Goal: Task Accomplishment & Management: Use online tool/utility

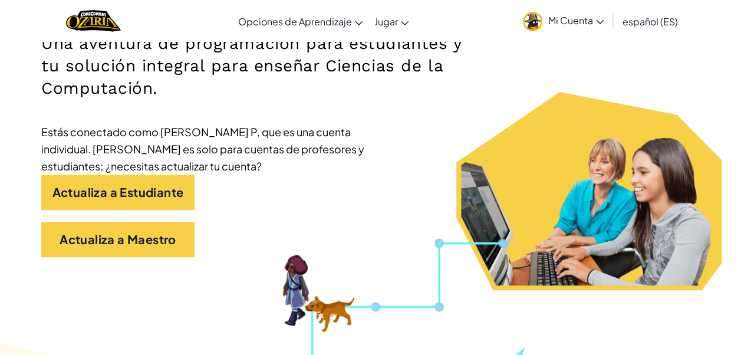
scroll to position [266, 0]
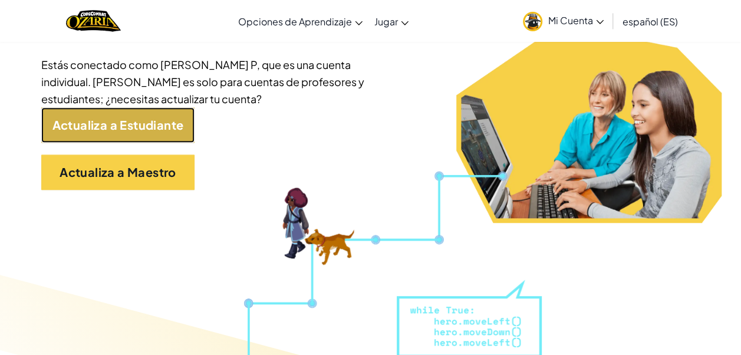
click at [155, 125] on link "Actualiza a Estudiante" at bounding box center [117, 124] width 153 height 35
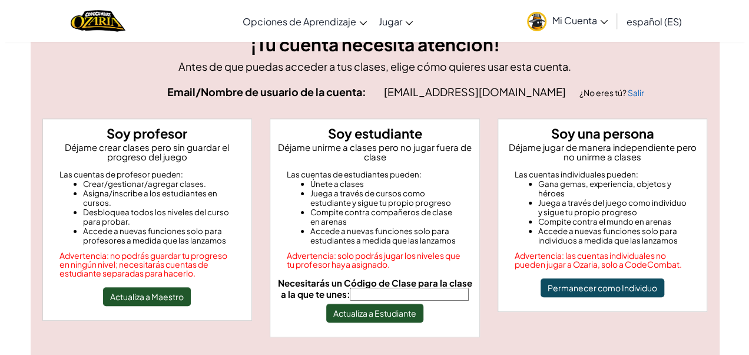
scroll to position [44, 0]
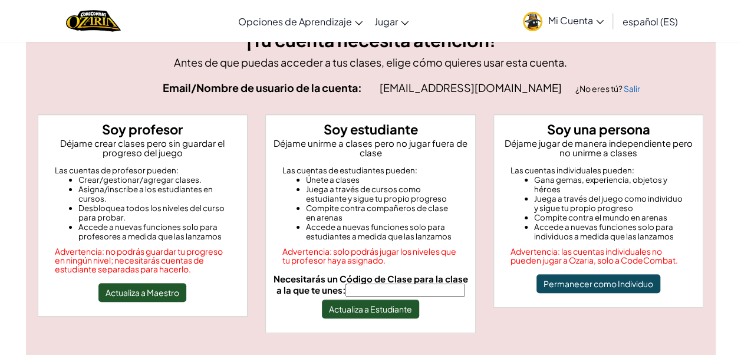
click at [412, 292] on input "Necesitarás un Código de Clase para la clase a la que te unes:" at bounding box center [404, 289] width 119 height 13
type input "LifeFalseSpoon"
click at [365, 309] on button "Actualiza a Estudiante" at bounding box center [370, 308] width 97 height 19
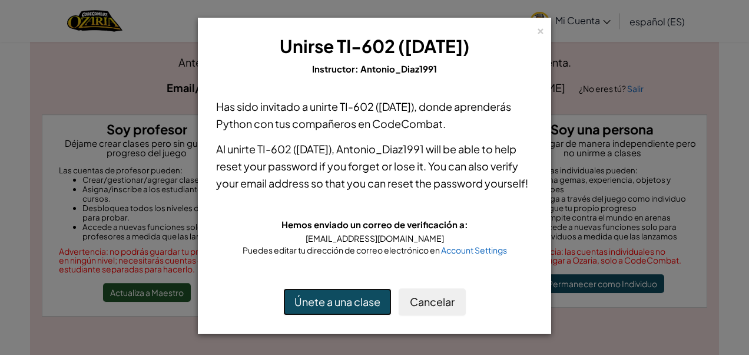
click at [346, 315] on button "Únete a una clase" at bounding box center [337, 301] width 108 height 27
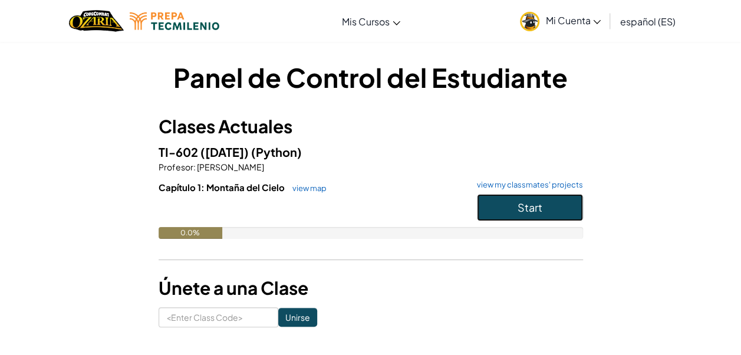
click at [531, 200] on button "Start" at bounding box center [530, 207] width 106 height 27
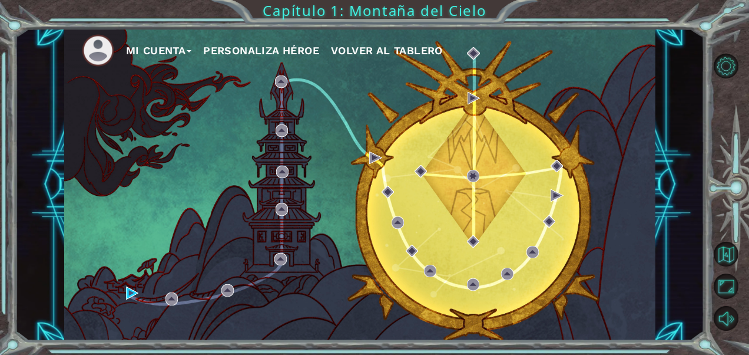
click at [125, 289] on div "Mi Cuenta Personaliza Héroe Volver al Tablero" at bounding box center [360, 184] width 592 height 312
click at [132, 289] on img at bounding box center [132, 292] width 12 height 12
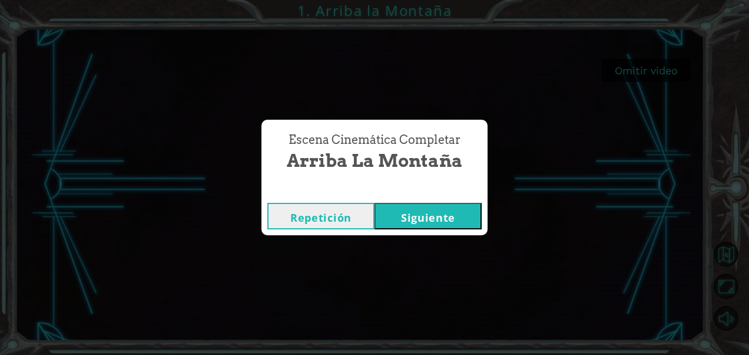
click at [407, 209] on button "Siguiente" at bounding box center [428, 216] width 107 height 27
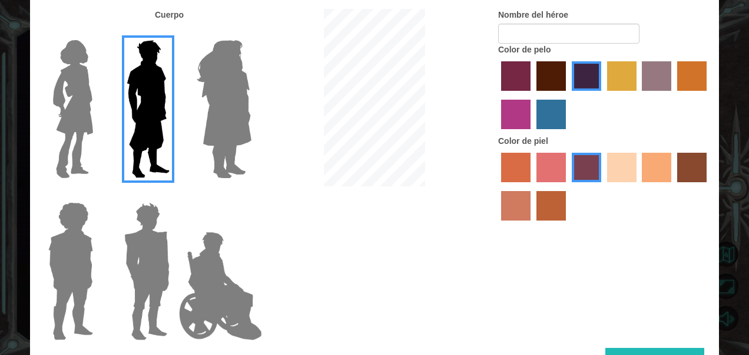
click at [70, 127] on img at bounding box center [72, 108] width 49 height 147
click at [98, 32] on input "Hero Connie" at bounding box center [98, 32] width 0 height 0
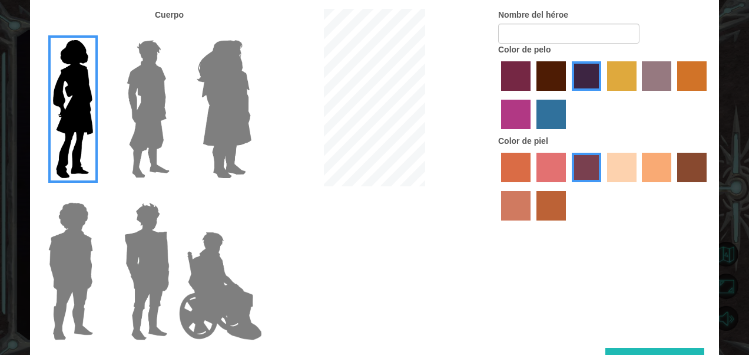
click at [213, 110] on img at bounding box center [224, 108] width 64 height 147
click at [251, 32] on input "Hero Amethyst" at bounding box center [251, 32] width 0 height 0
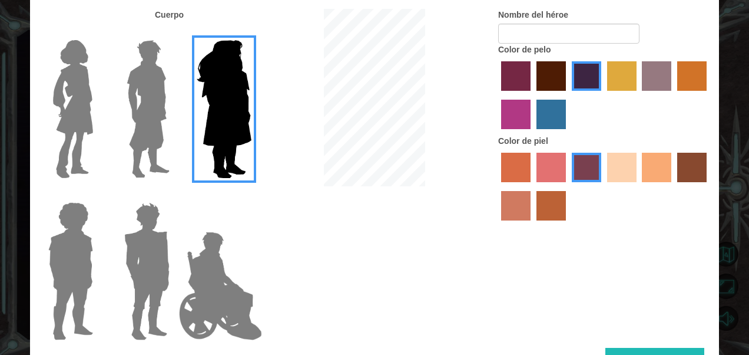
click at [612, 177] on label "sandy beach skin color" at bounding box center [621, 167] width 29 height 29
click at [603, 186] on input "sandy beach skin color" at bounding box center [603, 186] width 0 height 0
click at [92, 140] on img at bounding box center [72, 108] width 49 height 147
click at [98, 32] on input "Hero Connie" at bounding box center [98, 32] width 0 height 0
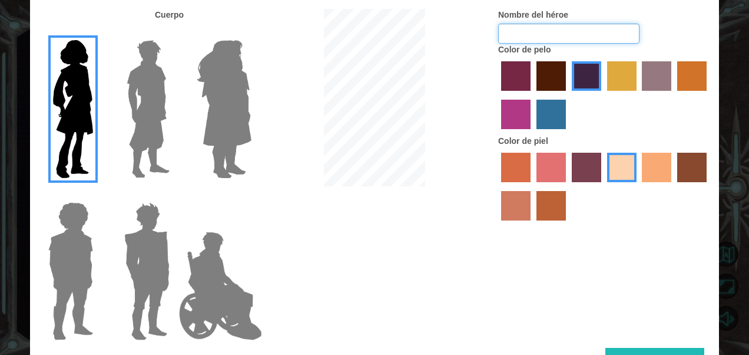
click at [560, 38] on input "Nombre del héroe" at bounding box center [568, 34] width 141 height 20
type input "Alexa"
click at [81, 286] on img at bounding box center [71, 270] width 54 height 147
click at [98, 194] on input "Hero Steven" at bounding box center [98, 194] width 0 height 0
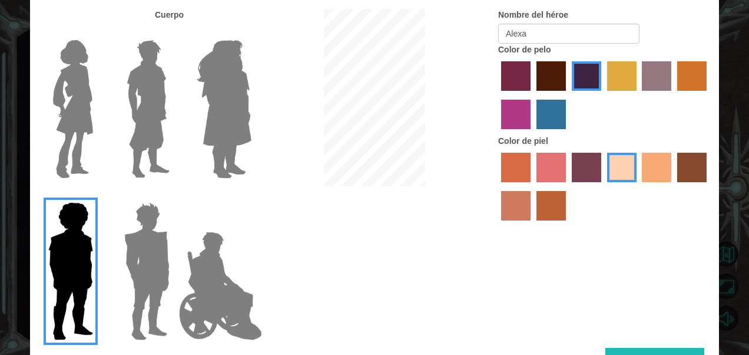
click at [151, 289] on img at bounding box center [147, 270] width 55 height 147
click at [174, 194] on input "Hero Garnet" at bounding box center [174, 194] width 0 height 0
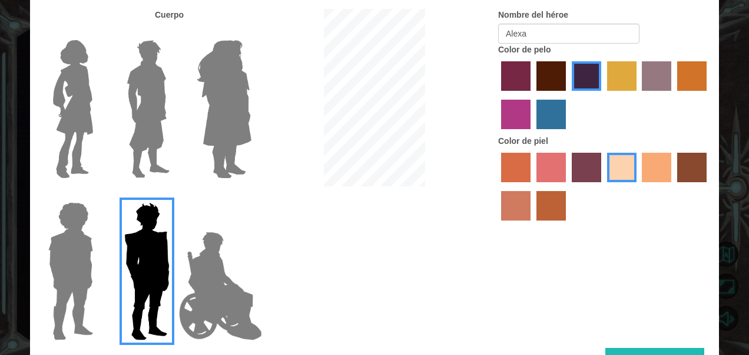
click at [220, 290] on img at bounding box center [220, 286] width 92 height 118
click at [251, 194] on input "Hero Jamie" at bounding box center [251, 194] width 0 height 0
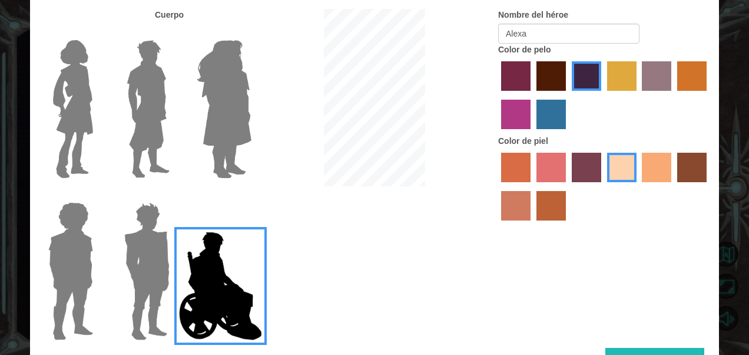
click at [143, 283] on img at bounding box center [147, 270] width 55 height 147
click at [174, 194] on input "Hero Garnet" at bounding box center [174, 194] width 0 height 0
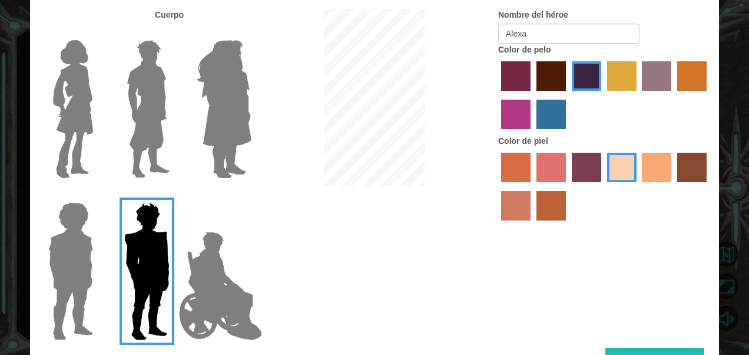
click at [220, 282] on img at bounding box center [220, 286] width 92 height 118
click at [251, 194] on input "Hero Jamie" at bounding box center [251, 194] width 0 height 0
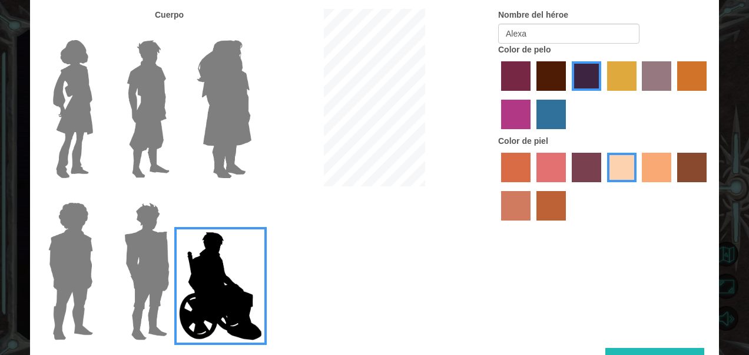
click at [192, 98] on img at bounding box center [224, 108] width 64 height 147
click at [251, 32] on input "Hero Amethyst" at bounding box center [251, 32] width 0 height 0
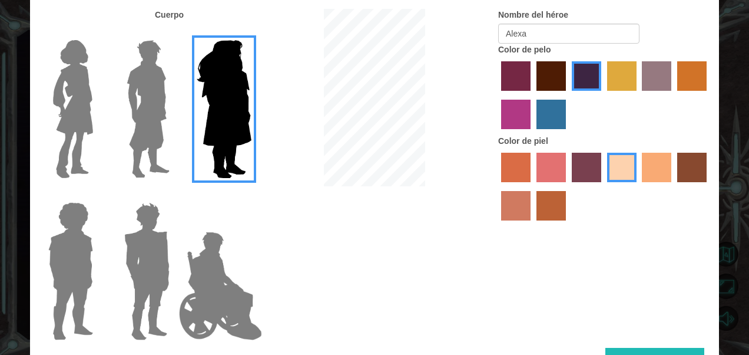
click at [161, 91] on img at bounding box center [148, 108] width 52 height 147
click at [174, 32] on input "Hero Lars" at bounding box center [174, 32] width 0 height 0
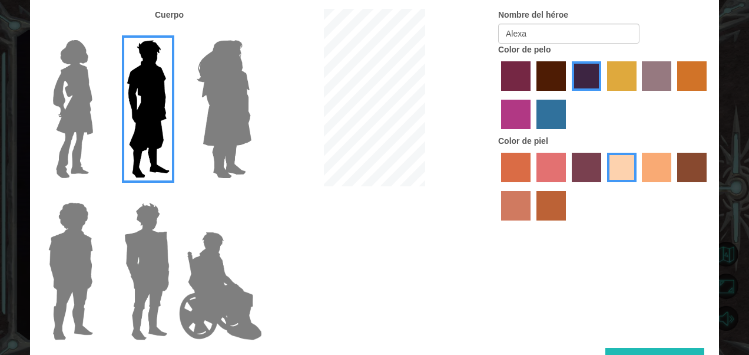
click at [217, 90] on img at bounding box center [224, 108] width 64 height 147
click at [251, 32] on input "Hero Amethyst" at bounding box center [251, 32] width 0 height 0
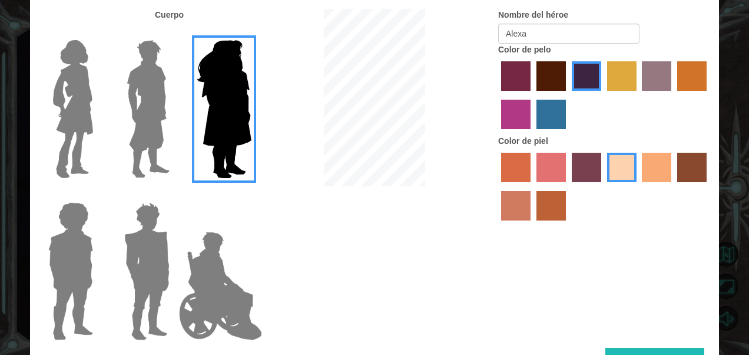
click at [87, 80] on img at bounding box center [72, 108] width 49 height 147
click at [98, 32] on input "Hero Connie" at bounding box center [98, 32] width 0 height 0
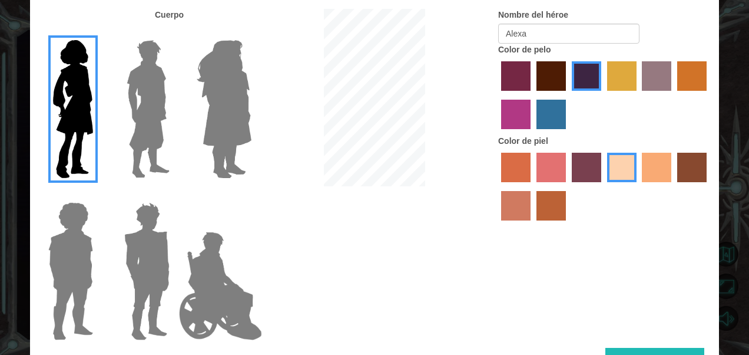
click at [165, 281] on img at bounding box center [147, 270] width 55 height 147
click at [174, 194] on input "Hero Garnet" at bounding box center [174, 194] width 0 height 0
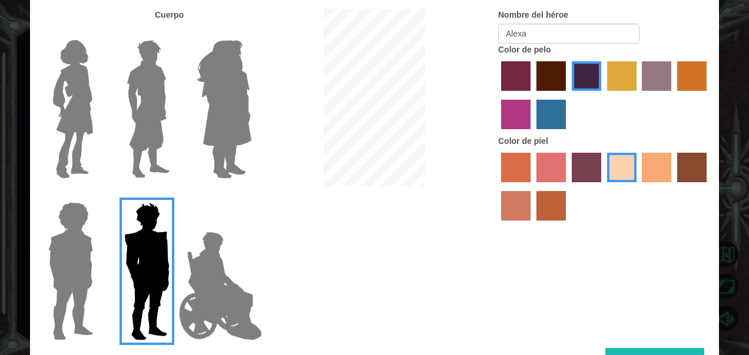
click at [159, 64] on img at bounding box center [148, 108] width 52 height 147
click at [174, 32] on input "Hero Lars" at bounding box center [174, 32] width 0 height 0
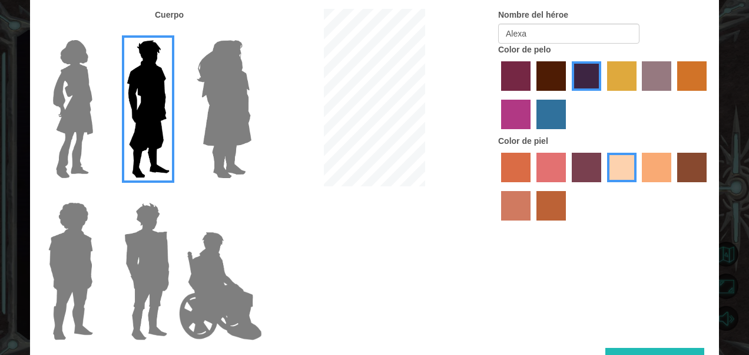
click at [70, 103] on img at bounding box center [72, 108] width 49 height 147
click at [98, 32] on input "Hero Connie" at bounding box center [98, 32] width 0 height 0
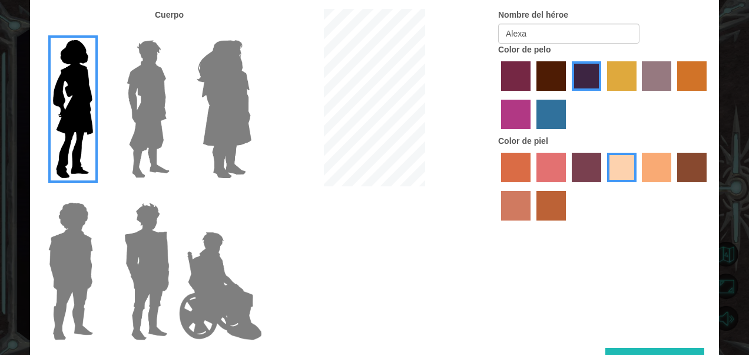
click at [251, 194] on input "Hero Jamie" at bounding box center [251, 194] width 0 height 0
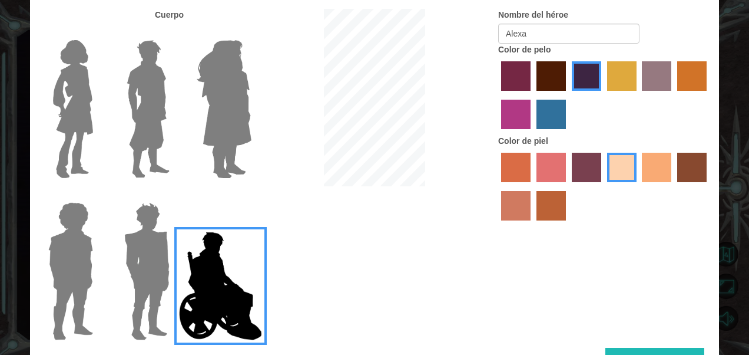
click at [174, 194] on input "Hero Garnet" at bounding box center [174, 194] width 0 height 0
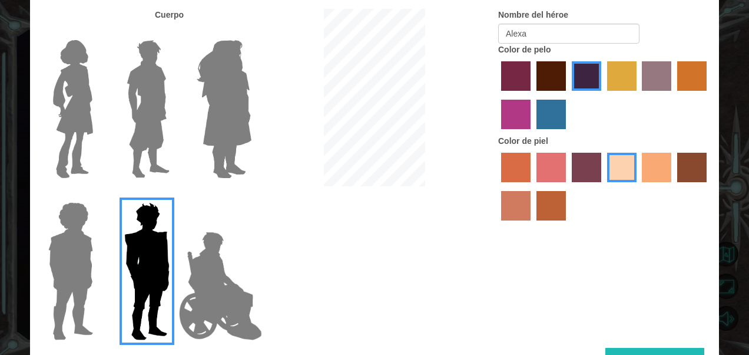
click at [98, 194] on input "Hero Steven" at bounding box center [98, 194] width 0 height 0
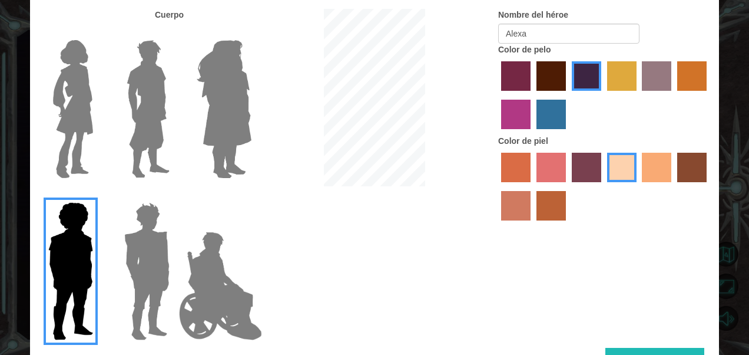
click at [57, 80] on img at bounding box center [72, 108] width 49 height 147
click at [98, 32] on input "Hero Connie" at bounding box center [98, 32] width 0 height 0
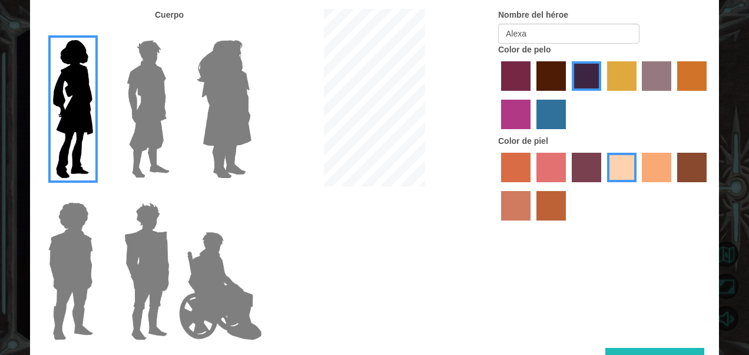
click at [624, 345] on div "Cuerpo Nombre del héroe Alexa Color de pelo Color [PERSON_NAME]" at bounding box center [374, 178] width 689 height 339
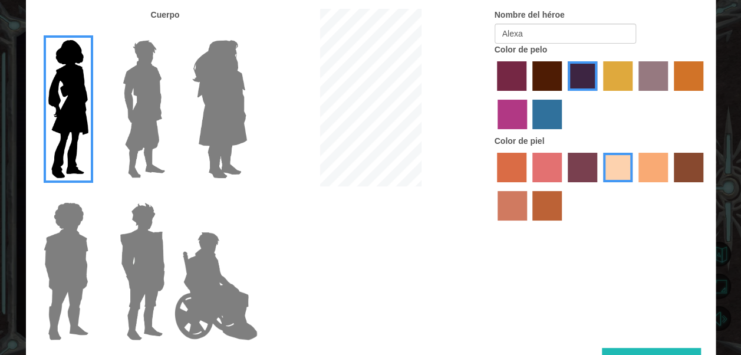
click at [627, 351] on button "Hecho" at bounding box center [651, 361] width 99 height 27
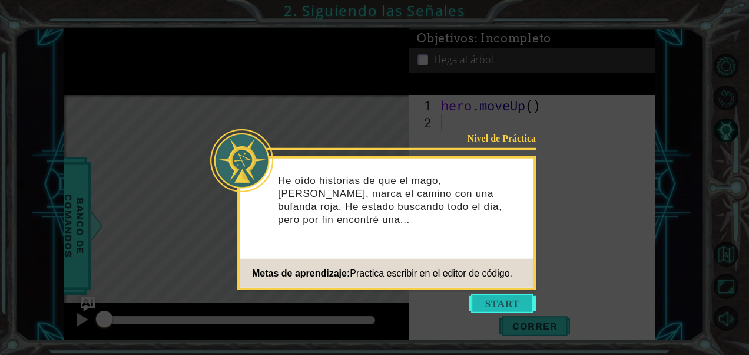
click at [504, 299] on button "Start" at bounding box center [502, 303] width 67 height 19
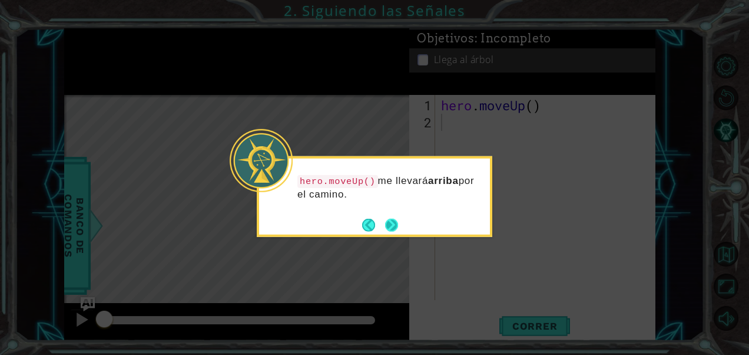
click at [396, 226] on button "Next" at bounding box center [391, 224] width 13 height 13
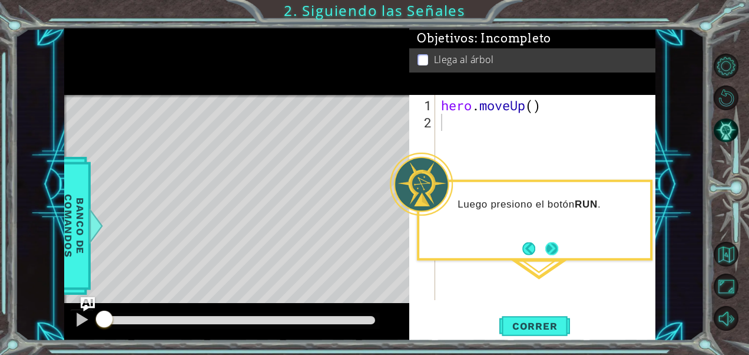
click at [551, 254] on button "Next" at bounding box center [552, 248] width 13 height 13
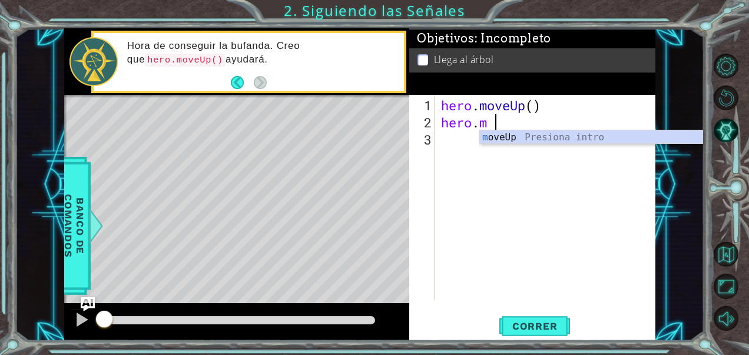
scroll to position [0, 2]
type textarea "hero. mo"
click at [556, 134] on div "mo veUp Presiona intro" at bounding box center [591, 151] width 223 height 42
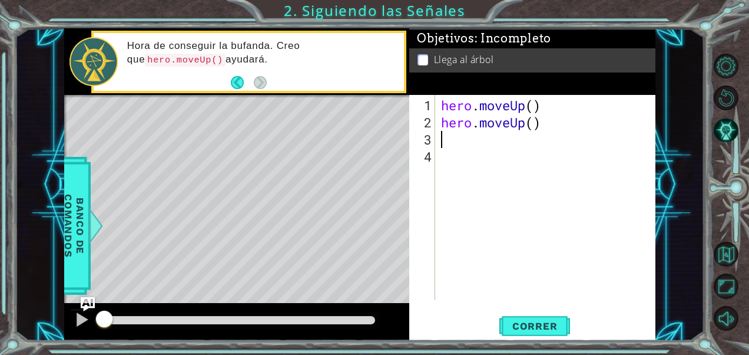
scroll to position [0, 0]
click at [536, 123] on div "hero . moveUp ( ) hero . moveUp ( )" at bounding box center [549, 216] width 220 height 239
type textarea "hero.moveUp(2)"
click at [511, 137] on div "hero . moveUp ( ) hero . moveUp ( 2 )" at bounding box center [549, 216] width 220 height 239
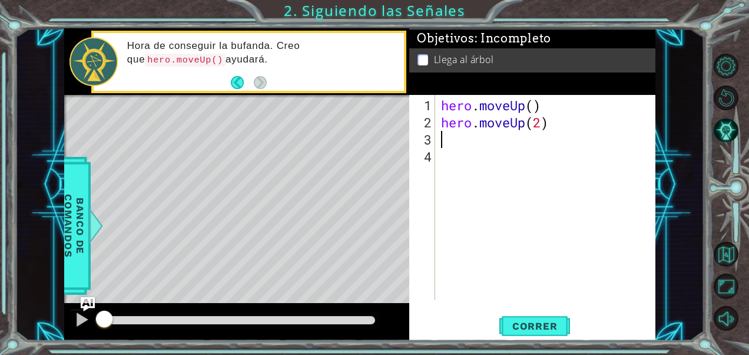
scroll to position [0, 0]
click at [238, 81] on button "Back" at bounding box center [242, 82] width 23 height 13
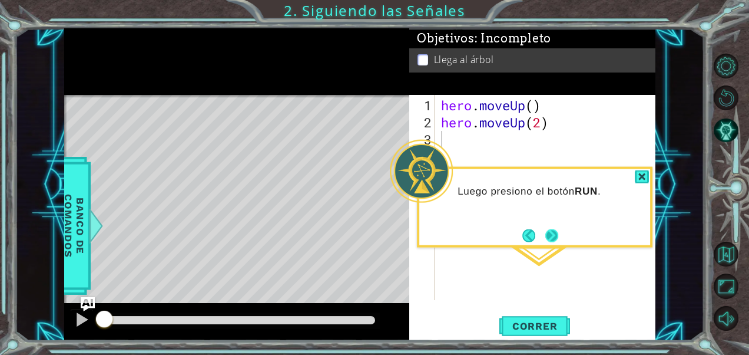
click at [552, 237] on button "Next" at bounding box center [552, 235] width 13 height 13
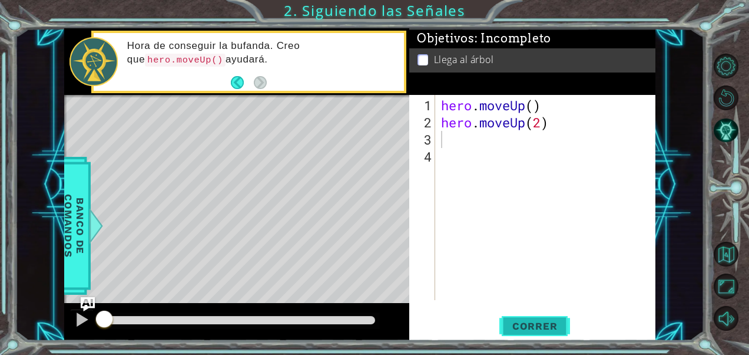
click at [538, 331] on span "Correr" at bounding box center [535, 326] width 69 height 12
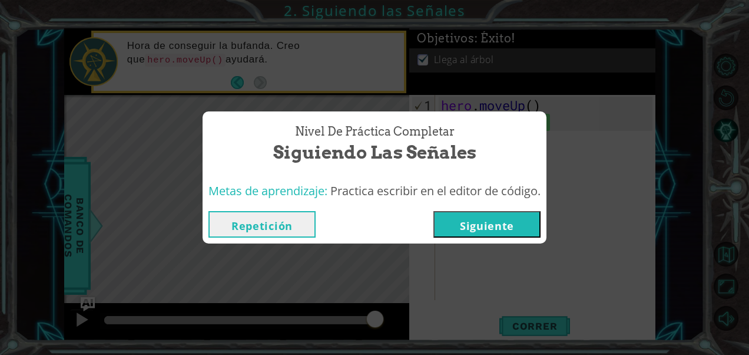
click at [507, 231] on button "Siguiente" at bounding box center [487, 224] width 107 height 27
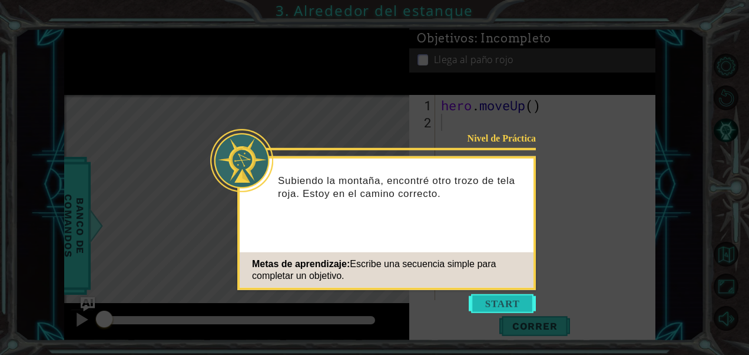
click at [500, 306] on button "Start" at bounding box center [502, 303] width 67 height 19
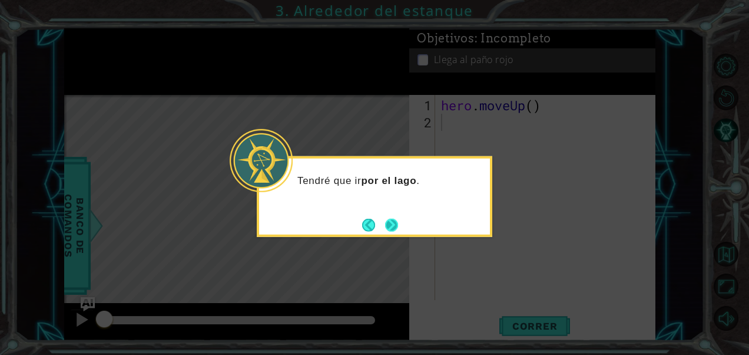
click at [394, 218] on footer at bounding box center [380, 225] width 36 height 18
click at [392, 220] on button "Next" at bounding box center [391, 224] width 13 height 13
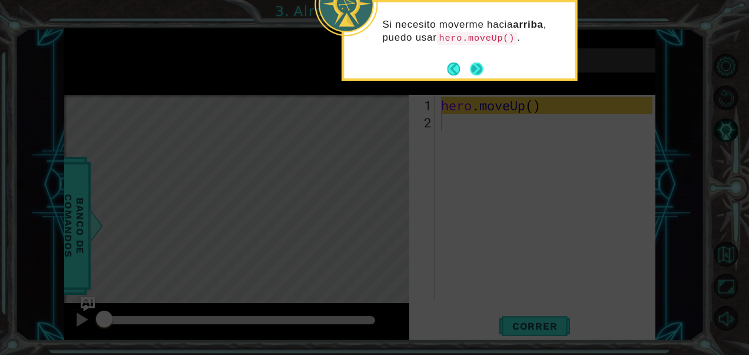
click at [474, 66] on button "Next" at bounding box center [476, 68] width 13 height 13
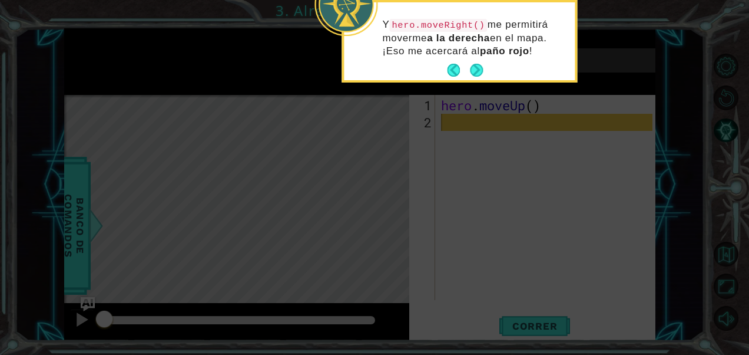
click at [474, 66] on button "Next" at bounding box center [476, 70] width 13 height 13
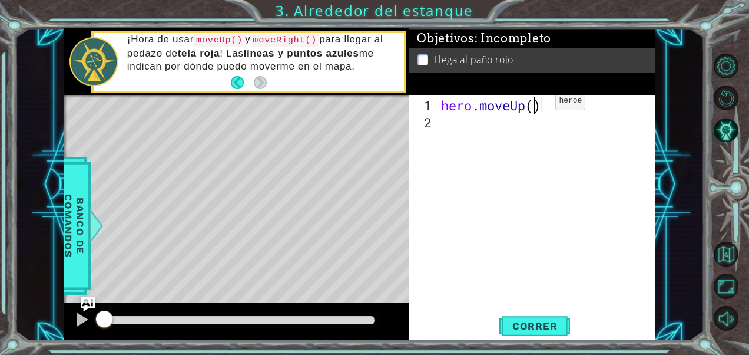
click at [538, 105] on div "hero . moveUp ( )" at bounding box center [549, 216] width 220 height 239
type textarea "hero.moveUp(2)"
click at [453, 128] on div "hero . moveUp ( 2 )" at bounding box center [549, 216] width 220 height 239
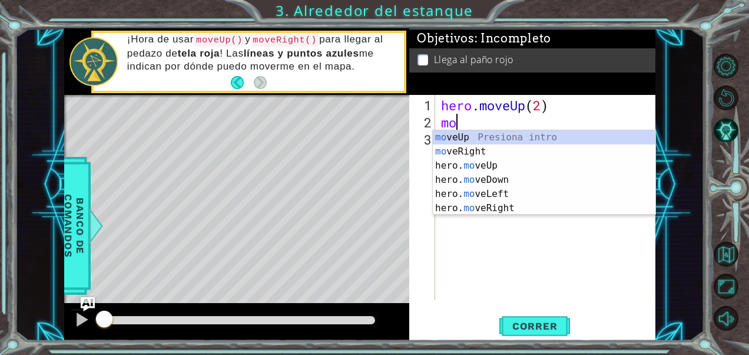
type textarea "moe"
click at [454, 150] on div "mo v e Up Presiona intro mo v e Right Presiona intro hero. mo v e Up Presiona i…" at bounding box center [544, 186] width 223 height 113
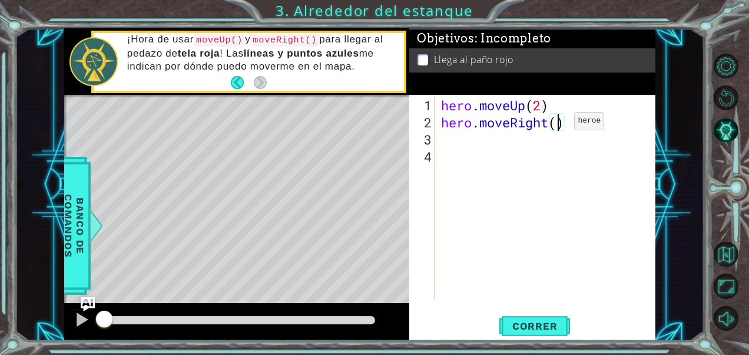
click at [557, 125] on div "hero . moveUp ( 2 ) hero . moveRight ( )" at bounding box center [549, 216] width 220 height 239
type textarea "hero.moveRight(1)"
click at [448, 139] on div "hero . moveUp ( 2 ) hero . moveRight ( 1 )" at bounding box center [549, 216] width 220 height 239
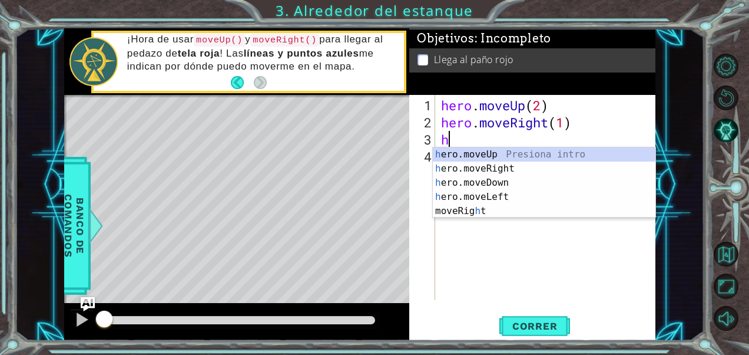
type textarea "her"
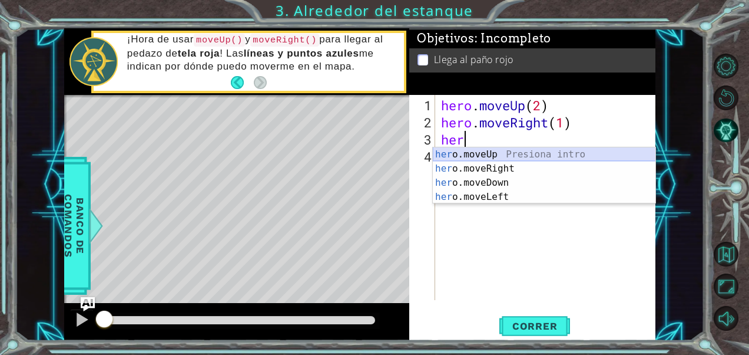
click at [473, 150] on div "her o.moveUp Presiona intro her o.moveRight Presiona intro her o.moveDown Presi…" at bounding box center [544, 189] width 223 height 85
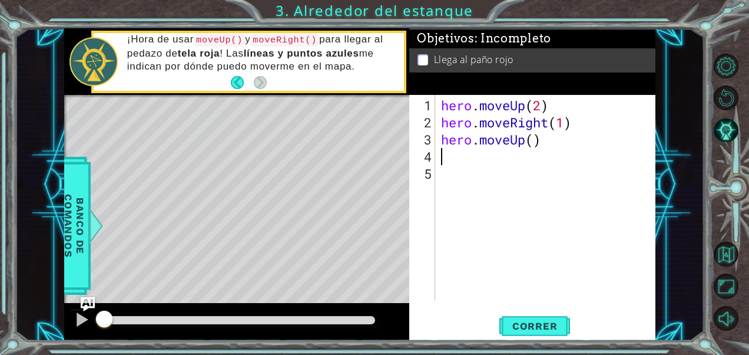
click at [473, 150] on div "hero . moveUp ( 2 ) hero . moveRight ( 1 ) hero . moveUp ( )" at bounding box center [549, 216] width 220 height 239
click at [534, 142] on div "hero . moveUp ( 2 ) hero . moveRight ( 1 ) hero . moveUp ( )" at bounding box center [549, 216] width 220 height 239
type textarea "hero.moveUp(1)"
click at [525, 319] on button "Correr" at bounding box center [535, 325] width 71 height 25
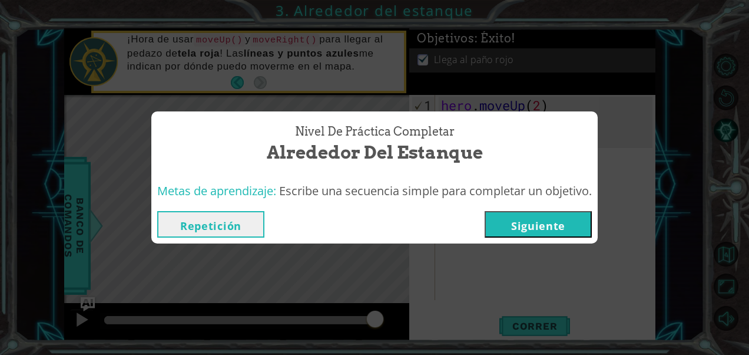
click at [546, 223] on button "Siguiente" at bounding box center [538, 224] width 107 height 27
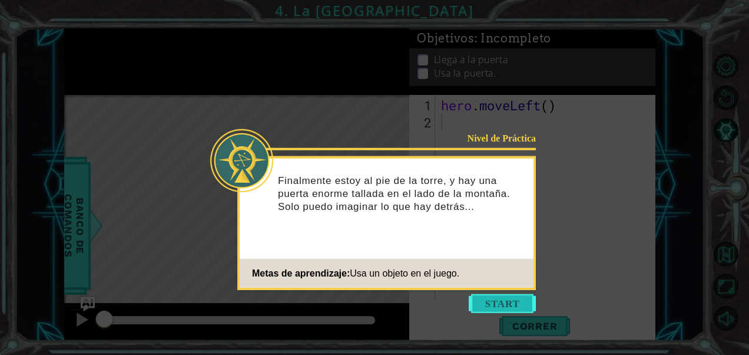
click at [504, 305] on button "Start" at bounding box center [502, 303] width 67 height 19
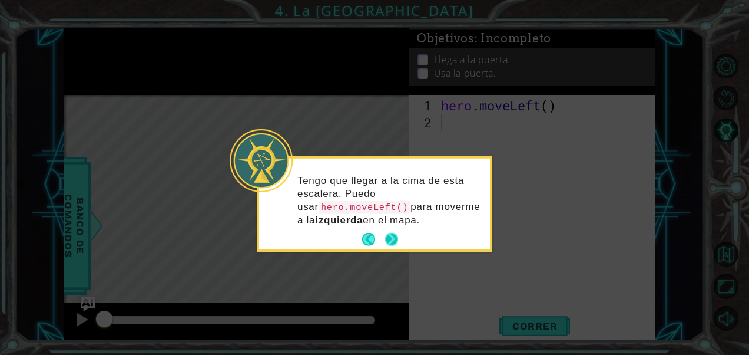
click at [388, 237] on button "Next" at bounding box center [392, 240] width 14 height 14
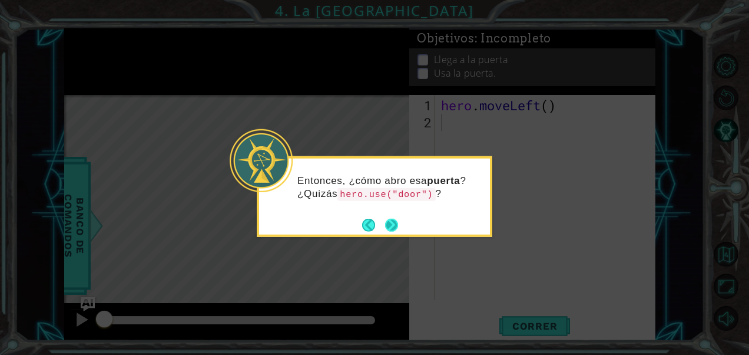
click at [392, 226] on button "Next" at bounding box center [391, 224] width 13 height 13
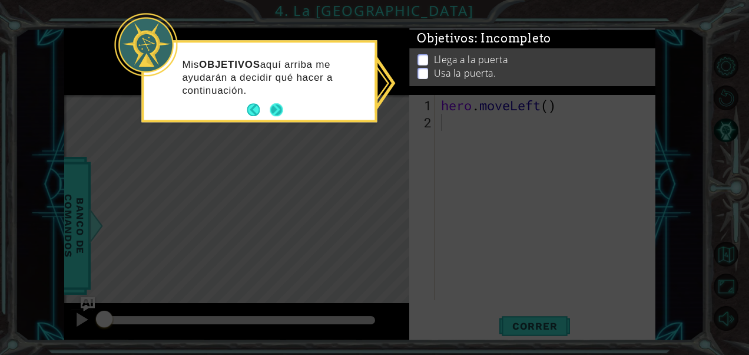
click at [273, 103] on button "Next" at bounding box center [277, 110] width 14 height 14
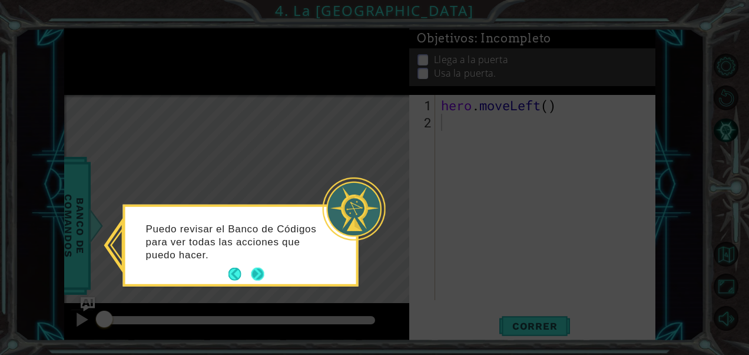
click at [263, 273] on button "Next" at bounding box center [258, 273] width 13 height 13
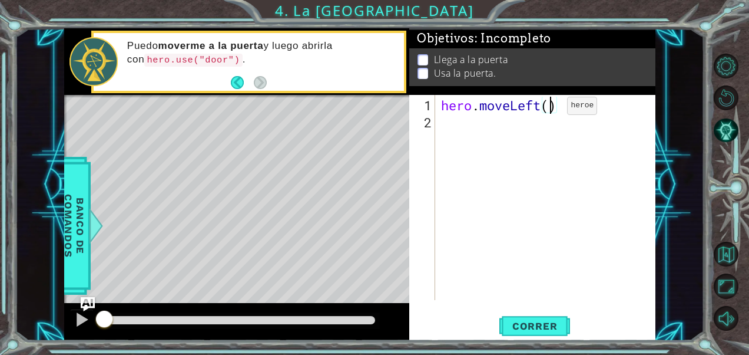
click at [550, 110] on div "hero . moveLeft ( )" at bounding box center [549, 216] width 220 height 239
type textarea "hero.moveLeft(2)"
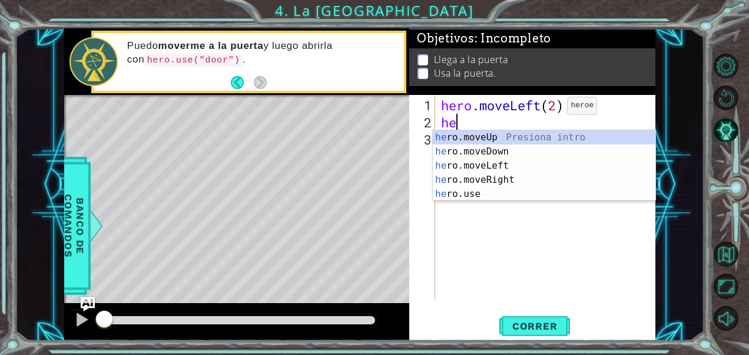
type textarea "h"
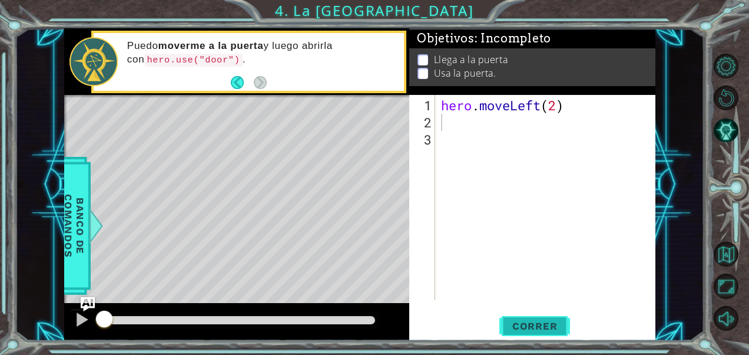
click at [534, 329] on span "Correr" at bounding box center [535, 326] width 69 height 12
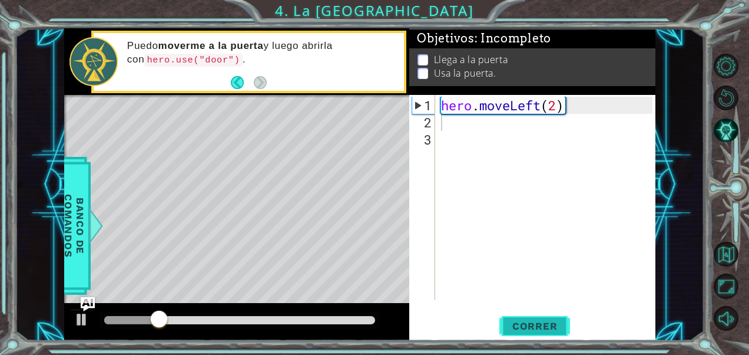
click at [534, 329] on span "Correr" at bounding box center [535, 326] width 69 height 12
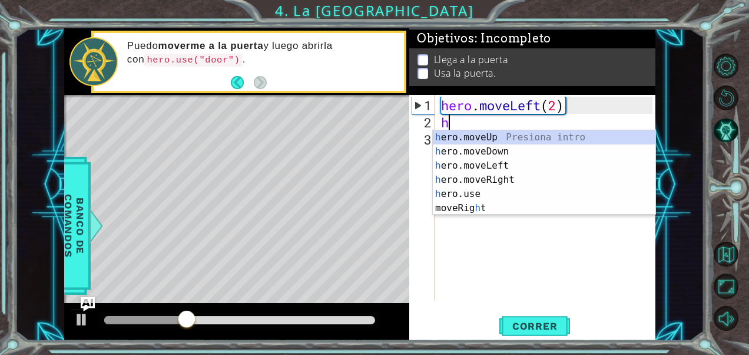
type textarea "her"
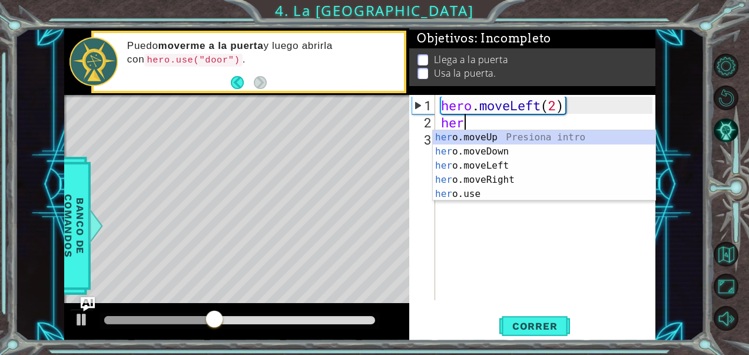
click at [454, 132] on div "her o.moveUp Presiona intro her o.moveDown Presiona intro her o.moveLeft Presio…" at bounding box center [544, 179] width 223 height 99
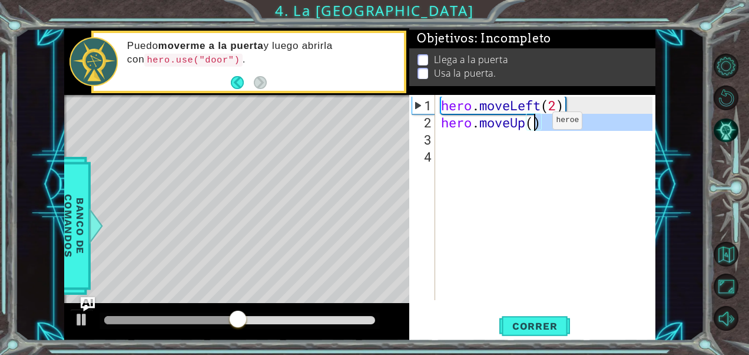
drag, startPoint x: 454, startPoint y: 132, endPoint x: 535, endPoint y: 125, distance: 81.6
click at [535, 125] on div "hero . moveLeft ( 2 ) hero . moveUp ( )" at bounding box center [549, 216] width 220 height 239
click at [535, 125] on div "hero . moveLeft ( 2 ) hero . moveUp ( )" at bounding box center [546, 197] width 214 height 205
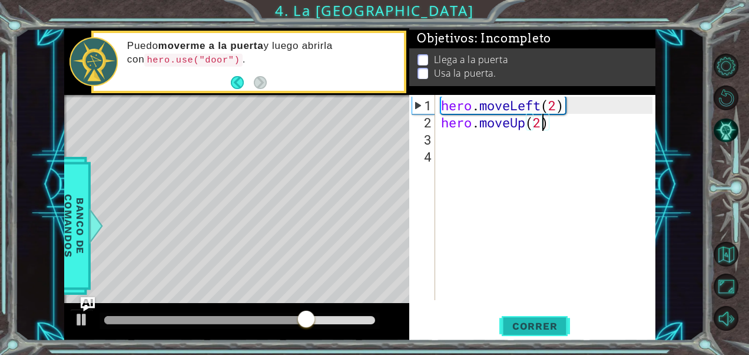
type textarea "hero.moveUp(2)"
click at [514, 322] on span "Correr" at bounding box center [535, 326] width 69 height 12
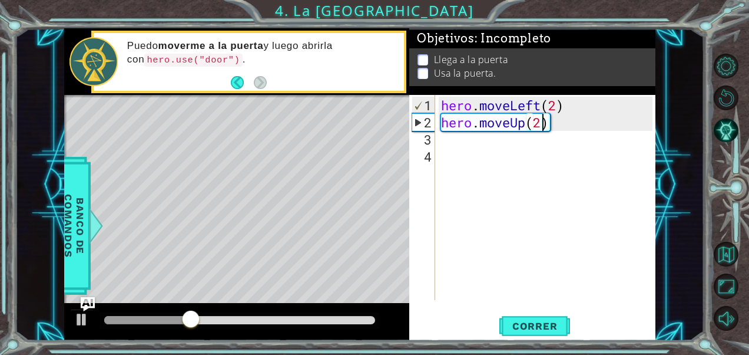
scroll to position [0, 0]
type textarea "h"
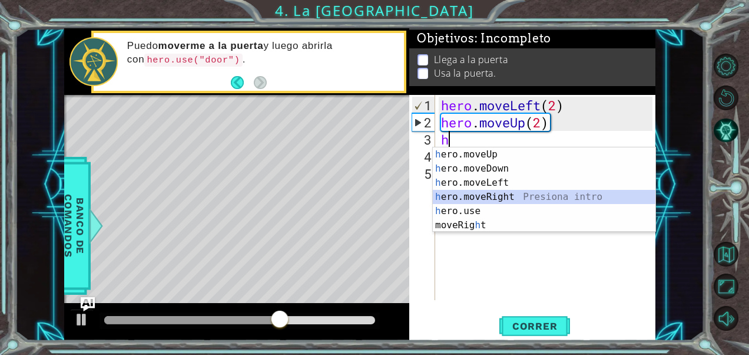
click at [518, 192] on div "h ero.moveUp Presiona intro h ero.moveDown Presiona intro h ero.moveLeft Presio…" at bounding box center [544, 203] width 223 height 113
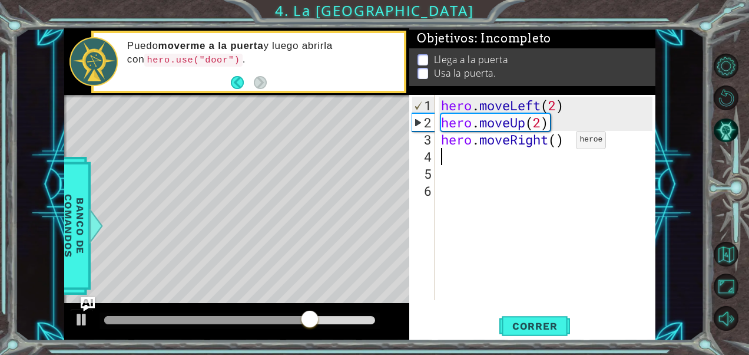
click at [559, 144] on div "hero . moveLeft ( 2 ) hero . moveUp ( 2 ) hero . moveRight ( )" at bounding box center [549, 216] width 220 height 239
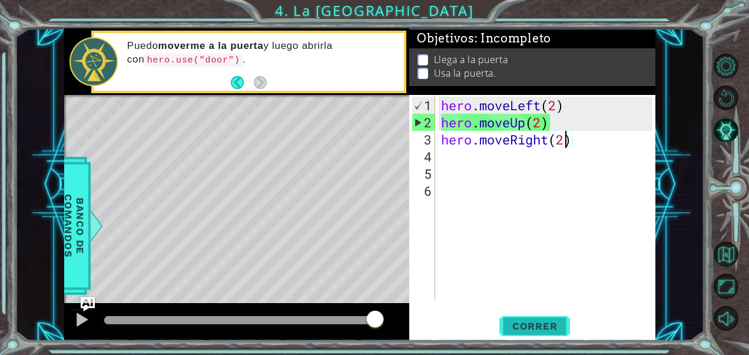
type textarea "hero.moveRight(2)"
click at [523, 326] on span "Correr" at bounding box center [535, 326] width 69 height 12
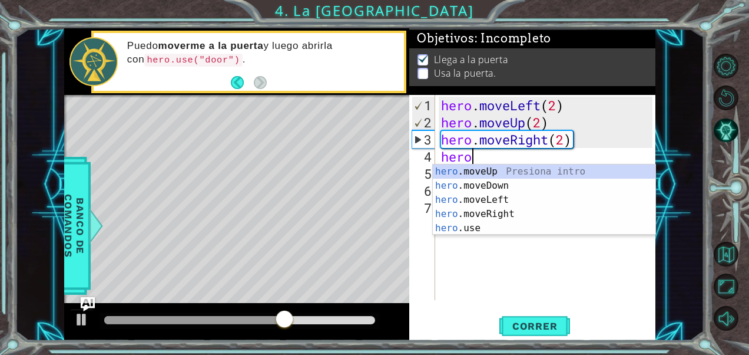
scroll to position [0, 1]
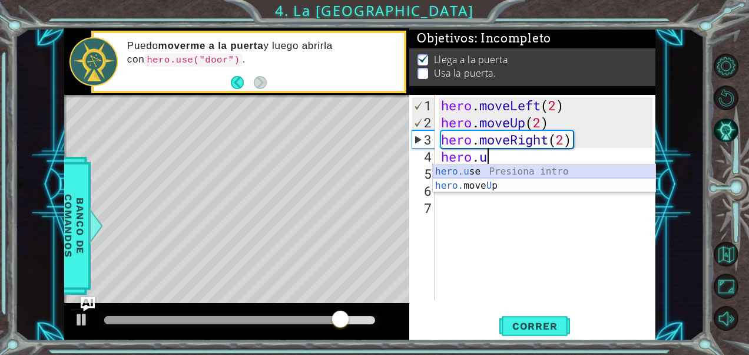
click at [557, 164] on div "hero.u se Presiona intro hero. move U p Presiona intro" at bounding box center [544, 192] width 223 height 57
type textarea "hero.use("name")"
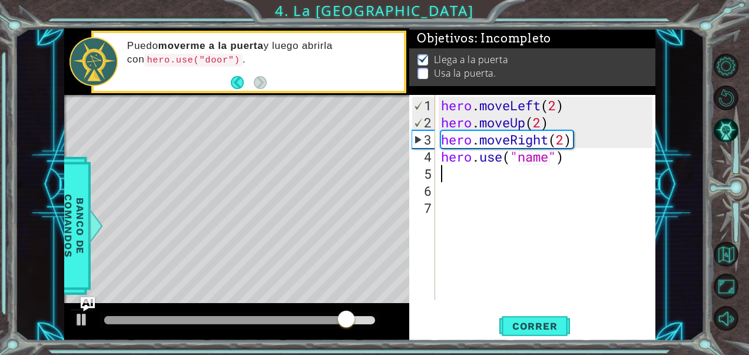
click at [557, 164] on div "hero . moveLeft ( 2 ) hero . moveUp ( 2 ) hero . moveRight ( 2 ) hero . use ( "…" at bounding box center [549, 216] width 220 height 239
click at [556, 160] on div "hero . moveLeft ( 2 ) hero . moveUp ( 2 ) hero . moveRight ( 2 ) hero . use ( "…" at bounding box center [549, 216] width 220 height 239
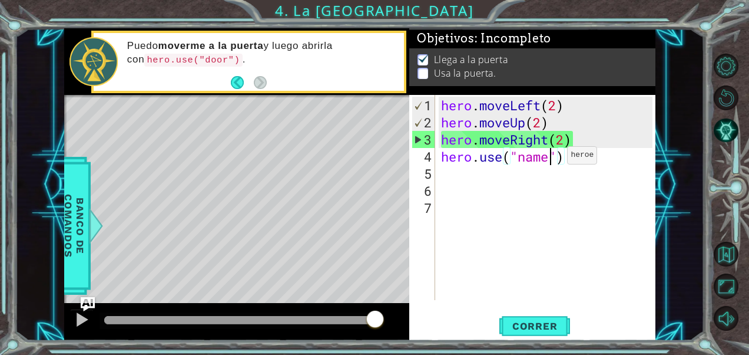
click at [550, 159] on div "hero . moveLeft ( 2 ) hero . moveUp ( 2 ) hero . moveRight ( 2 ) hero . use ( "…" at bounding box center [549, 216] width 220 height 239
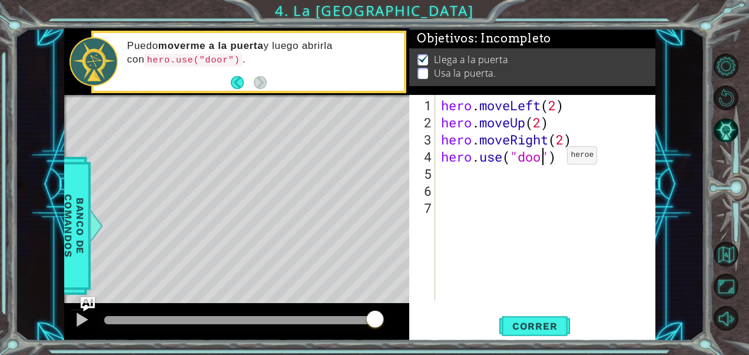
scroll to position [0, 5]
type textarea "hero.use("door")"
click at [527, 328] on span "Correr" at bounding box center [535, 326] width 69 height 12
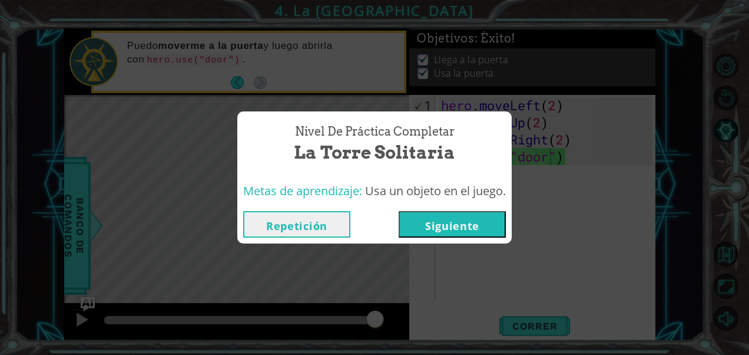
click at [484, 232] on button "Siguiente" at bounding box center [452, 224] width 107 height 27
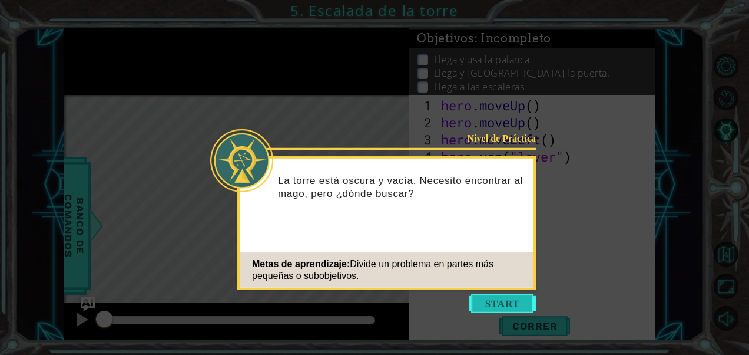
click at [491, 298] on button "Start" at bounding box center [502, 303] width 67 height 19
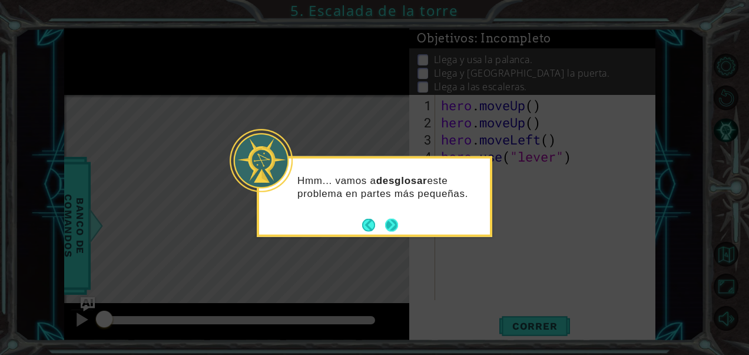
click at [391, 223] on button "Next" at bounding box center [391, 224] width 13 height 13
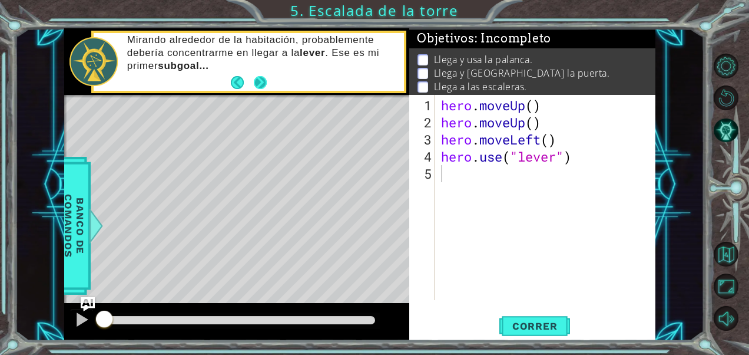
click at [257, 83] on button "Next" at bounding box center [260, 82] width 13 height 13
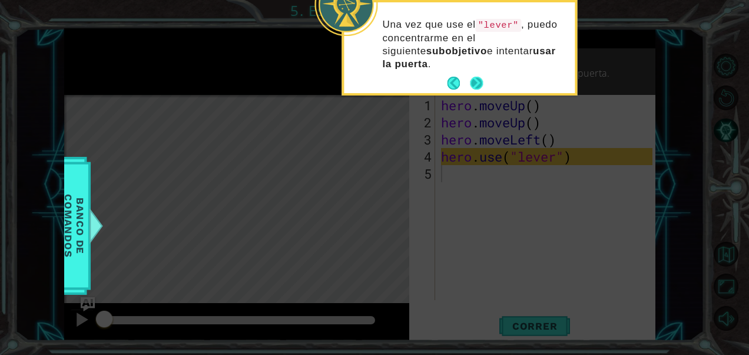
click at [474, 81] on button "Next" at bounding box center [476, 83] width 13 height 13
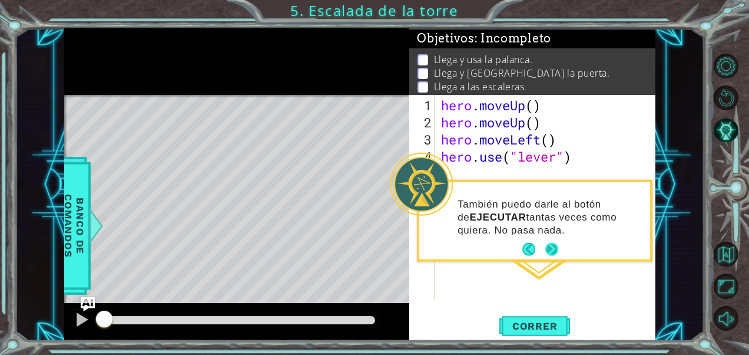
click at [554, 253] on button "Next" at bounding box center [553, 250] width 14 height 14
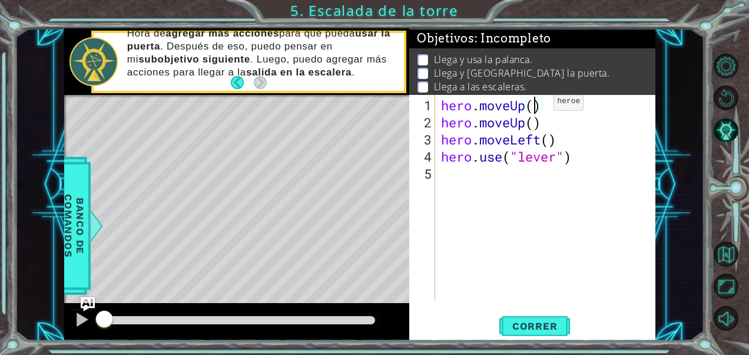
click at [536, 106] on div "hero . moveUp ( ) hero . moveUp ( ) hero . moveLeft ( ) hero . use ( "lever" )" at bounding box center [549, 216] width 220 height 239
click at [537, 127] on div "hero . moveUp ( 2 ) hero . moveUp ( ) hero . moveLeft ( ) hero . use ( "lever" )" at bounding box center [549, 216] width 220 height 239
type textarea "hero.moveUp()"
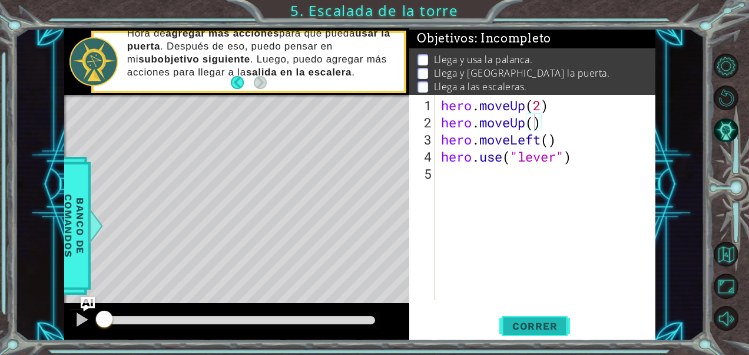
click at [504, 322] on span "Correr" at bounding box center [535, 326] width 69 height 12
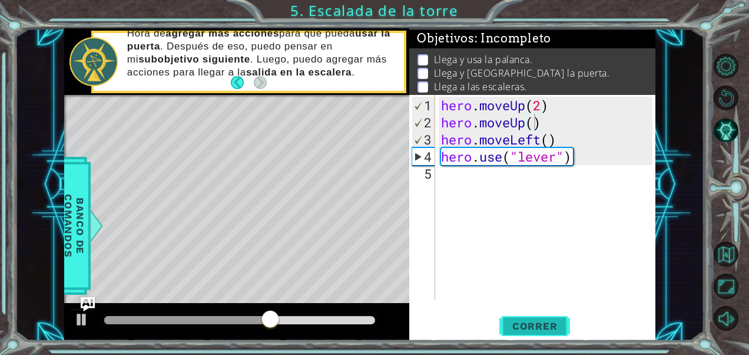
click at [521, 319] on button "Correr" at bounding box center [535, 325] width 71 height 25
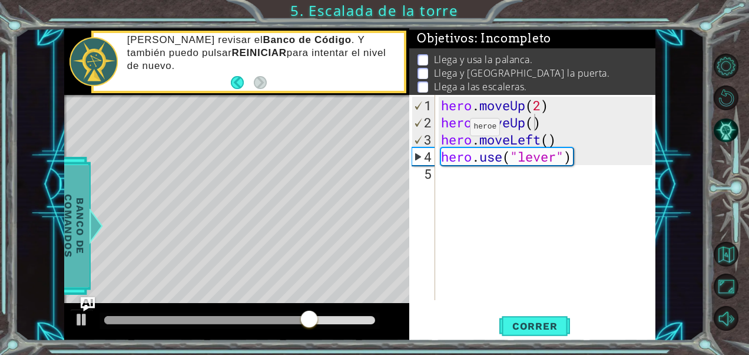
click at [86, 206] on span "Banco de comandos" at bounding box center [74, 226] width 31 height 122
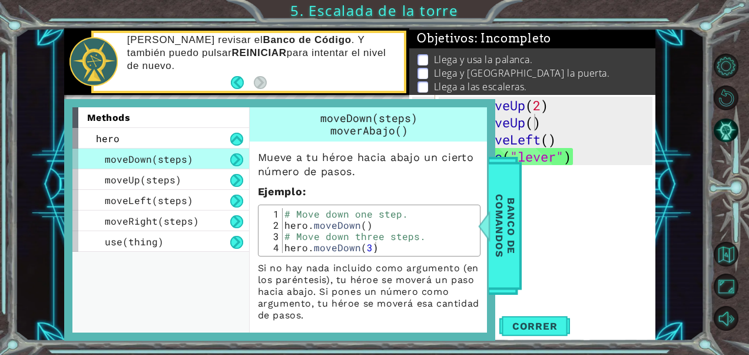
scroll to position [0, 0]
click at [556, 280] on div "hero . moveUp ( 2 ) hero . moveUp ( ) hero . moveLeft ( ) hero . use ( "lever" )" at bounding box center [549, 216] width 220 height 239
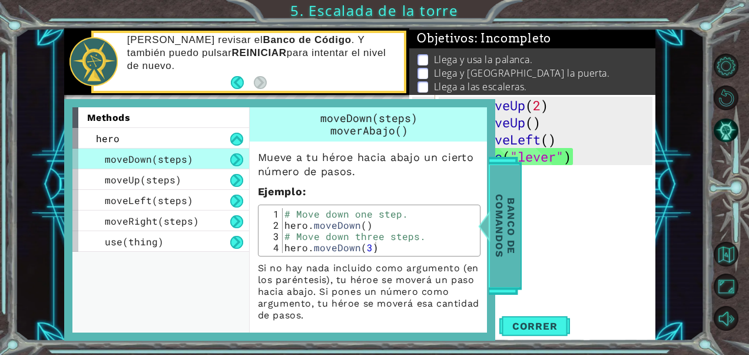
click at [493, 262] on span "Banco de comandos" at bounding box center [505, 226] width 31 height 122
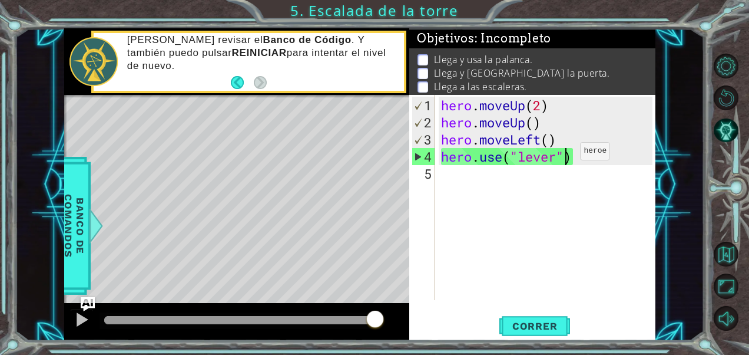
click at [563, 156] on div "hero . moveUp ( 2 ) hero . moveUp ( ) hero . moveLeft ( ) hero . use ( "lever" )" at bounding box center [549, 216] width 220 height 239
click at [587, 159] on div "hero . moveUp ( 2 ) hero . moveUp ( ) hero . moveLeft ( ) hero . use ( "lever" )" at bounding box center [549, 216] width 220 height 239
click at [541, 104] on div "hero . moveUp ( 2 ) hero . moveUp ( ) hero . moveLeft ( ) hero . use ( "lever" )" at bounding box center [549, 216] width 220 height 239
type textarea "hero.moveUp()"
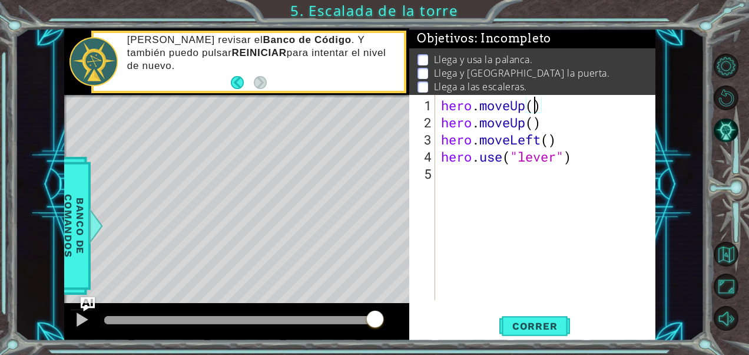
click at [526, 343] on div "1 ההההההההההההההההההההההההההההההההההההההההההההההההההההההההההההההההההההההההההההה…" at bounding box center [374, 177] width 749 height 355
click at [527, 331] on span "Correr" at bounding box center [535, 326] width 69 height 12
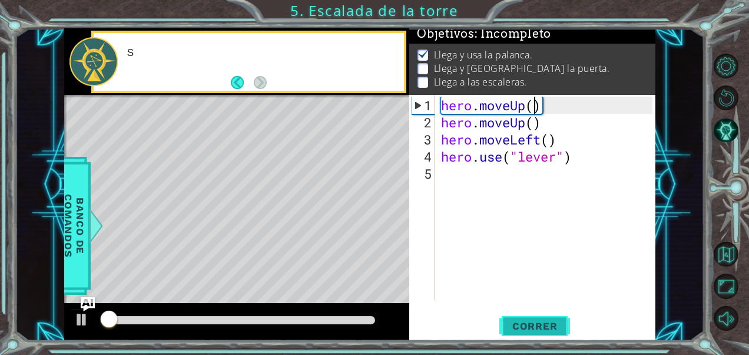
scroll to position [10, 0]
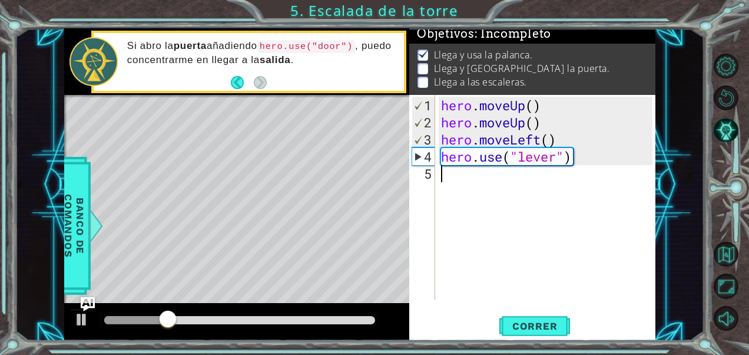
click at [487, 181] on div "hero . moveUp ( ) hero . moveUp ( ) hero . moveLeft ( ) hero . use ( "lever" )" at bounding box center [549, 216] width 220 height 239
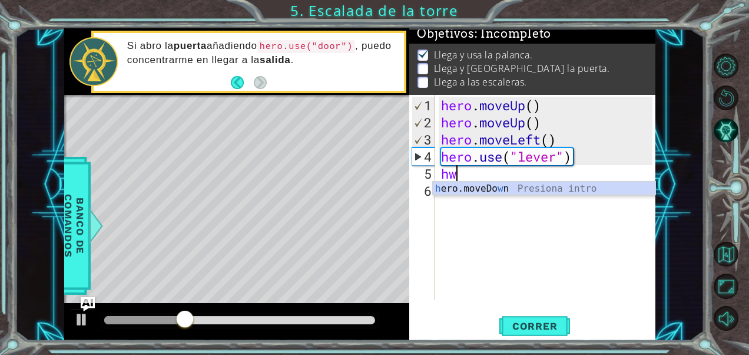
type textarea "h"
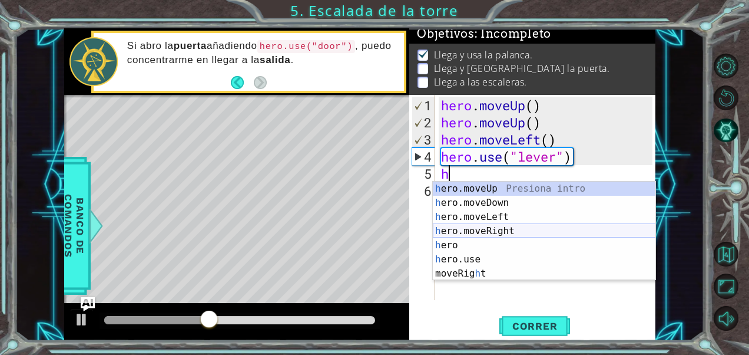
click at [483, 230] on div "h ero.moveUp Presiona intro h ero.moveDown Presiona intro h ero.moveLeft Presio…" at bounding box center [544, 244] width 223 height 127
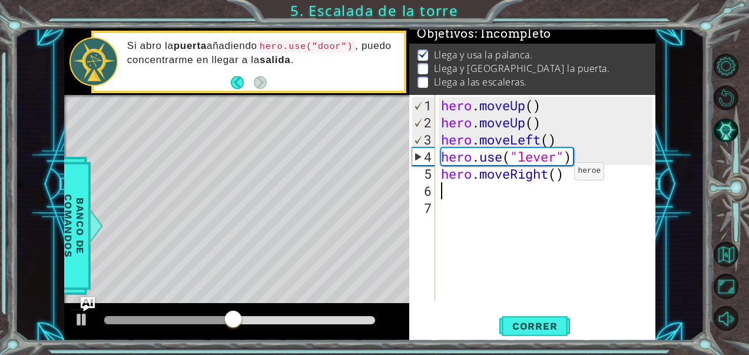
click at [557, 176] on div "hero . moveUp ( ) hero . moveUp ( ) hero . moveLeft ( ) hero . use ( "lever" ) …" at bounding box center [549, 216] width 220 height 239
type textarea "hero.moveRight(3)"
click at [516, 195] on div "hero . moveUp ( ) hero . moveUp ( ) hero . moveLeft ( ) hero . use ( "lever" ) …" at bounding box center [549, 216] width 220 height 239
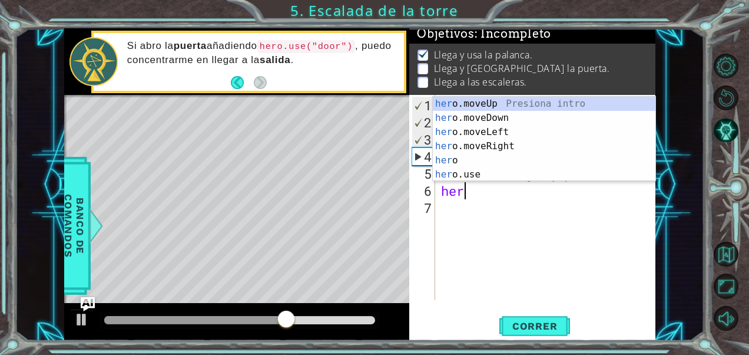
scroll to position [0, 0]
type textarea "hero"
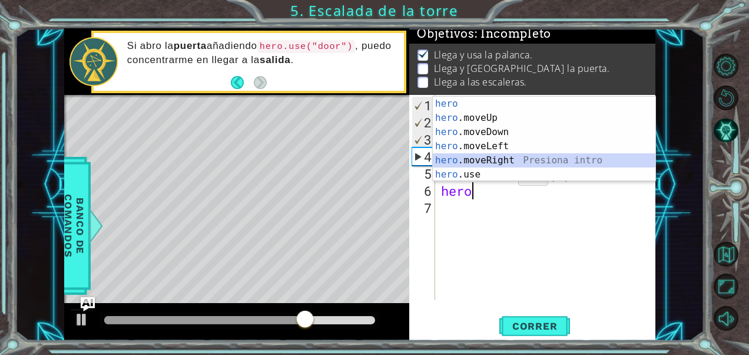
click at [484, 165] on div "hero Presiona intro hero .moveUp Presiona intro hero .moveDown Presiona intro h…" at bounding box center [544, 153] width 223 height 113
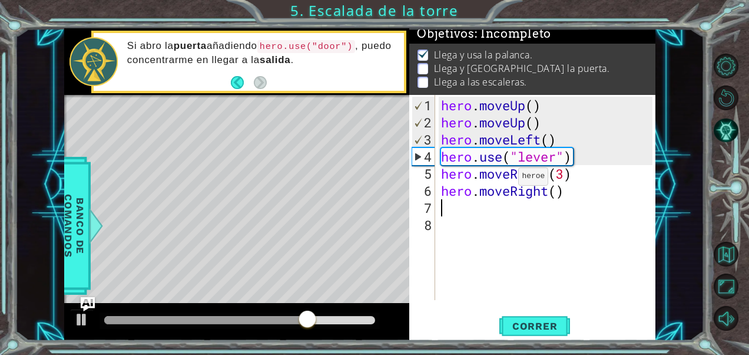
scroll to position [0, 0]
click at [533, 326] on span "Correr" at bounding box center [535, 326] width 69 height 12
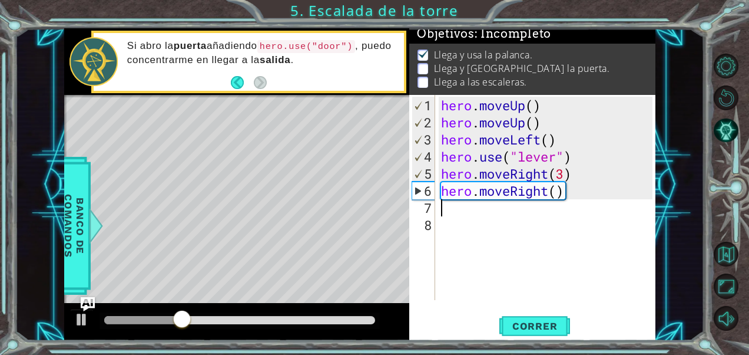
click at [570, 190] on div "hero . moveUp ( ) hero . moveUp ( ) hero . moveLeft ( ) hero . use ( "lever" ) …" at bounding box center [549, 216] width 220 height 239
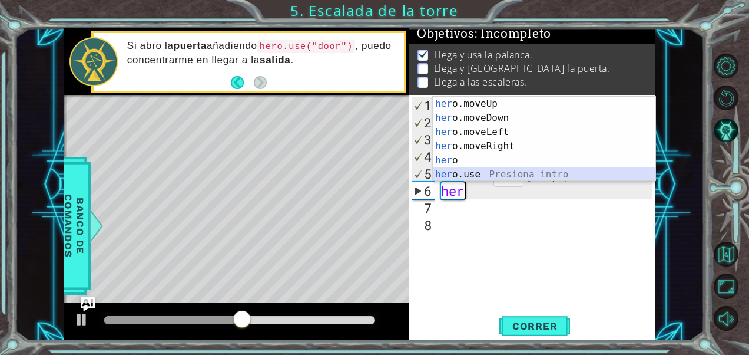
click at [480, 179] on div "her o.moveUp Presiona intro her o.moveDown Presiona intro her o.moveLeft Presio…" at bounding box center [544, 153] width 223 height 113
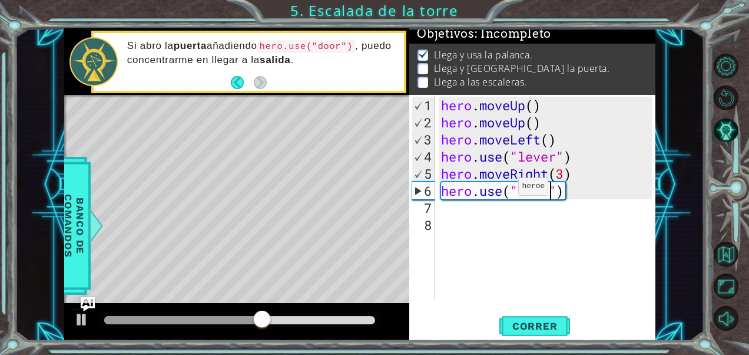
scroll to position [0, 5]
type textarea "hero.use("door")"
click at [522, 319] on button "Correr" at bounding box center [535, 325] width 71 height 25
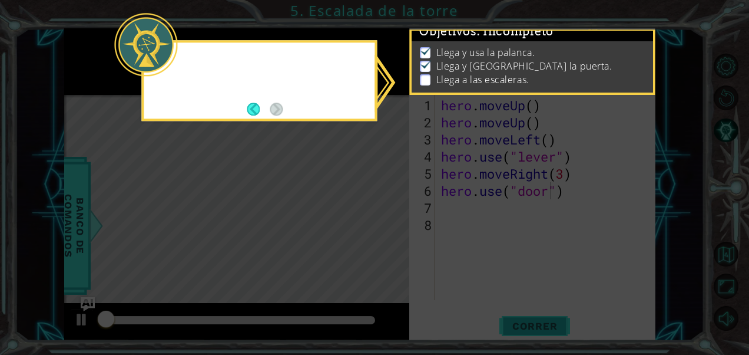
scroll to position [10, 0]
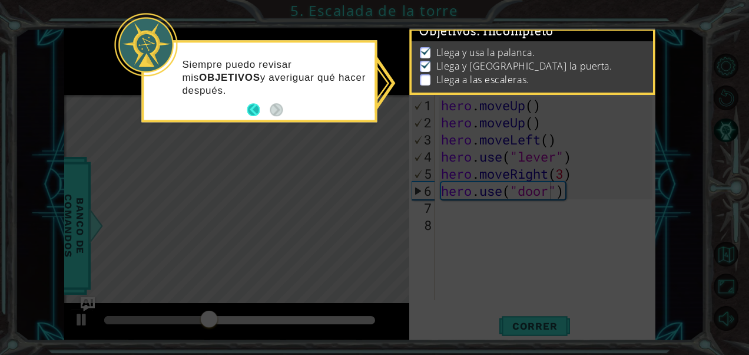
click at [260, 106] on button "Back" at bounding box center [258, 110] width 23 height 13
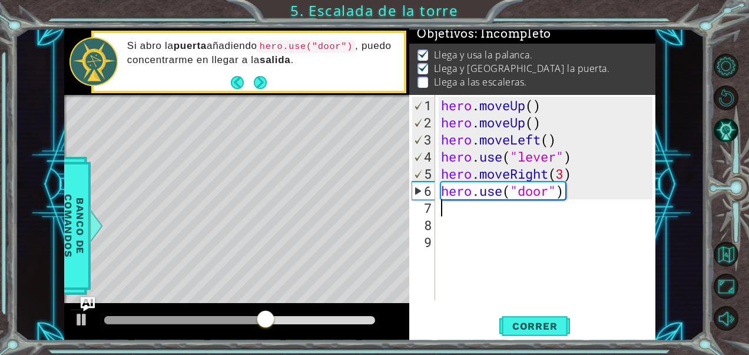
scroll to position [0, 0]
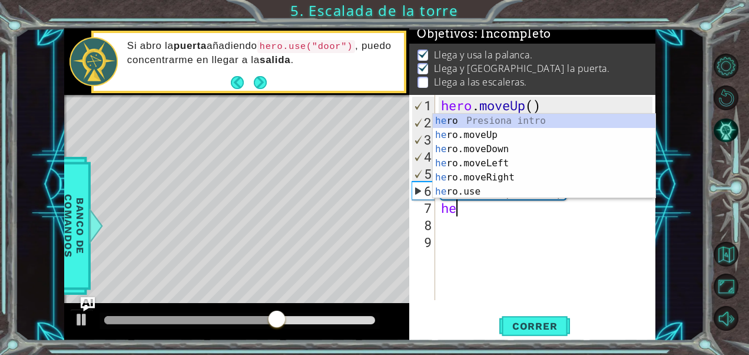
type textarea "her"
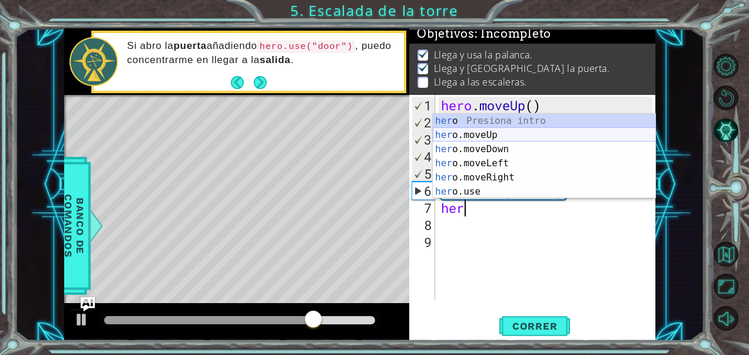
click at [482, 133] on div "her o Presiona intro her o.moveUp Presiona intro her o.moveDown Presiona intro …" at bounding box center [544, 170] width 223 height 113
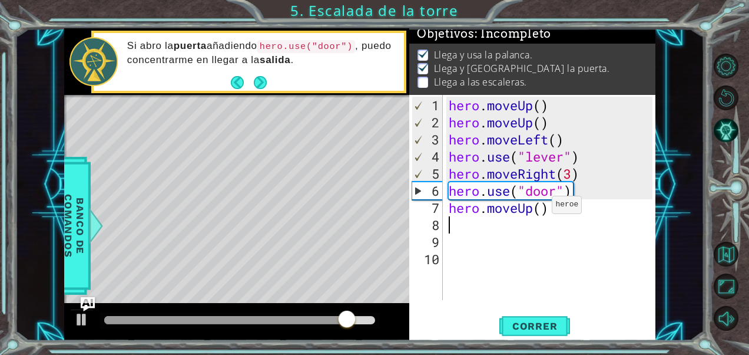
click at [541, 209] on div "hero . moveUp ( ) hero . moveUp ( ) hero . moveLeft ( ) hero . use ( "lever" ) …" at bounding box center [553, 216] width 213 height 239
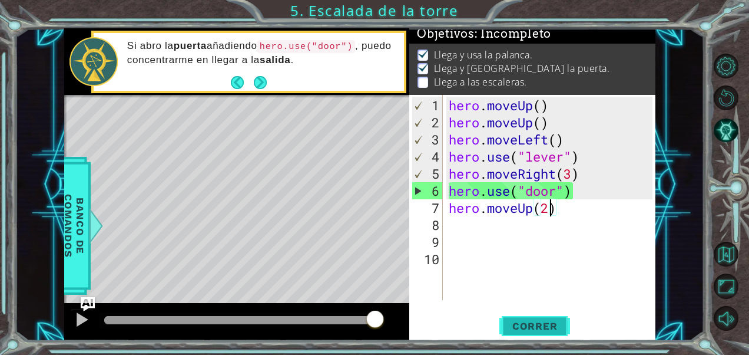
type textarea "hero.moveUp(2)"
click at [527, 319] on button "Correr" at bounding box center [535, 325] width 71 height 25
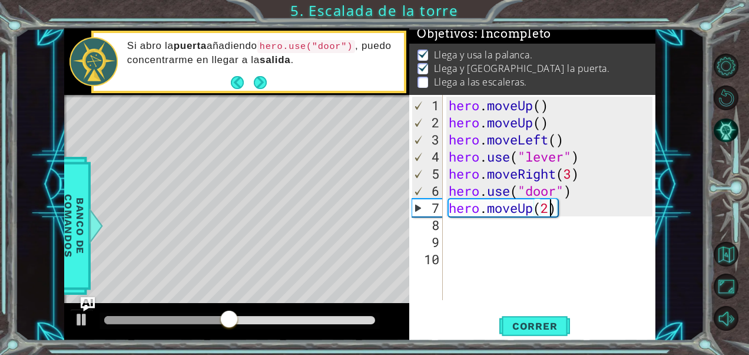
scroll to position [0, 0]
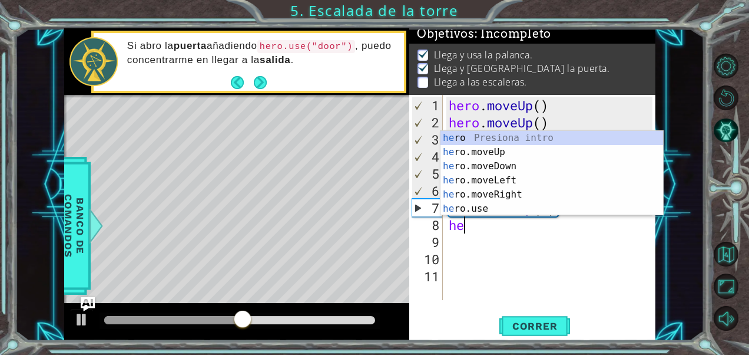
type textarea "her"
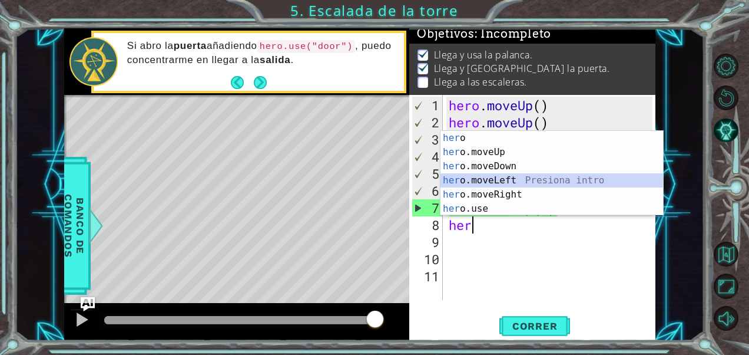
click at [521, 180] on div "her o Presiona intro her o.moveUp Presiona intro her o.moveDown Presiona intro …" at bounding box center [552, 187] width 223 height 113
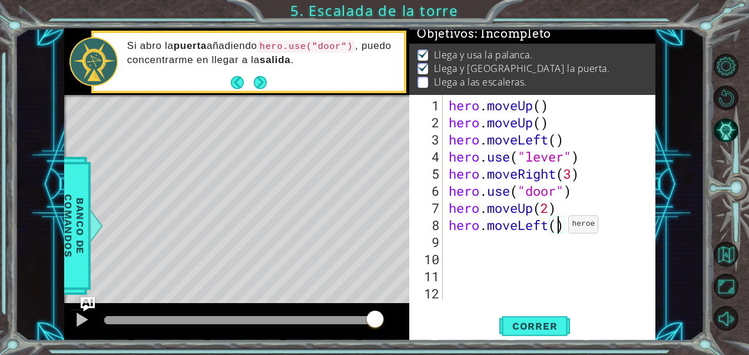
click at [559, 229] on div "hero . moveUp ( ) hero . moveUp ( ) hero . moveLeft ( ) hero . use ( "lever" ) …" at bounding box center [553, 216] width 213 height 239
type textarea "hero.moveLeft(3)"
click at [554, 331] on span "Correr" at bounding box center [535, 326] width 69 height 12
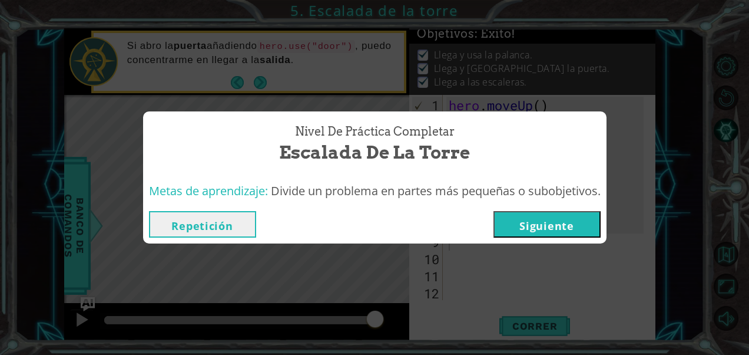
click at [553, 219] on button "Siguiente" at bounding box center [547, 224] width 107 height 27
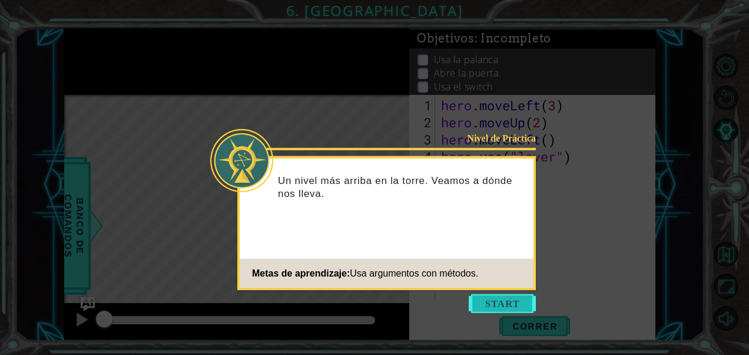
click at [500, 304] on button "Start" at bounding box center [502, 303] width 67 height 19
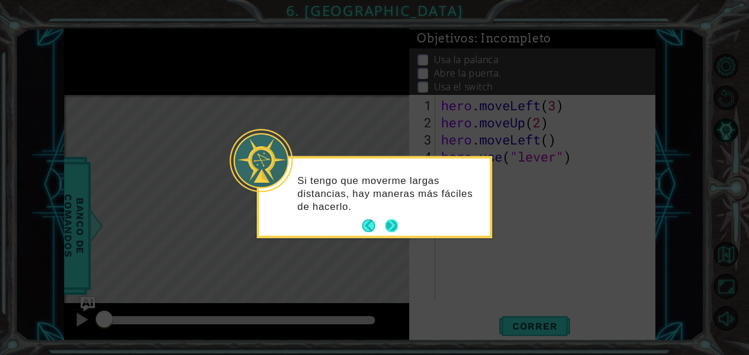
click at [395, 230] on button "Next" at bounding box center [391, 225] width 13 height 13
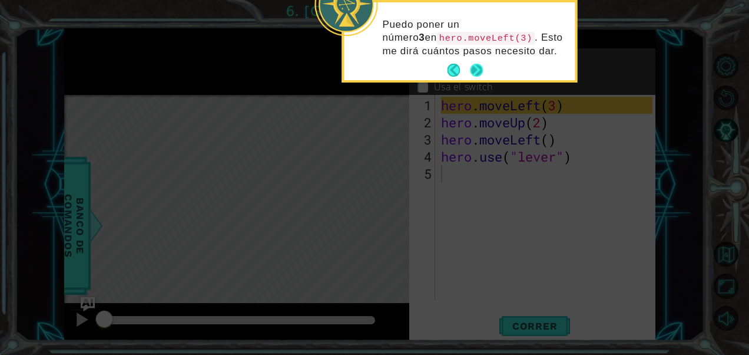
click at [478, 66] on button "Next" at bounding box center [476, 70] width 13 height 13
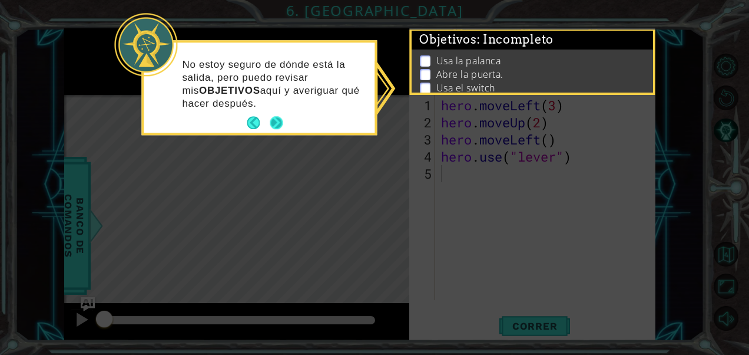
click at [280, 117] on button "Next" at bounding box center [276, 123] width 13 height 13
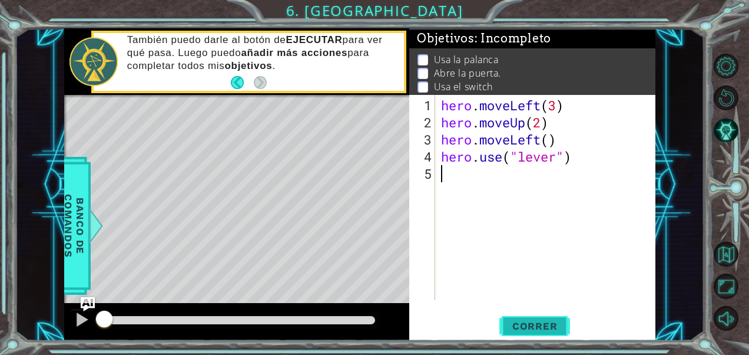
click at [536, 328] on span "Correr" at bounding box center [535, 326] width 69 height 12
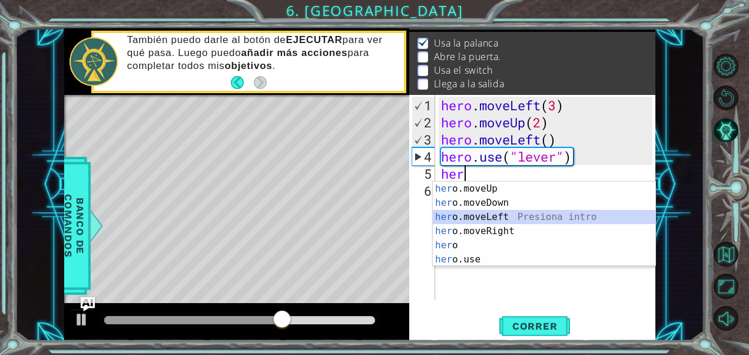
click at [489, 217] on div "her o.moveUp Presiona intro her o.moveDown Presiona intro her o.moveLeft Presio…" at bounding box center [544, 237] width 223 height 113
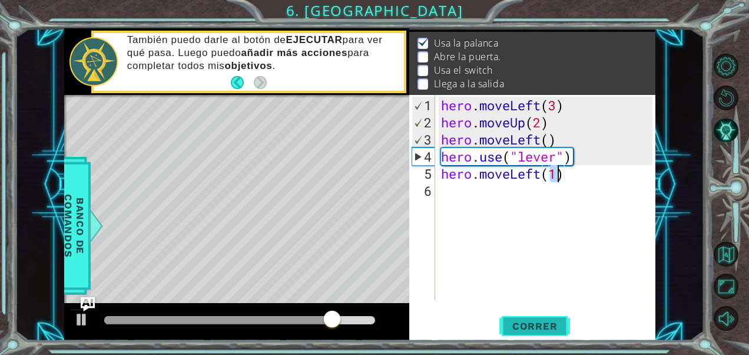
type textarea "hero.moveLeft(1)"
click at [514, 315] on button "Correr" at bounding box center [535, 325] width 71 height 25
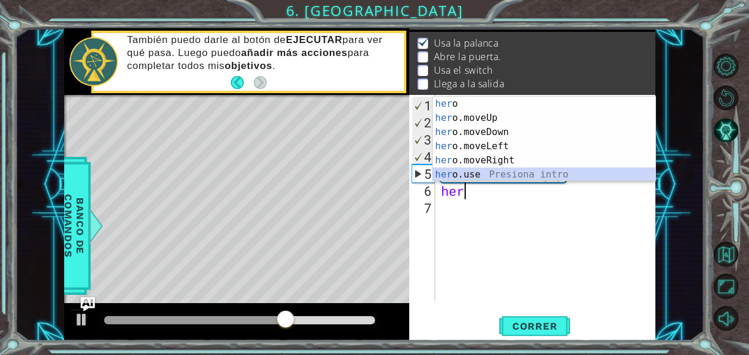
click at [475, 174] on div "her o Presiona intro her o.moveUp Presiona intro her o.moveDown Presiona intro …" at bounding box center [544, 153] width 223 height 113
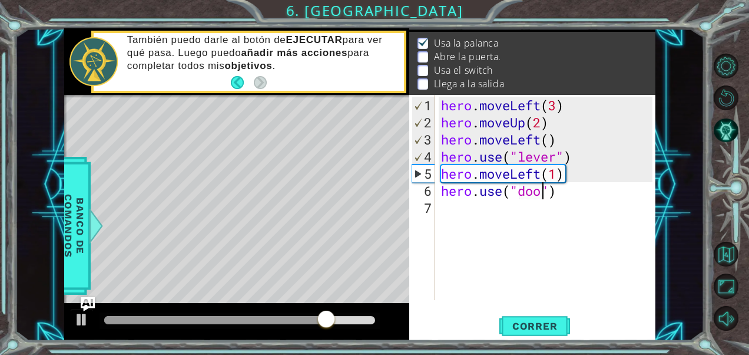
scroll to position [0, 5]
type textarea "hero.use("door")"
click at [522, 325] on span "Correr" at bounding box center [535, 326] width 69 height 12
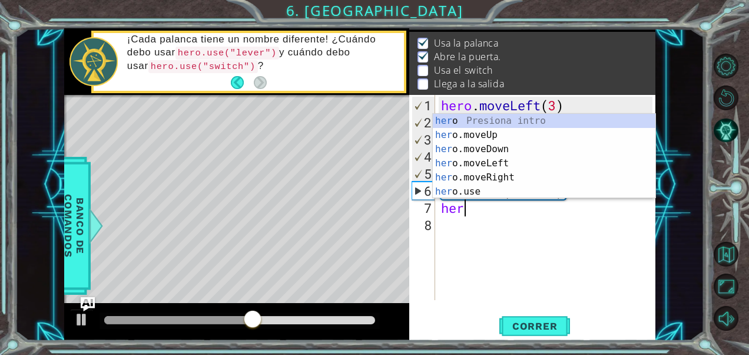
scroll to position [0, 0]
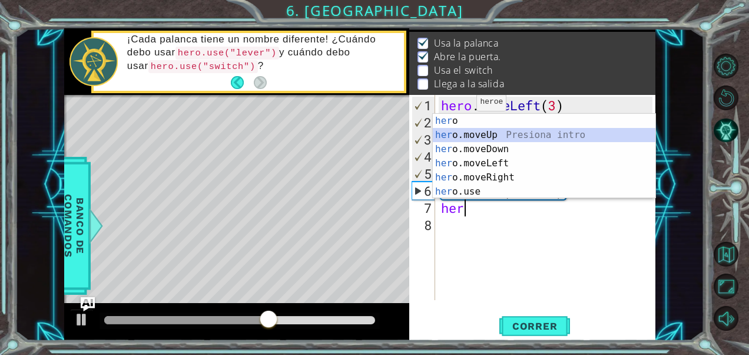
click at [468, 128] on div "her o Presiona intro her o.moveUp Presiona intro her o.moveDown Presiona intro …" at bounding box center [544, 170] width 223 height 113
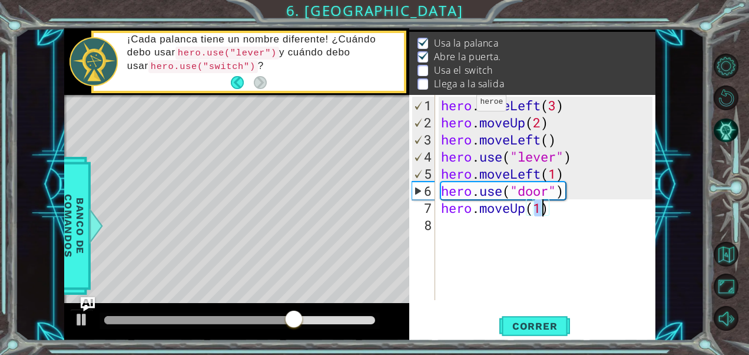
type textarea "hero.moveUp(2)"
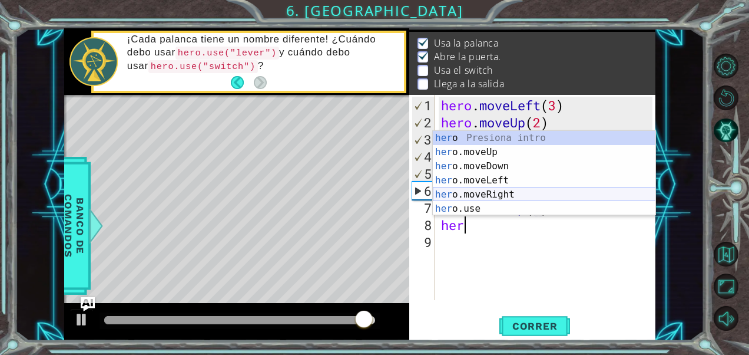
click at [481, 197] on div "her o Presiona intro her o.moveUp Presiona intro her o.moveDown Presiona intro …" at bounding box center [544, 187] width 223 height 113
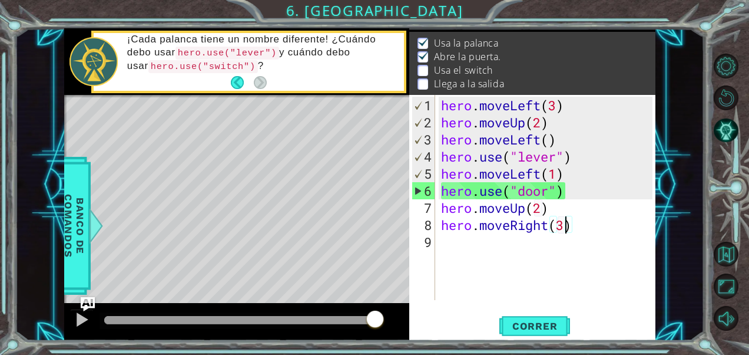
scroll to position [0, 5]
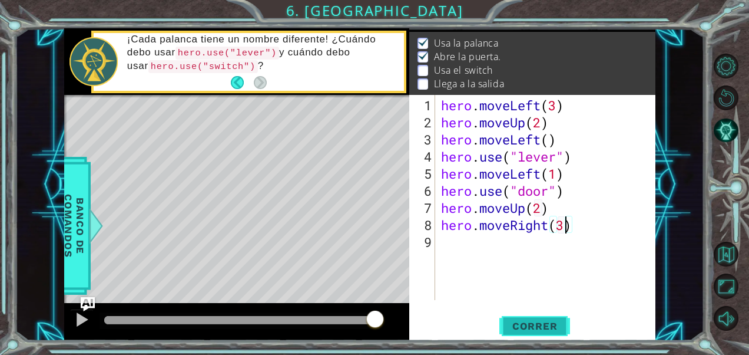
click at [513, 322] on span "Correr" at bounding box center [535, 326] width 69 height 12
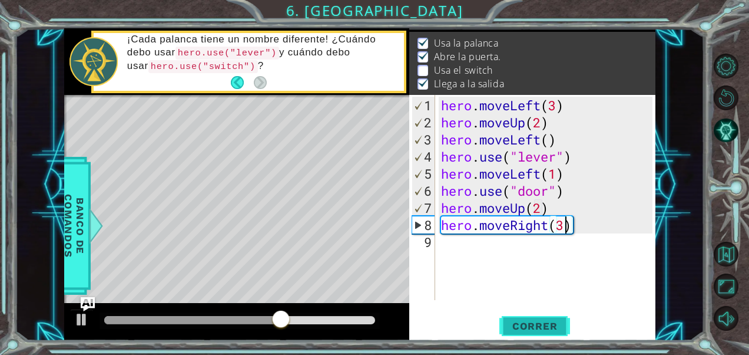
scroll to position [0, 5]
type textarea "hero.moveRight(2)"
click at [518, 325] on span "Correr" at bounding box center [535, 326] width 69 height 12
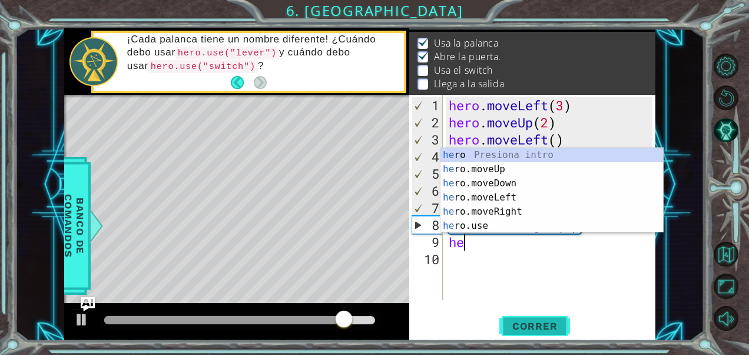
scroll to position [0, 0]
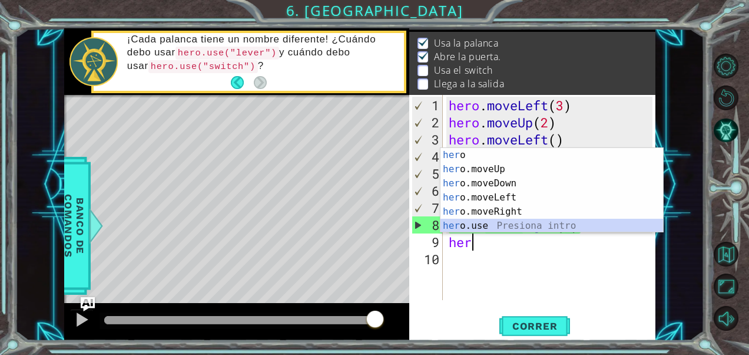
click at [533, 225] on div "her o Presiona intro her o.moveUp Presiona intro her o.moveDown Presiona intro …" at bounding box center [552, 204] width 223 height 113
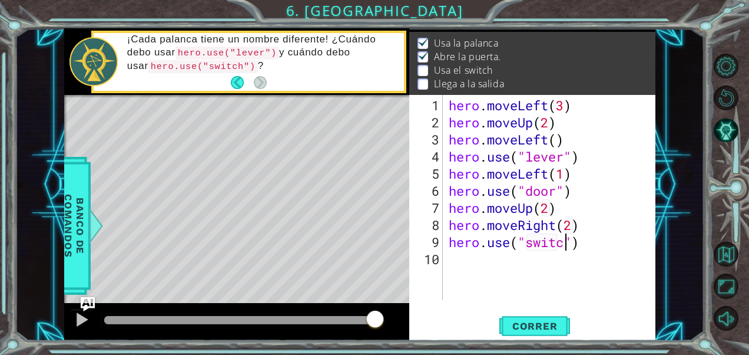
scroll to position [0, 5]
type textarea "hero.use("switch")"
click at [530, 327] on span "Correr" at bounding box center [535, 326] width 69 height 12
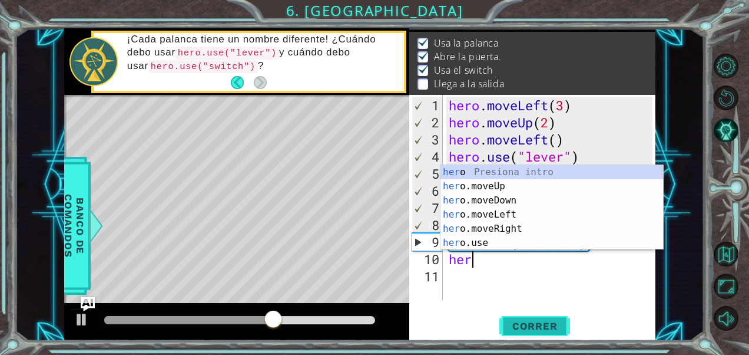
scroll to position [0, 0]
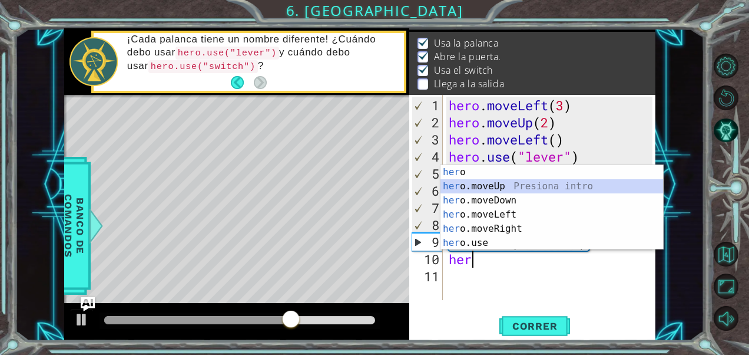
click at [543, 189] on div "her o Presiona intro her o.moveUp Presiona intro her o.moveDown Presiona intro …" at bounding box center [552, 221] width 223 height 113
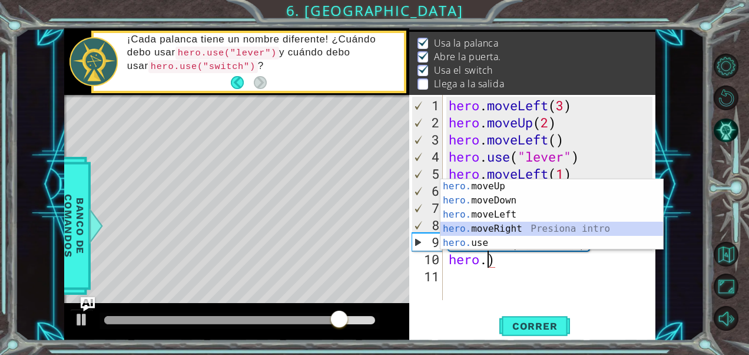
click at [544, 226] on div "hero. moveUp Presiona intro hero. moveDown Presiona intro hero. moveLeft Presio…" at bounding box center [552, 228] width 223 height 99
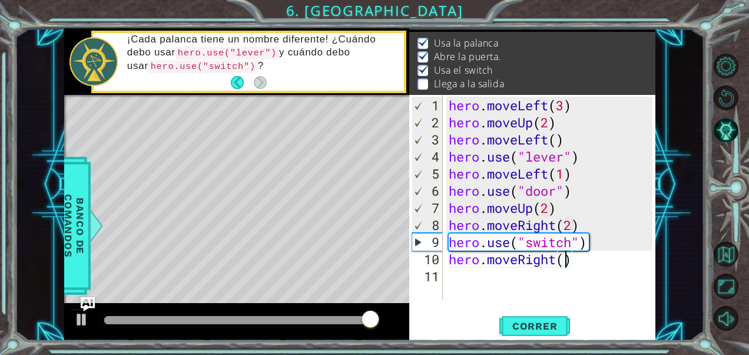
scroll to position [0, 5]
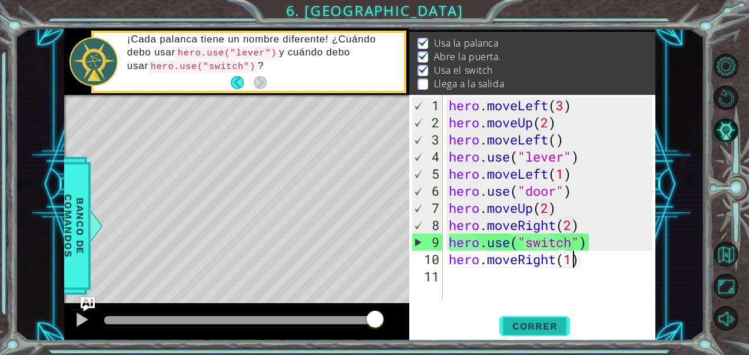
type textarea "hero.moveRight(1)"
click at [530, 316] on button "Correr" at bounding box center [535, 325] width 71 height 25
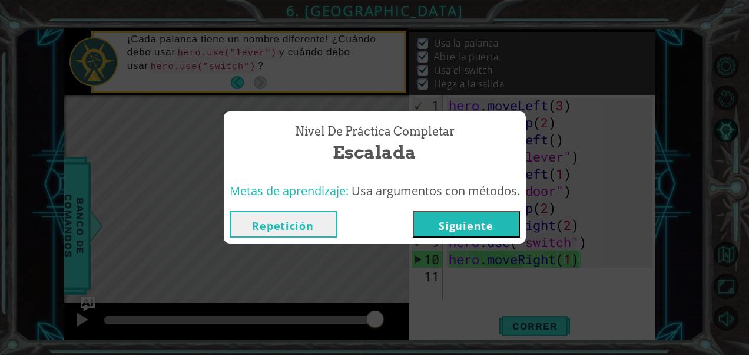
click at [491, 226] on button "Siguiente" at bounding box center [466, 224] width 107 height 27
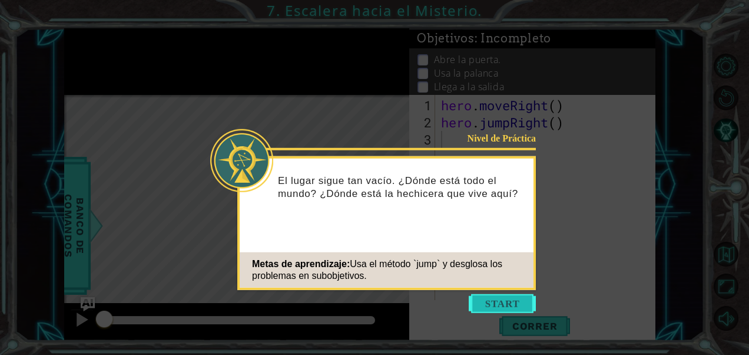
click at [496, 308] on button "Start" at bounding box center [502, 303] width 67 height 19
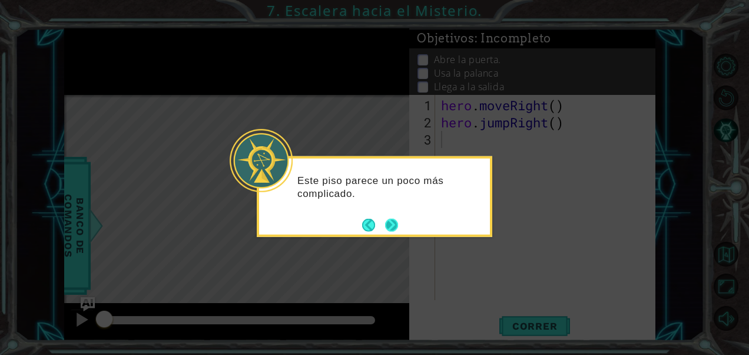
click at [388, 218] on button "Next" at bounding box center [391, 224] width 13 height 13
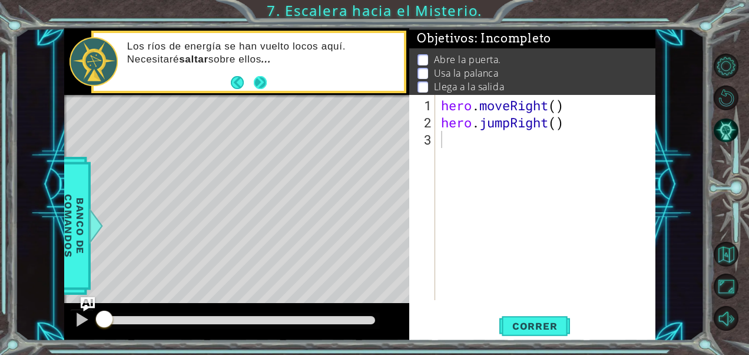
click at [260, 83] on button "Next" at bounding box center [260, 82] width 13 height 13
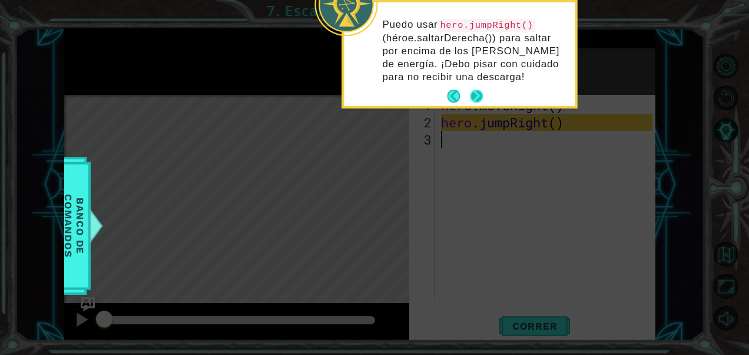
click at [481, 91] on button "Next" at bounding box center [476, 96] width 13 height 13
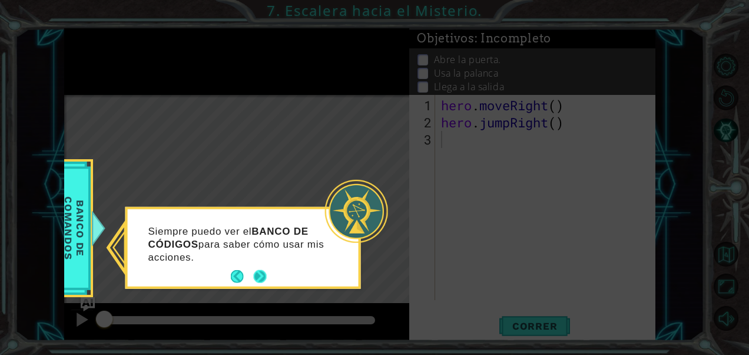
click at [254, 273] on button "Next" at bounding box center [260, 276] width 13 height 13
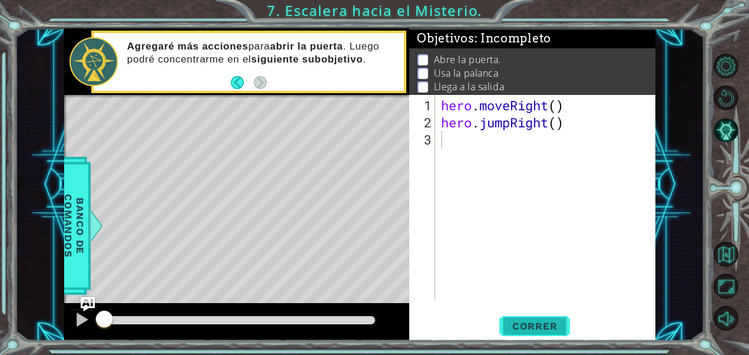
click at [528, 324] on span "Correr" at bounding box center [535, 326] width 69 height 12
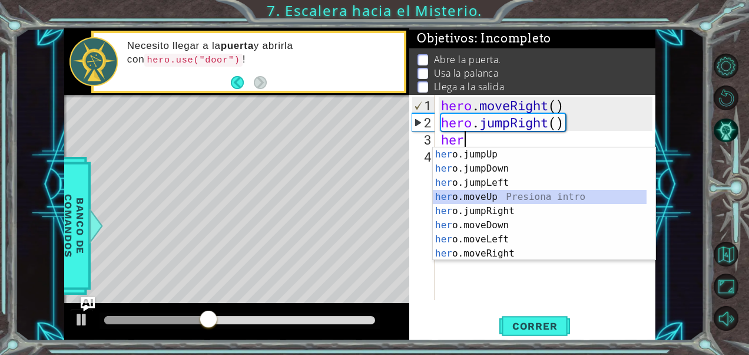
click at [481, 201] on div "her o.jumpUp Presiona intro her o.jumpDown Presiona intro her o.jumpLeft Presio…" at bounding box center [540, 217] width 214 height 141
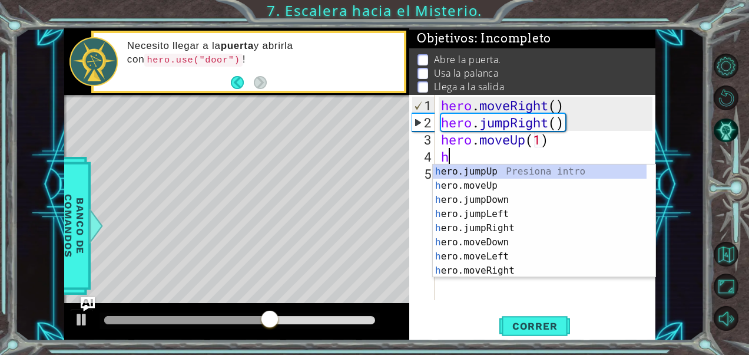
scroll to position [0, 5]
type textarea "hero.moveUp(1)her"
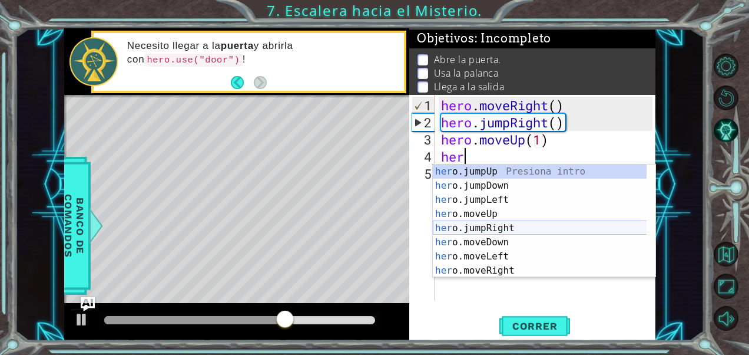
click at [483, 227] on div "her o.jumpUp Presiona intro her o.jumpDown Presiona intro her o.jumpLeft Presio…" at bounding box center [540, 234] width 214 height 141
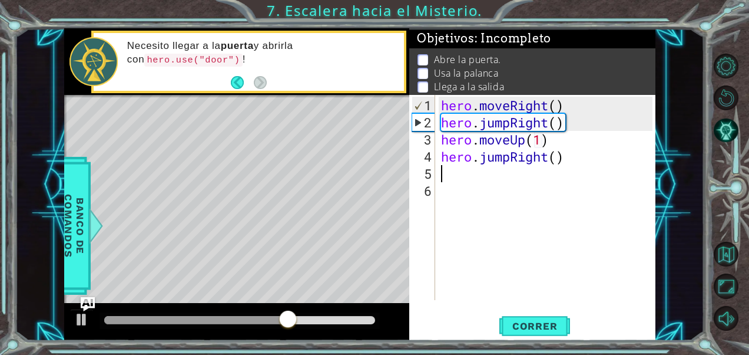
scroll to position [0, 0]
click at [546, 156] on div "hero . moveRight ( ) hero . jumpRight ( ) hero . moveUp ( 1 ) hero . jumpRight …" at bounding box center [549, 216] width 220 height 239
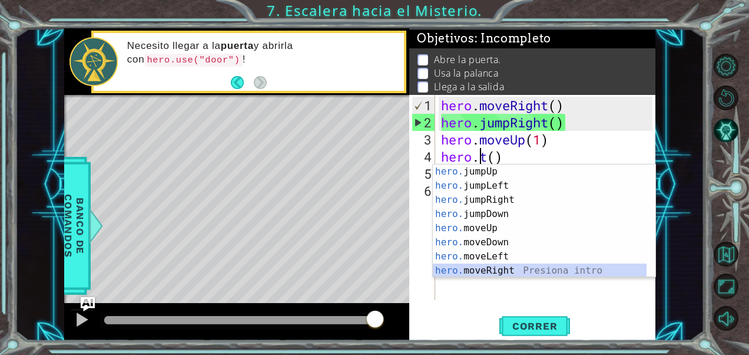
click at [488, 272] on div "hero. jumpUp Presiona intro hero. jumpLeft Presiona intro hero. jumpRight Presi…" at bounding box center [540, 234] width 214 height 141
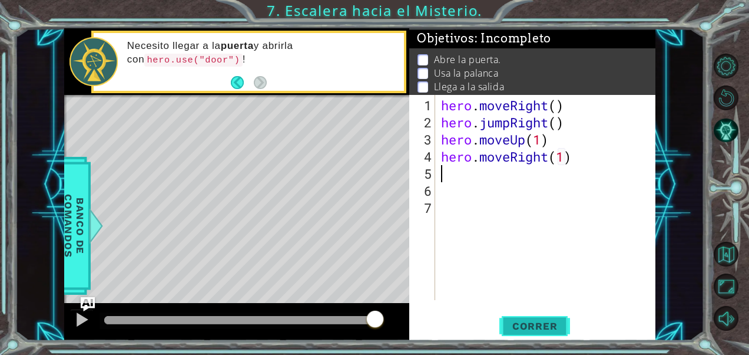
type textarea "hero.moveRight(1)"
click at [541, 323] on span "Correr" at bounding box center [535, 326] width 69 height 12
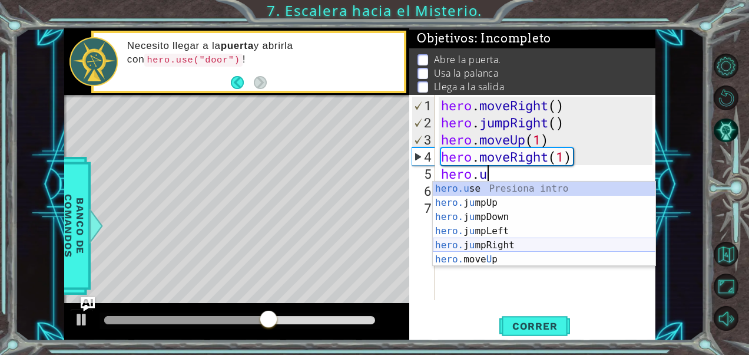
scroll to position [0, 2]
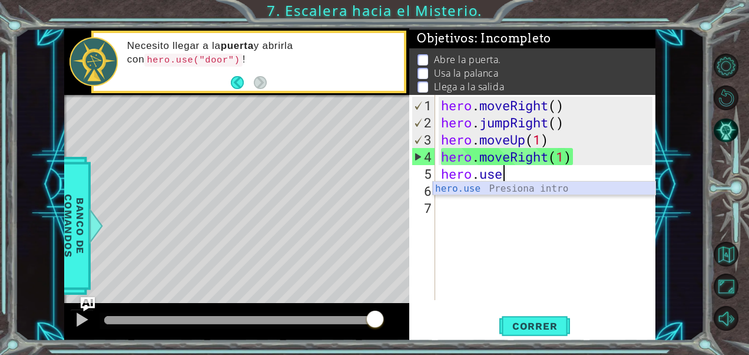
click at [482, 190] on div "hero.use Presiona intro" at bounding box center [544, 202] width 223 height 42
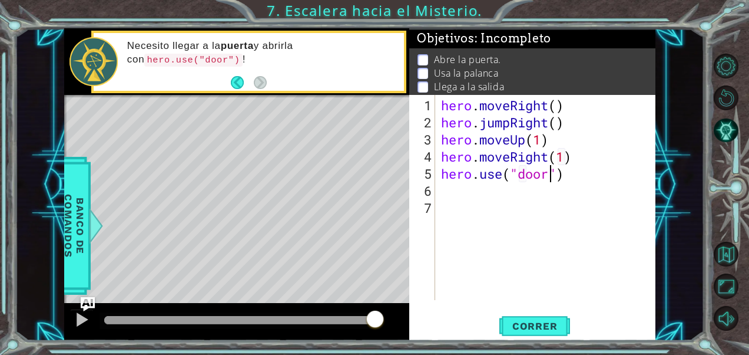
scroll to position [0, 5]
type textarea "hero.use("door")"
click at [530, 324] on span "Correr" at bounding box center [535, 326] width 69 height 12
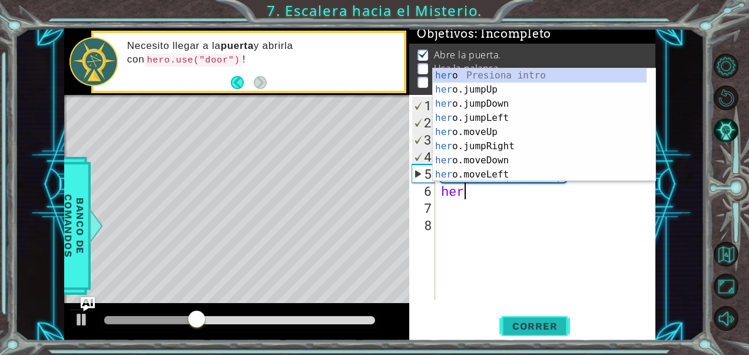
scroll to position [0, 0]
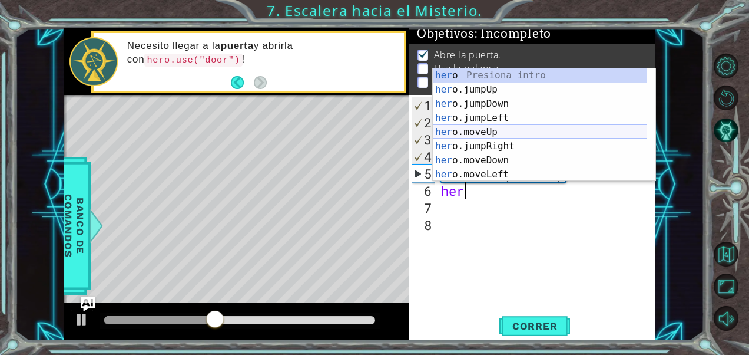
click at [520, 130] on div "her o Presiona intro her o.jumpUp Presiona intro her o.jumpDown Presiona intro …" at bounding box center [540, 138] width 214 height 141
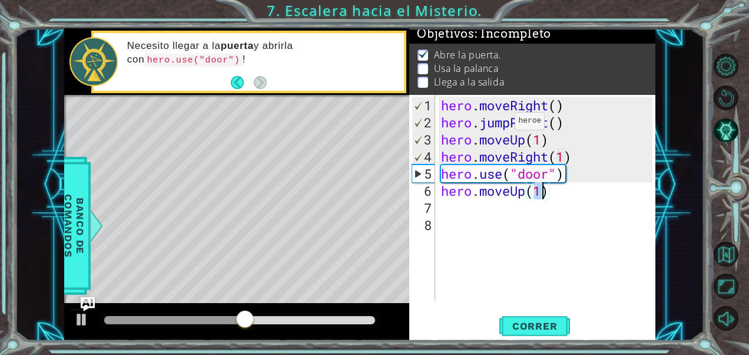
type textarea "hero.moveUp(2)"
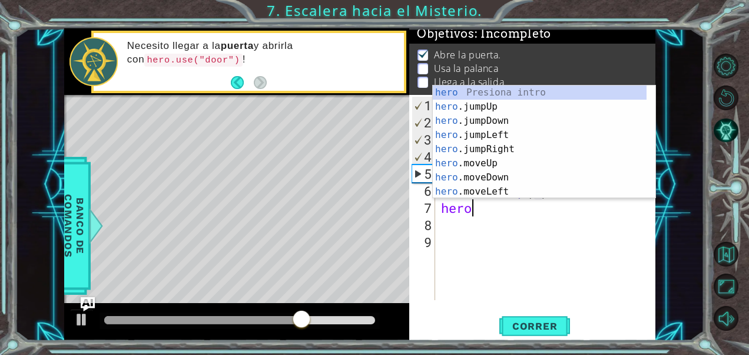
type textarea "hero."
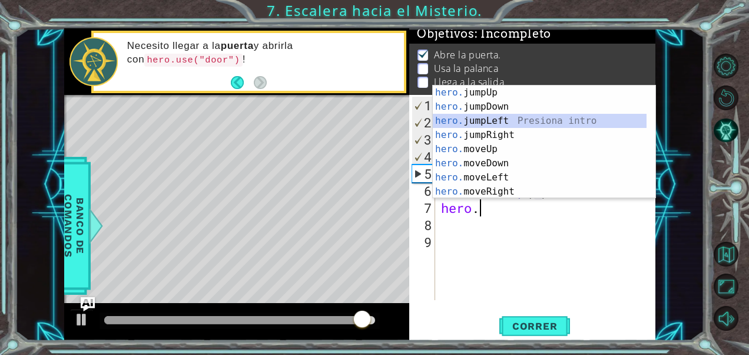
click at [501, 118] on div "hero. jumpUp Presiona intro hero. jumpDown Presiona intro hero. jumpLeft Presio…" at bounding box center [540, 155] width 214 height 141
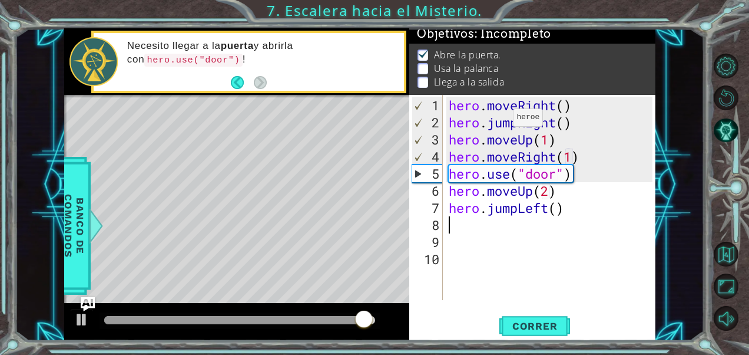
scroll to position [0, 0]
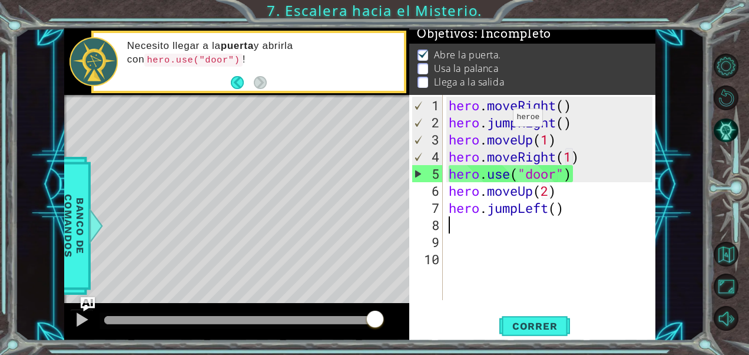
type textarea "1"
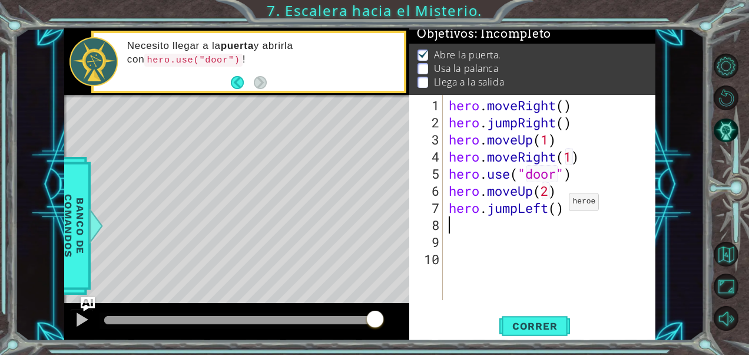
click at [559, 206] on div "hero . moveRight ( ) hero . jumpRight ( ) hero . moveUp ( 1 ) hero . moveRight …" at bounding box center [553, 216] width 213 height 239
type textarea "hero.jumpLeft(1)"
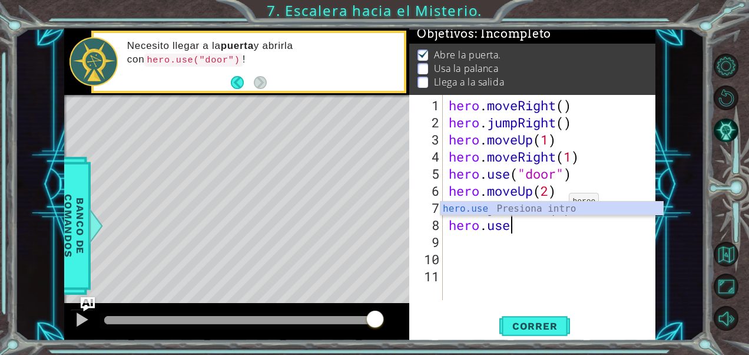
scroll to position [0, 2]
click at [559, 206] on div "hero.use Presiona intro" at bounding box center [552, 222] width 223 height 42
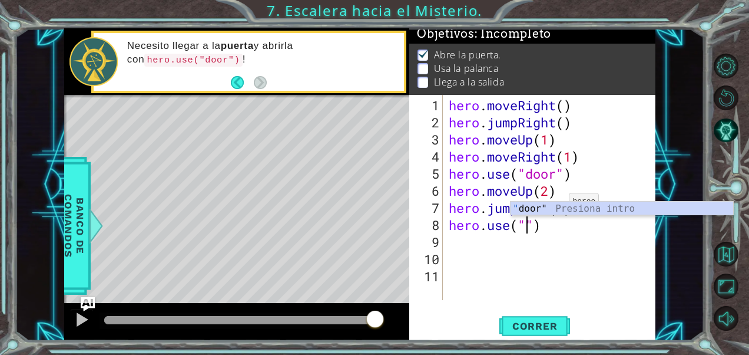
scroll to position [0, 4]
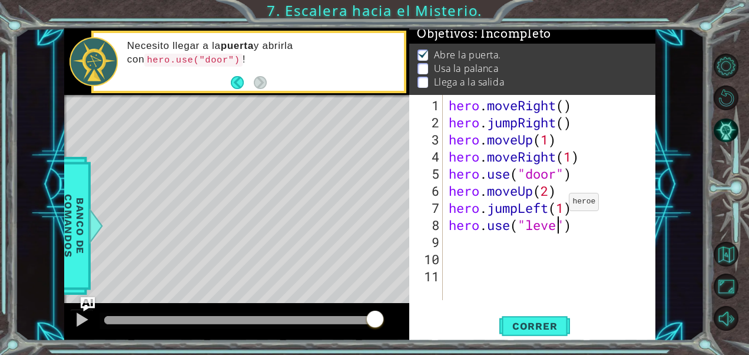
type textarea "hero.use("lever")"
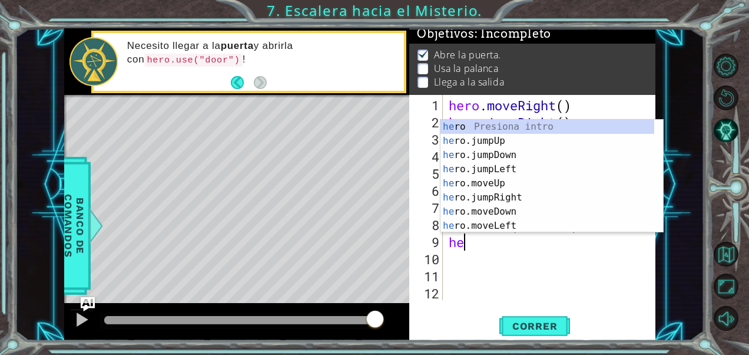
scroll to position [0, 0]
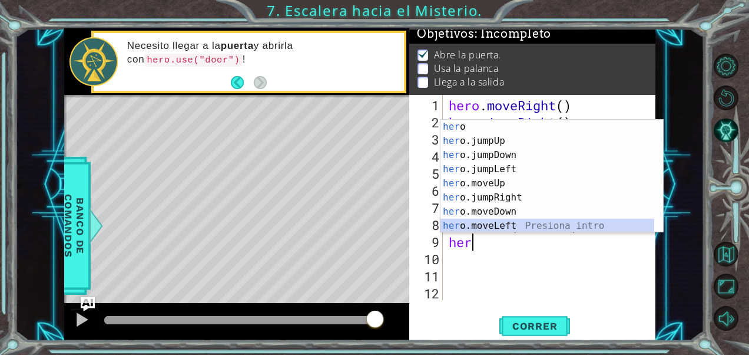
click at [521, 223] on div "her o Presiona intro her o.jumpUp Presiona intro her o.jumpDown Presiona intro …" at bounding box center [548, 190] width 214 height 141
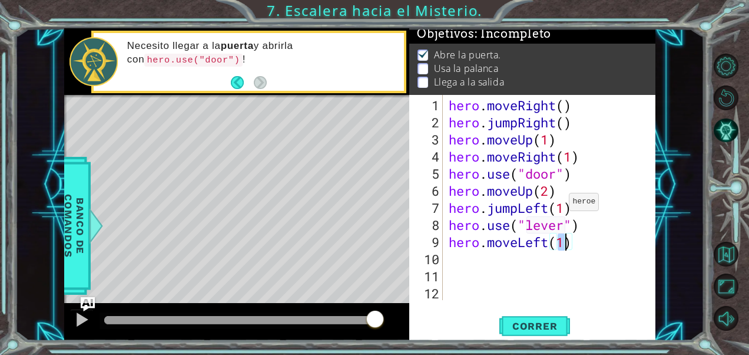
scroll to position [0, 5]
click at [534, 330] on span "Correr" at bounding box center [535, 326] width 69 height 12
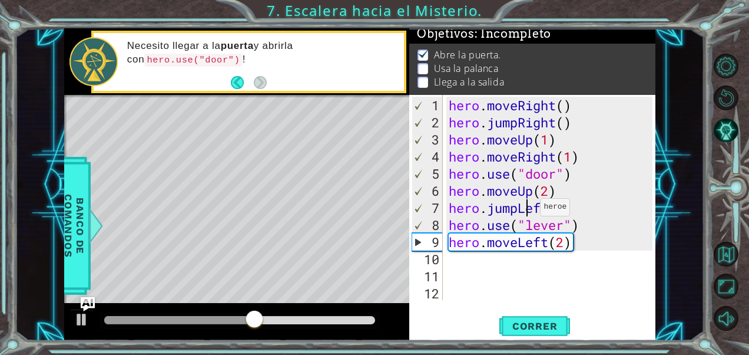
click at [530, 212] on div "hero . moveRight ( ) hero . jumpRight ( ) hero . moveUp ( 1 ) hero . moveRight …" at bounding box center [553, 216] width 213 height 239
click at [520, 207] on div "hero . moveRight ( ) hero . jumpRight ( ) hero . moveUp ( 1 ) hero . moveRight …" at bounding box center [553, 216] width 213 height 239
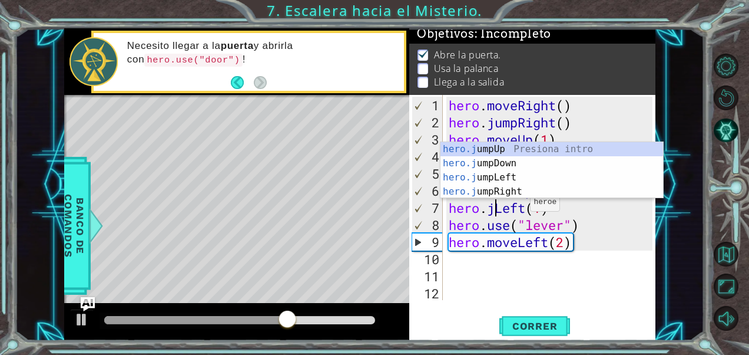
scroll to position [0, 4]
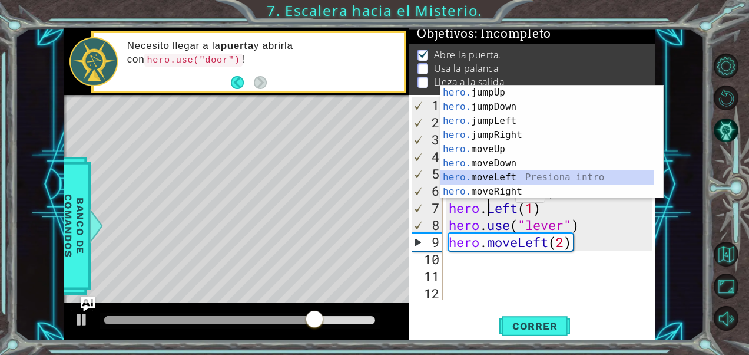
click at [483, 172] on div "hero. jumpUp Presiona intro hero. jumpDown Presiona intro hero. jumpLeft Presio…" at bounding box center [548, 155] width 214 height 141
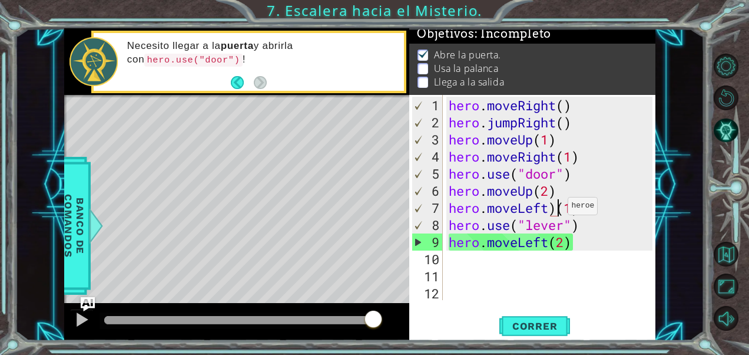
click at [557, 210] on div "hero . moveRight ( ) hero . jumpRight ( ) hero . moveUp ( 1 ) hero . moveRight …" at bounding box center [553, 216] width 213 height 239
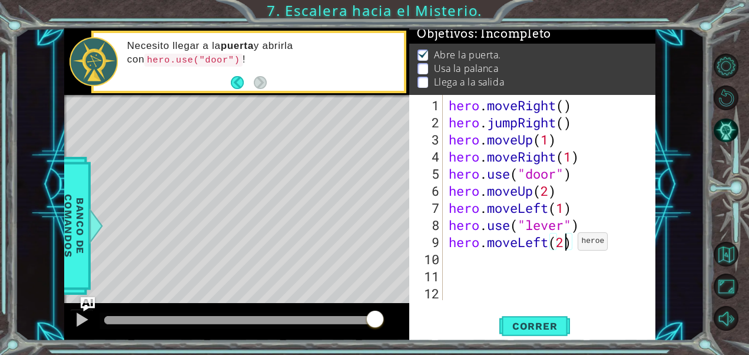
click at [568, 245] on div "hero . moveRight ( ) hero . jumpRight ( ) hero . moveUp ( 1 ) hero . moveRight …" at bounding box center [553, 216] width 213 height 239
click at [535, 321] on span "Correr" at bounding box center [535, 326] width 69 height 12
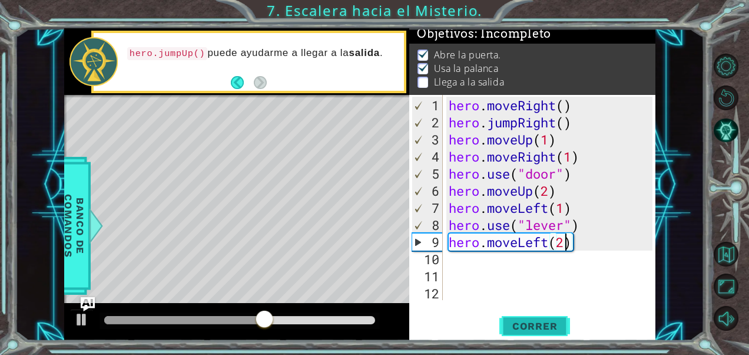
type textarea "hero.moveLeft(2)"
click at [535, 321] on span "Correr" at bounding box center [535, 326] width 69 height 12
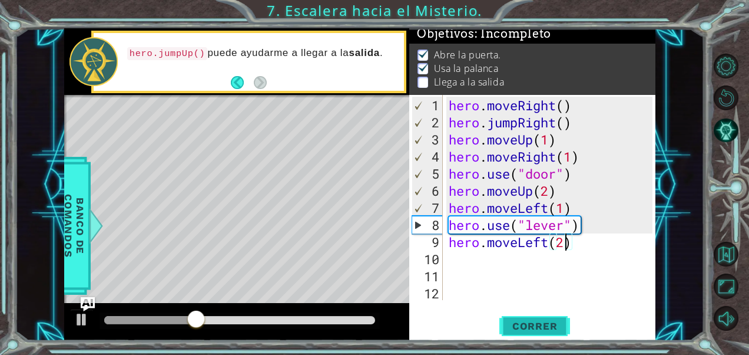
scroll to position [0, 0]
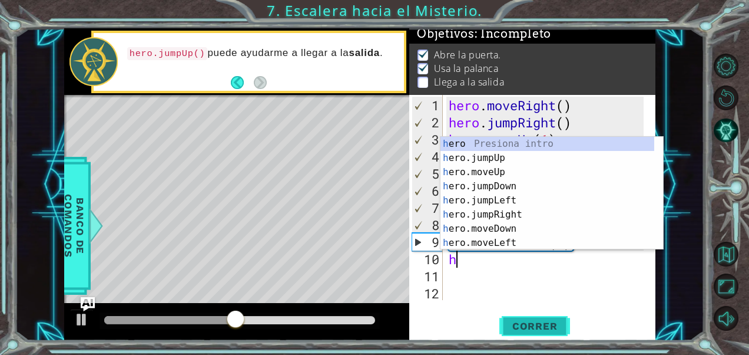
type textarea "he"
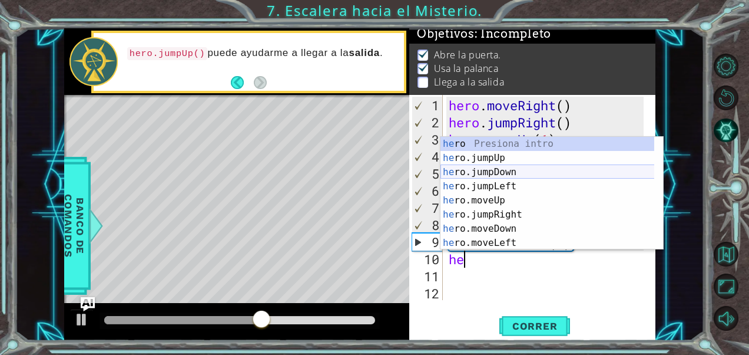
click at [511, 170] on div "he ro Presiona intro he ro.jumpUp Presiona intro he ro.jumpDown Presiona intro …" at bounding box center [548, 207] width 214 height 141
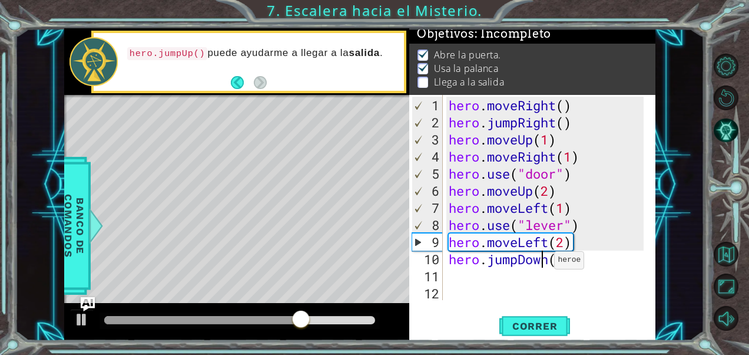
click at [544, 264] on div "hero . moveRight ( ) hero . jumpRight ( ) hero . moveUp ( 1 ) hero . moveRight …" at bounding box center [548, 216] width 203 height 239
click at [548, 262] on div "hero . moveRight ( ) hero . jumpRight ( ) hero . moveUp ( 1 ) hero . moveRight …" at bounding box center [548, 216] width 203 height 239
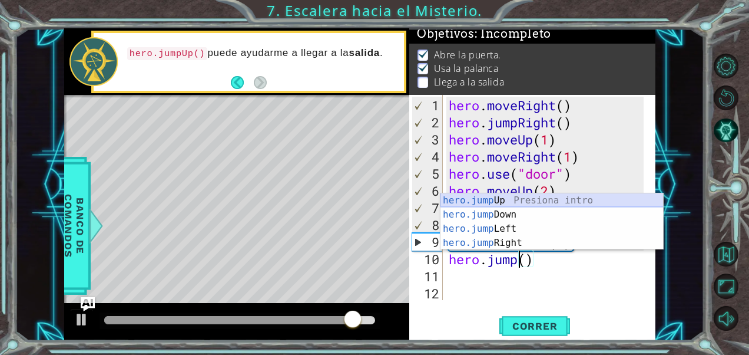
click at [518, 199] on div "hero.jump Up Presiona intro hero.jump Down Presiona intro hero.jump Left Presio…" at bounding box center [552, 235] width 223 height 85
type textarea "hero.jumpUp"
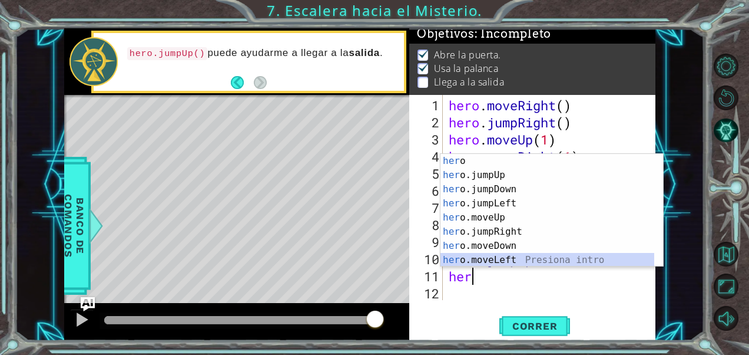
click at [493, 262] on div "her o Presiona intro her o.jumpUp Presiona intro her o.jumpDown Presiona intro …" at bounding box center [548, 224] width 214 height 141
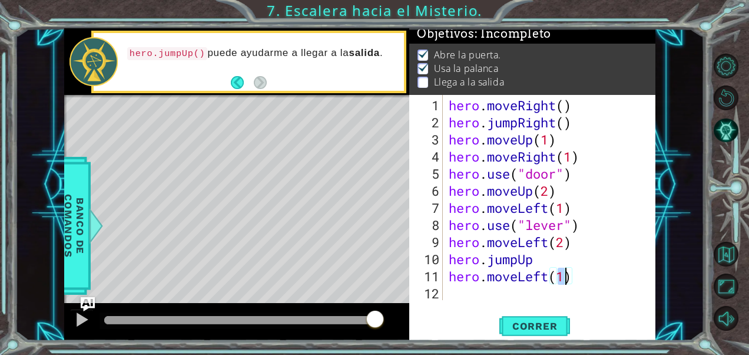
scroll to position [0, 5]
click at [542, 330] on span "Correr" at bounding box center [535, 326] width 69 height 12
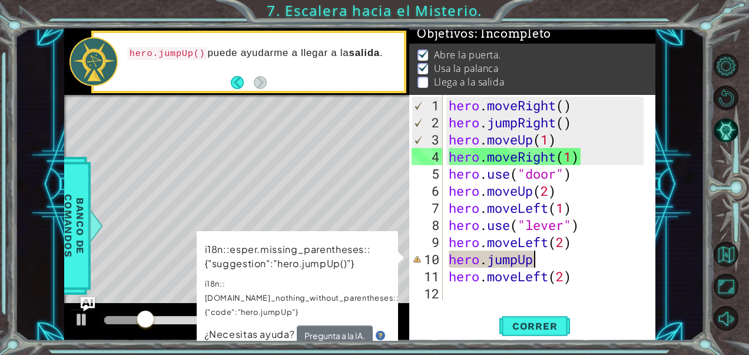
click at [551, 264] on div "hero . moveRight ( ) hero . jumpRight ( ) hero . moveUp ( 1 ) hero . moveRight …" at bounding box center [548, 216] width 203 height 239
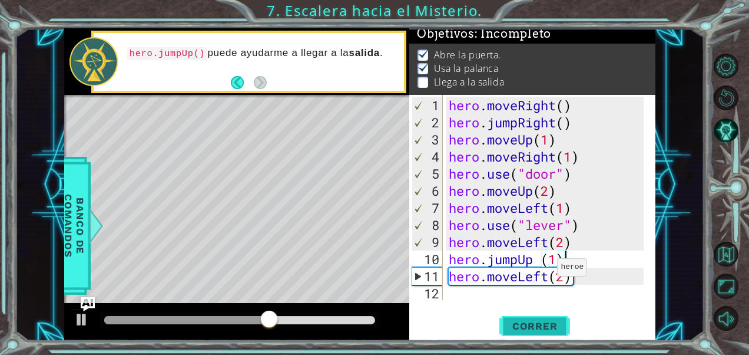
click at [549, 324] on span "Correr" at bounding box center [535, 326] width 69 height 12
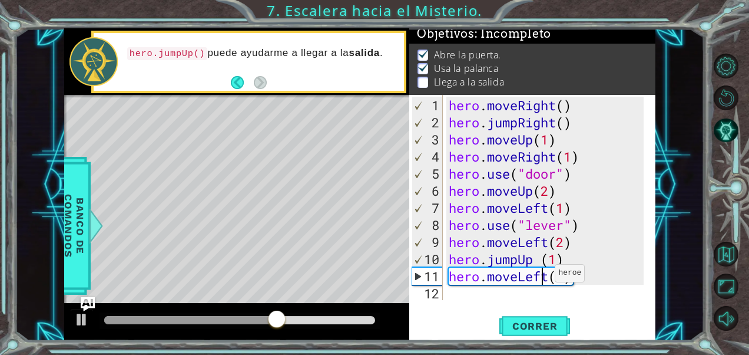
click at [545, 277] on div "hero . moveRight ( ) hero . jumpRight ( ) hero . moveUp ( 1 ) hero . moveRight …" at bounding box center [548, 216] width 203 height 239
click at [548, 278] on div "hero . moveRight ( ) hero . jumpRight ( ) hero . moveUp ( 1 ) hero . moveRight …" at bounding box center [548, 216] width 203 height 239
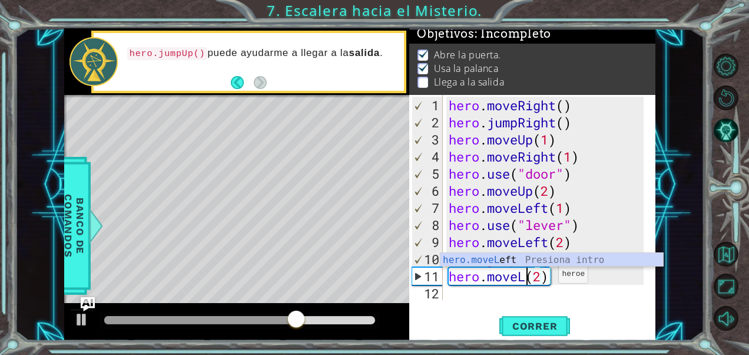
scroll to position [0, 4]
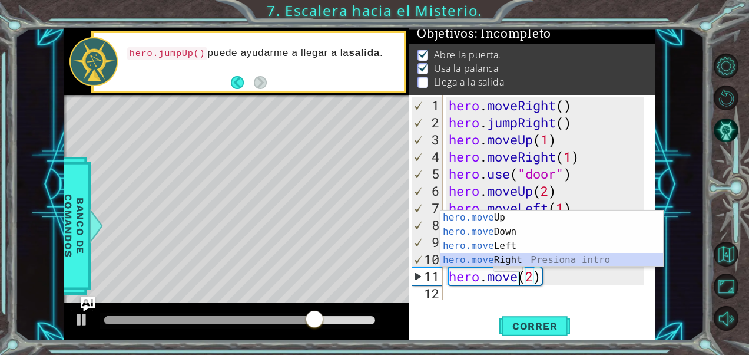
click at [490, 259] on div "hero.move Up Presiona intro hero.move Down Presiona intro hero.move Left Presio…" at bounding box center [552, 252] width 223 height 85
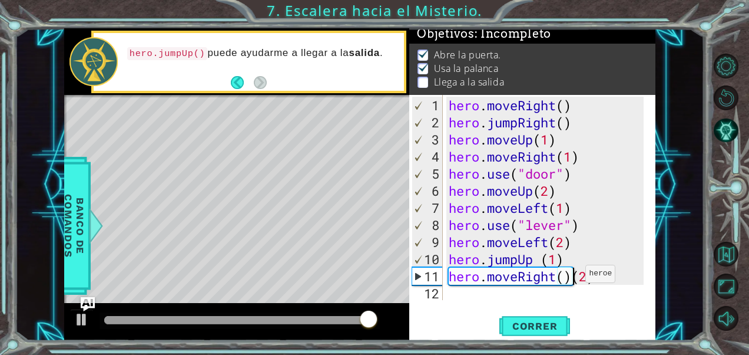
click at [576, 278] on div "hero . moveRight ( ) hero . jumpRight ( ) hero . moveUp ( 1 ) hero . moveRight …" at bounding box center [548, 216] width 203 height 239
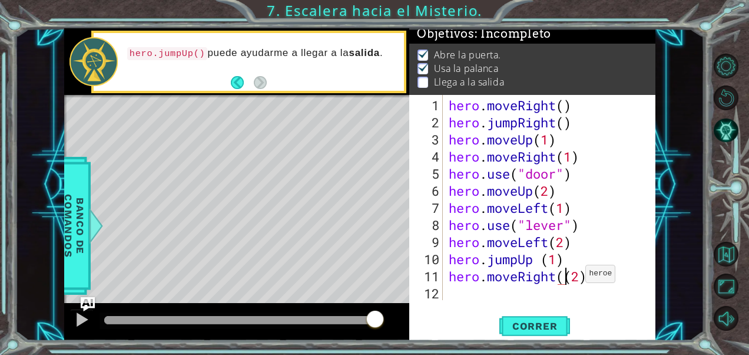
type textarea "hero.moveRight(2)"
click at [564, 329] on span "Correr" at bounding box center [535, 326] width 69 height 12
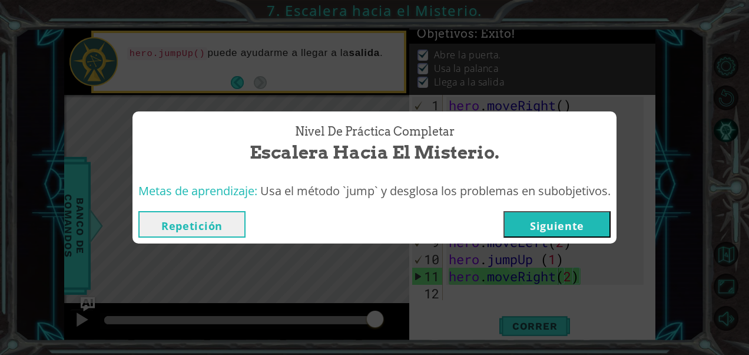
click at [544, 217] on button "Siguiente" at bounding box center [557, 224] width 107 height 27
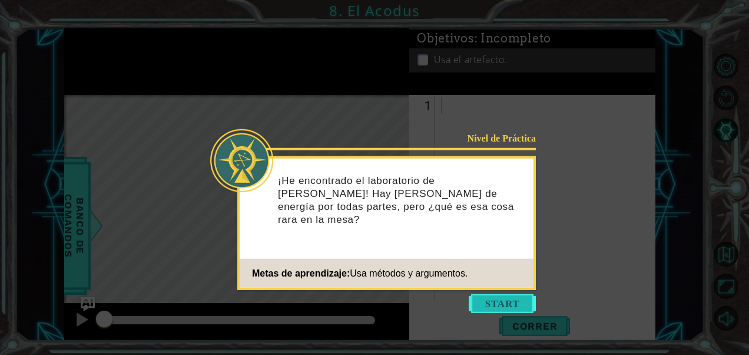
click at [495, 300] on button "Start" at bounding box center [502, 303] width 67 height 19
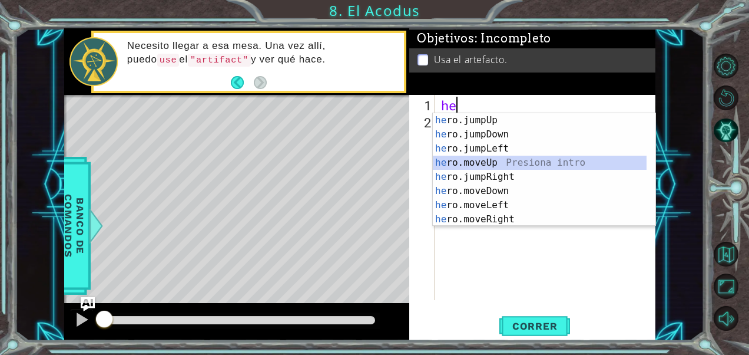
click at [488, 162] on div "he ro.jumpUp Presiona intro he ro.jumpDown Presiona intro he ro.jumpLeft Presio…" at bounding box center [540, 183] width 214 height 141
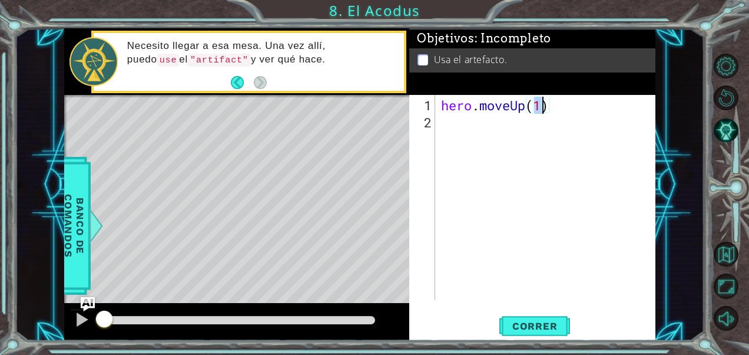
type textarea "hero.moveUp(2)"
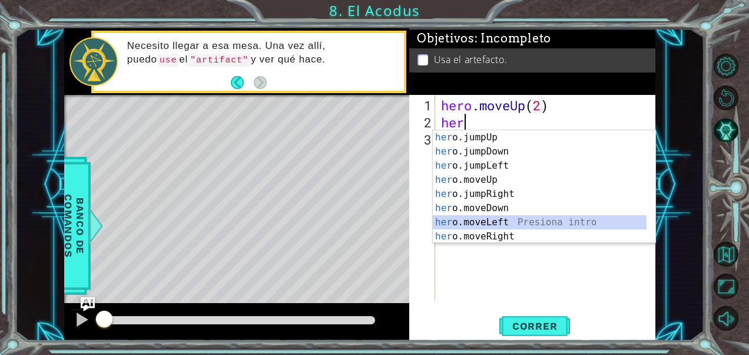
click at [481, 223] on div "her o.jumpUp Presiona intro her o.jumpDown Presiona intro her o.jumpLeft Presio…" at bounding box center [540, 200] width 214 height 141
type textarea "hero.moveLeft(1)"
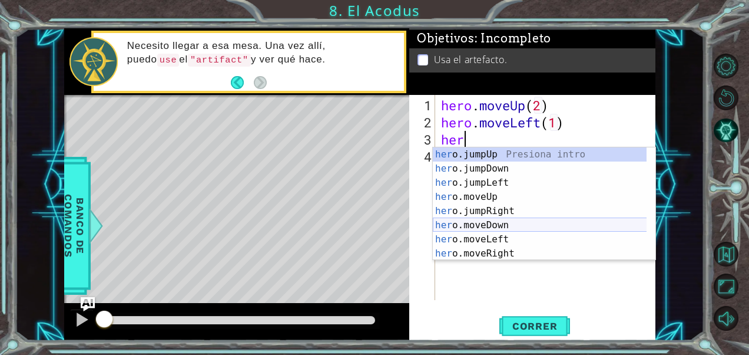
click at [487, 224] on div "her o.jumpUp Presiona intro her o.jumpDown Presiona intro her o.jumpLeft Presio…" at bounding box center [540, 217] width 214 height 141
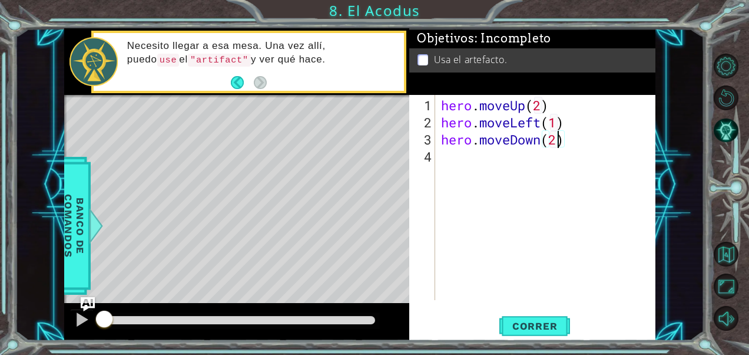
scroll to position [0, 5]
type textarea "hero.moveDown(2)"
click at [537, 333] on button "Correr" at bounding box center [535, 325] width 71 height 25
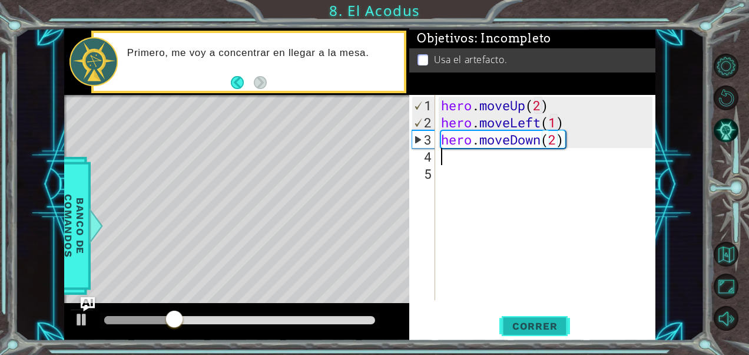
scroll to position [0, 0]
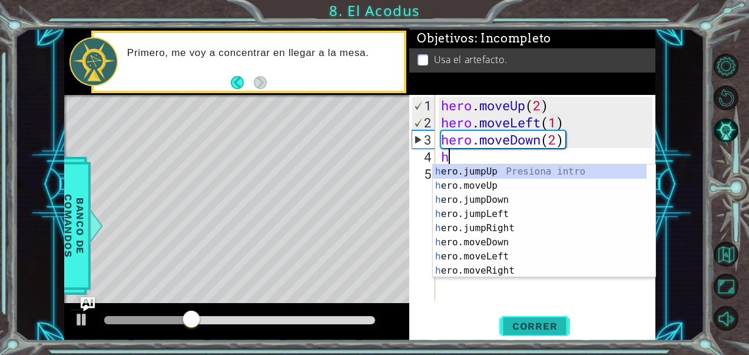
type textarea "her"
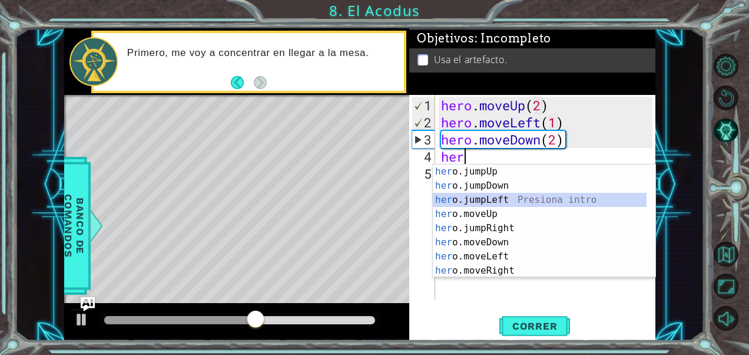
click at [510, 195] on div "her o.jumpUp Presiona intro her o.jumpDown Presiona intro her o.jumpLeft Presio…" at bounding box center [540, 234] width 214 height 141
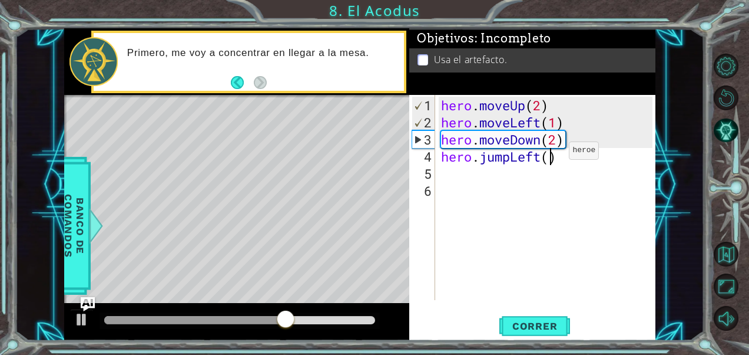
click at [551, 155] on div "hero . moveUp ( 2 ) hero . moveLeft ( 1 ) hero . moveDown ( 2 ) hero . jumpLeft…" at bounding box center [549, 216] width 220 height 239
type textarea "hero.jumpLeft()"
click at [561, 160] on div "hero . moveUp ( 2 ) hero . moveLeft ( 1 ) hero . moveDown ( 2 ) hero . jumpLeft…" at bounding box center [549, 216] width 220 height 239
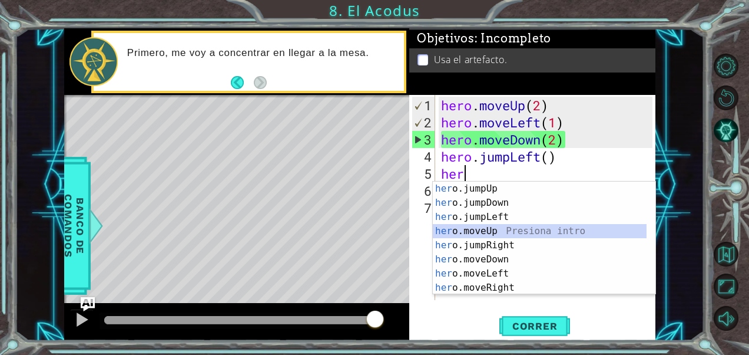
click at [495, 230] on div "her o.jumpUp Presiona intro her o.jumpDown Presiona intro her o.jumpLeft Presio…" at bounding box center [540, 251] width 214 height 141
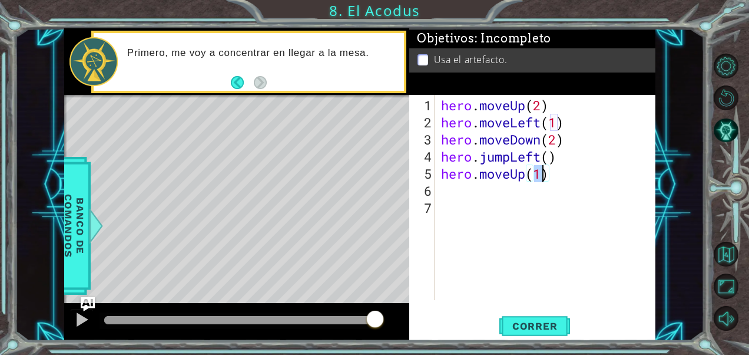
type textarea "hero.moveUp(2)"
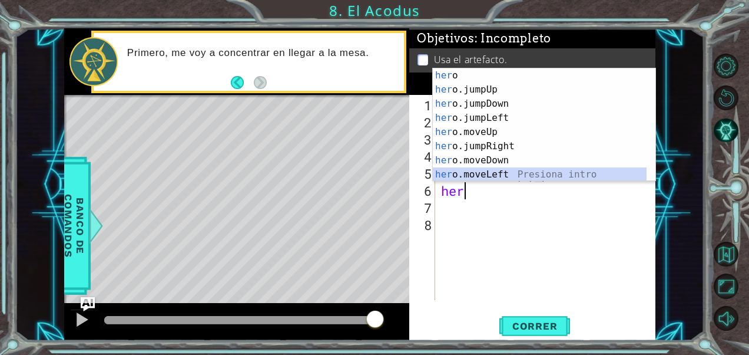
click at [487, 174] on div "her o Presiona intro her o.jumpUp Presiona intro her o.jumpDown Presiona intro …" at bounding box center [540, 138] width 214 height 141
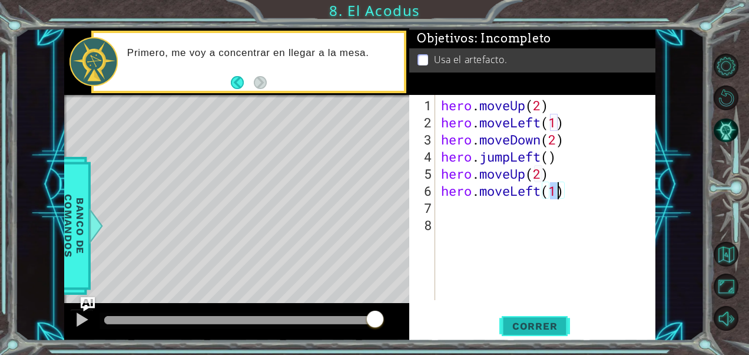
click at [526, 318] on button "Correr" at bounding box center [535, 325] width 71 height 25
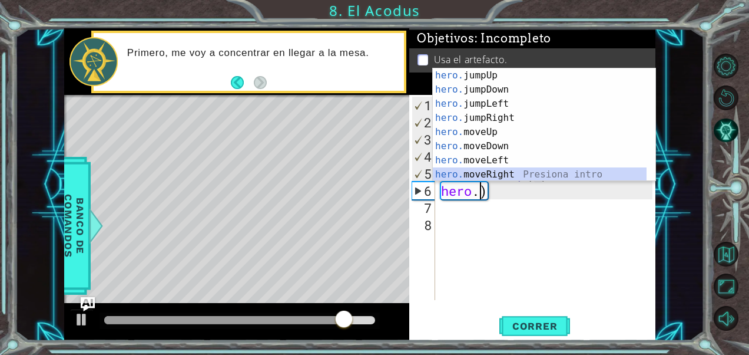
click at [488, 172] on div "hero. jumpUp Presiona intro hero. jumpDown Presiona intro hero. jumpLeft Presio…" at bounding box center [540, 138] width 214 height 141
type textarea "hero.moveRight(1)"
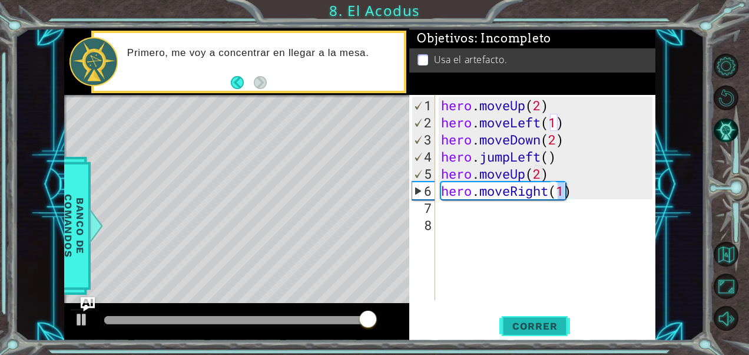
click at [536, 319] on button "Correr" at bounding box center [535, 325] width 71 height 25
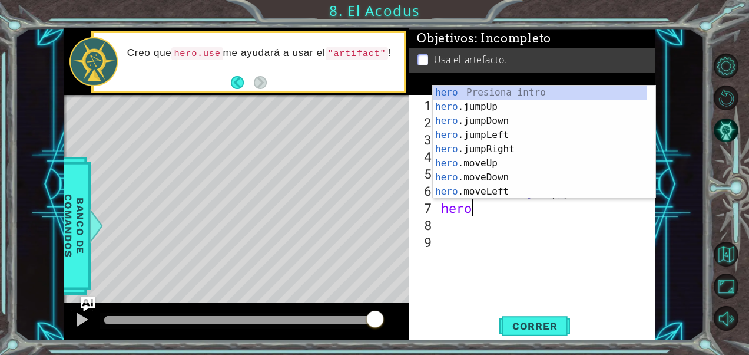
scroll to position [0, 1]
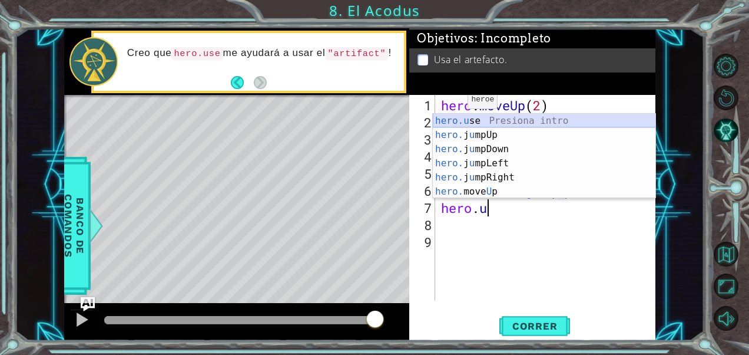
click at [455, 121] on div "hero.u se Presiona intro hero. j u mpUp Presiona intro hero. j u mpDown Presion…" at bounding box center [544, 170] width 223 height 113
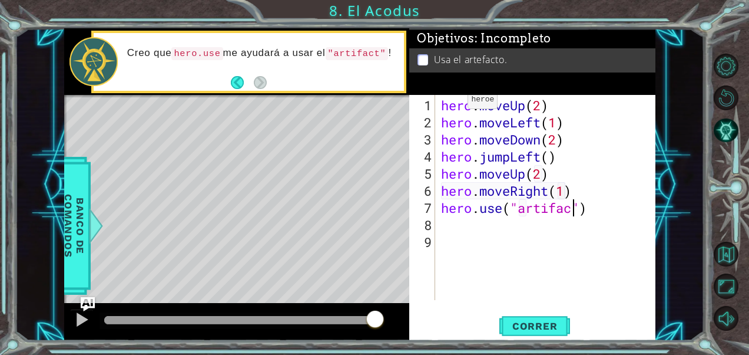
scroll to position [0, 6]
type textarea "hero.use("artifact")"
click at [528, 326] on span "Correr" at bounding box center [535, 326] width 69 height 12
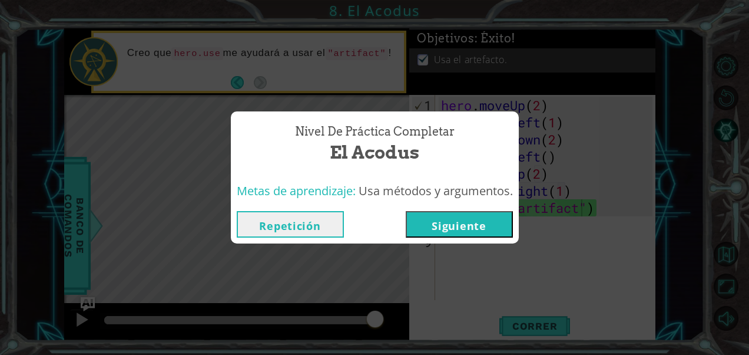
click at [475, 226] on button "Siguiente" at bounding box center [459, 224] width 107 height 27
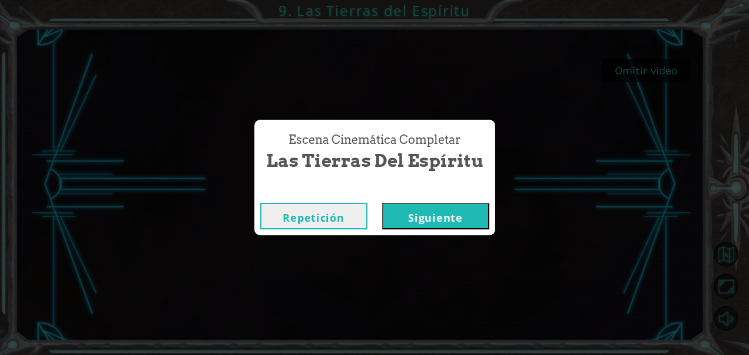
click at [409, 217] on button "Siguiente" at bounding box center [435, 216] width 107 height 27
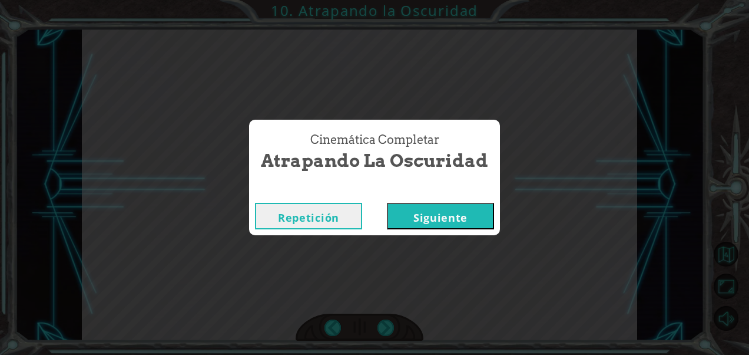
click at [409, 217] on button "Siguiente" at bounding box center [440, 216] width 107 height 27
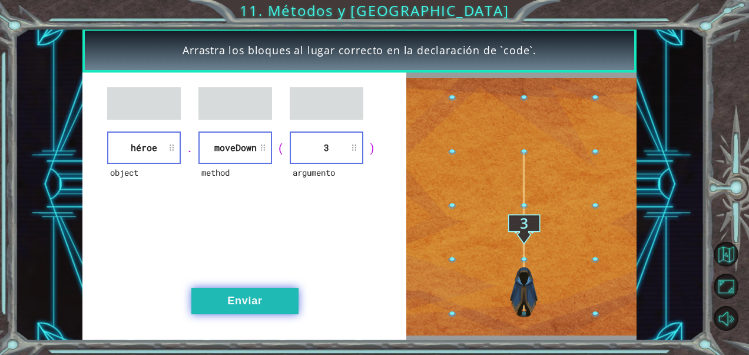
click at [245, 294] on button "Enviar" at bounding box center [244, 301] width 107 height 27
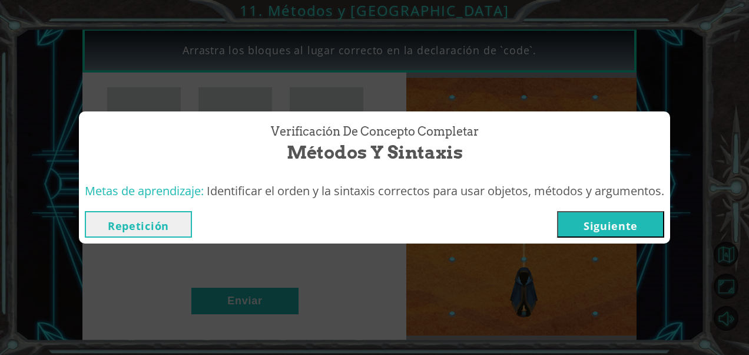
click at [608, 224] on button "Siguiente" at bounding box center [610, 224] width 107 height 27
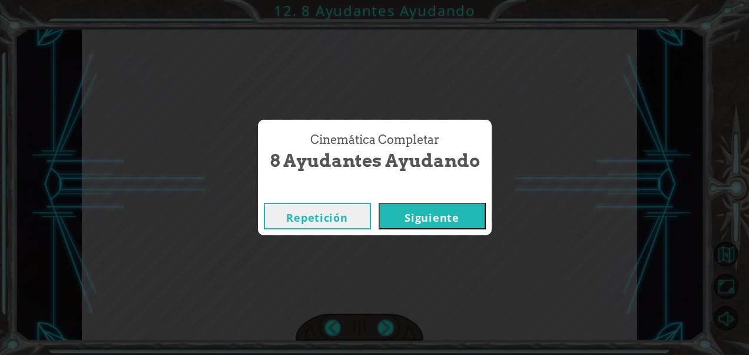
click at [461, 217] on button "Siguiente" at bounding box center [432, 216] width 107 height 27
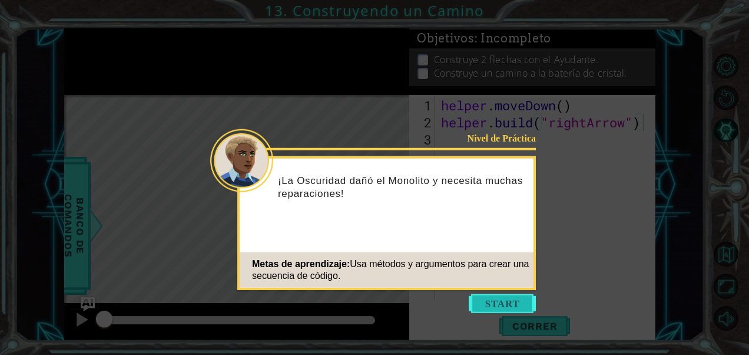
click at [497, 298] on button "Start" at bounding box center [502, 303] width 67 height 19
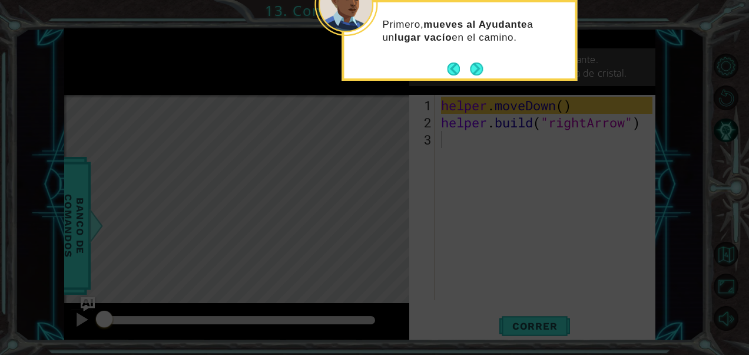
click at [472, 59] on div "Primero, mueves al Ayudante a un lugar vacío en el camino." at bounding box center [459, 37] width 231 height 60
click at [474, 62] on button "Next" at bounding box center [476, 68] width 13 height 13
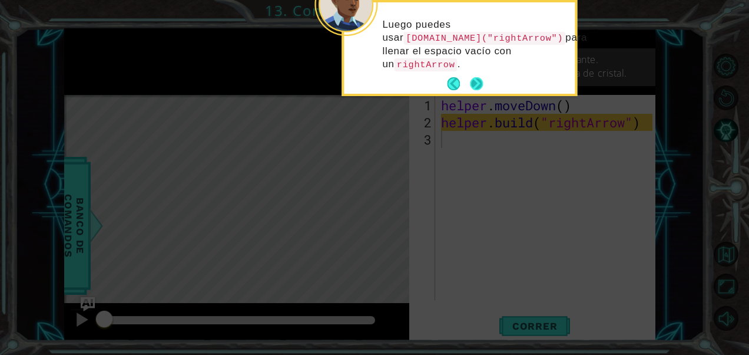
click at [477, 85] on button "Next" at bounding box center [476, 83] width 13 height 13
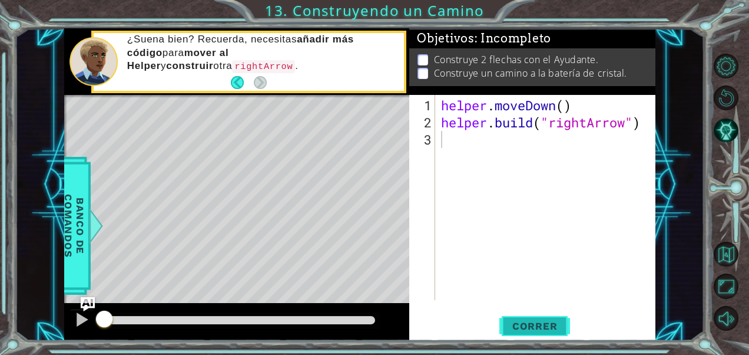
click at [520, 333] on button "Correr" at bounding box center [535, 325] width 71 height 25
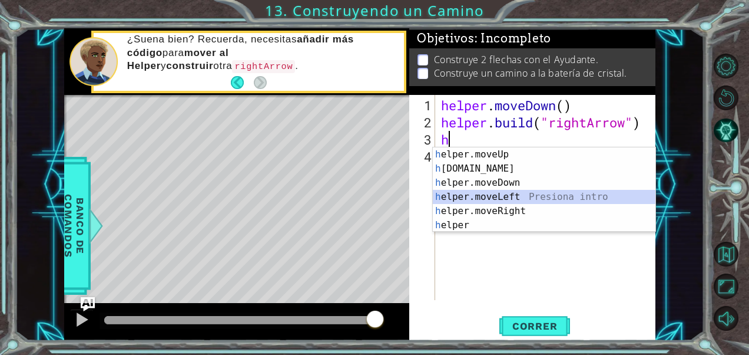
click at [488, 199] on div "h elper.moveUp Presiona intro h [DOMAIN_NAME] Presiona intro h elper.moveDown P…" at bounding box center [544, 203] width 223 height 113
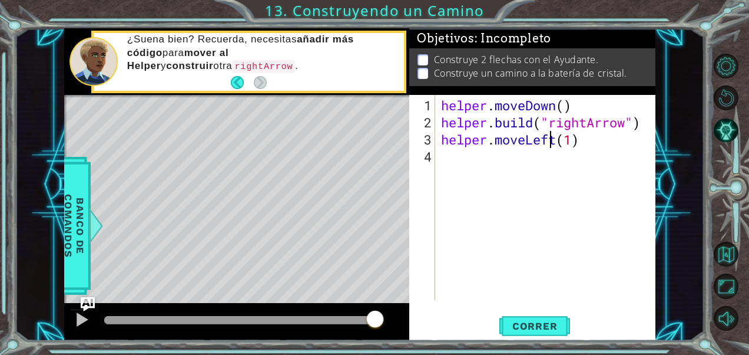
click at [554, 144] on div "helper . moveDown ( ) helper . build ( "rightArrow" ) helper . moveLeft ( 1 )" at bounding box center [549, 216] width 220 height 239
click at [557, 140] on div "helper . moveDown ( ) helper . build ( "rightArrow" ) helper . moveLeft ( 1 )" at bounding box center [549, 216] width 220 height 239
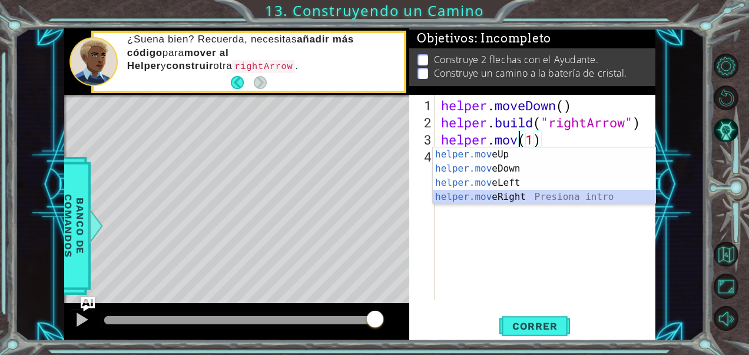
click at [538, 201] on div "helper.mov eUp Presiona intro helper.mov eDown Presiona intro helper.mov eLeft …" at bounding box center [544, 189] width 223 height 85
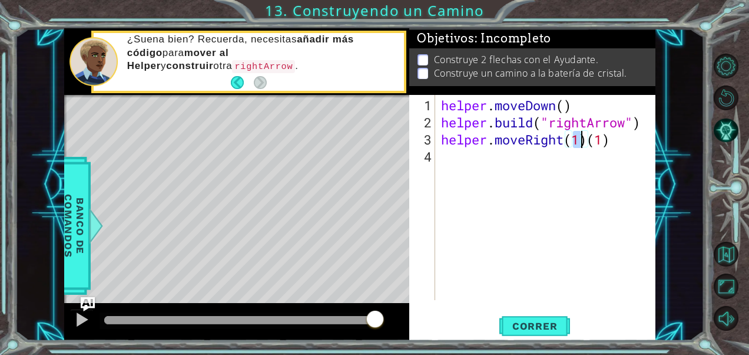
click at [613, 144] on div "helper . moveDown ( ) helper . build ( "rightArrow" ) helper . moveRight ( 1 ) …" at bounding box center [549, 216] width 220 height 239
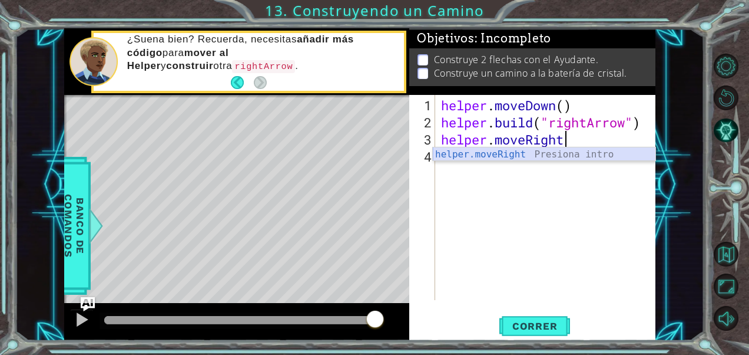
click at [587, 154] on div "helper.moveRight Presiona intro" at bounding box center [544, 168] width 223 height 42
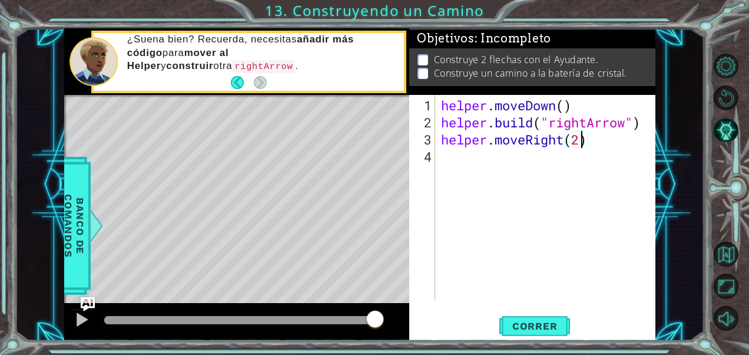
scroll to position [0, 6]
click at [520, 325] on span "Correr" at bounding box center [535, 326] width 69 height 12
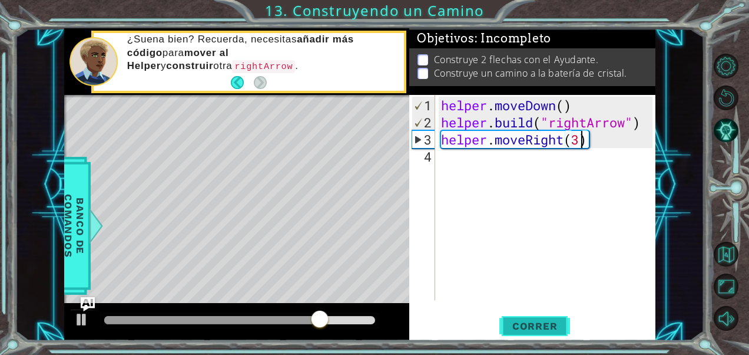
click at [534, 329] on span "Correr" at bounding box center [535, 326] width 69 height 12
type textarea "helper.moveRight(4)"
click at [534, 329] on span "Correr" at bounding box center [535, 326] width 69 height 12
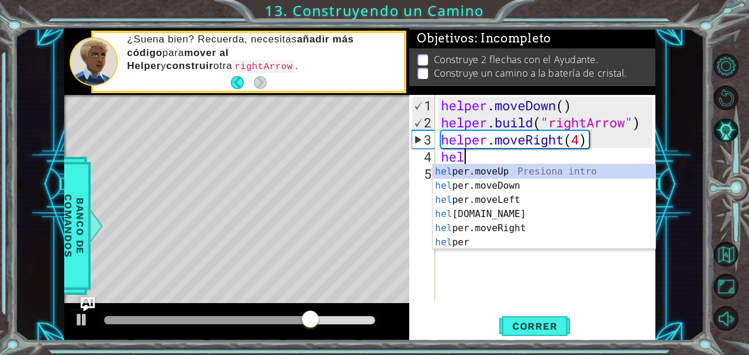
scroll to position [0, 0]
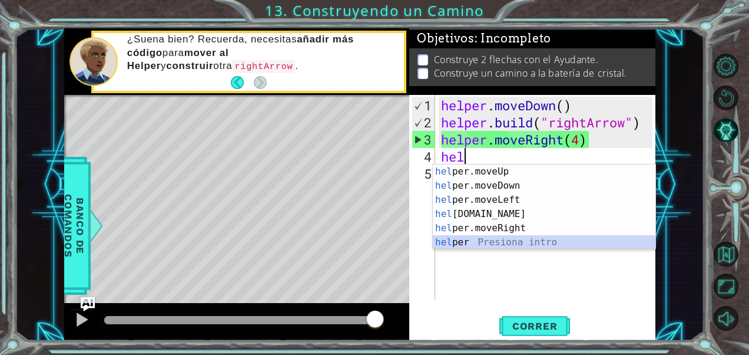
click at [484, 244] on div "hel per.moveUp Presiona intro hel per.moveDown Presiona intro hel per.moveLeft …" at bounding box center [544, 220] width 223 height 113
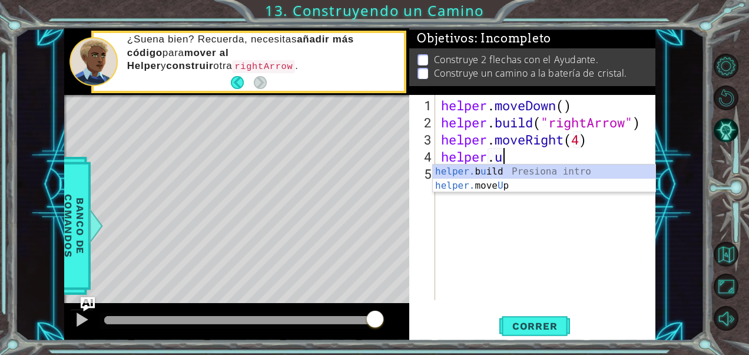
scroll to position [0, 2]
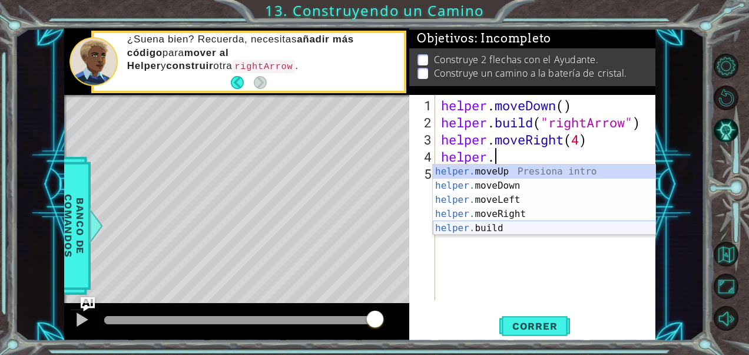
click at [488, 225] on div "helper. moveUp Presiona intro helper. moveDown Presiona intro helper. moveLeft …" at bounding box center [544, 213] width 223 height 99
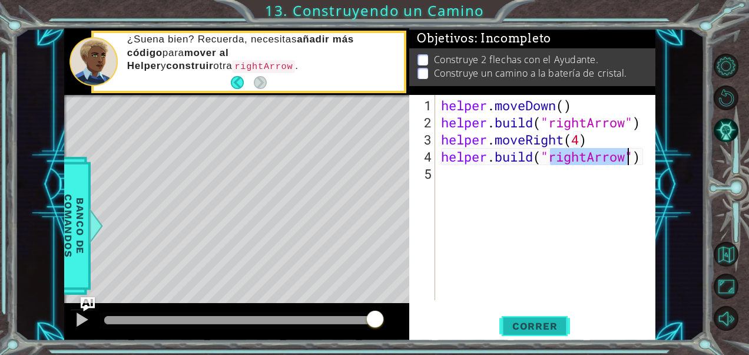
type textarea "[DOMAIN_NAME]("rightArrow")"
click at [552, 330] on span "Correr" at bounding box center [535, 326] width 69 height 12
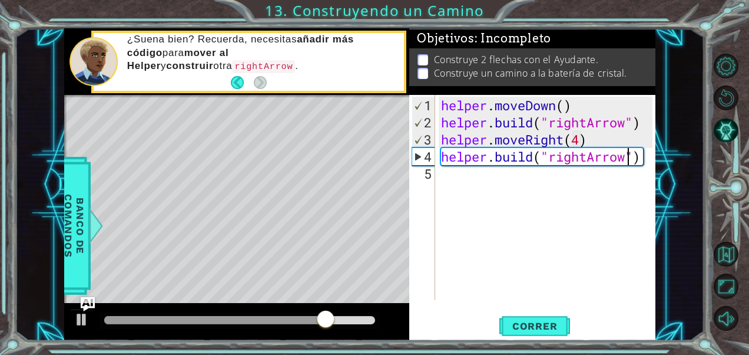
scroll to position [0, 0]
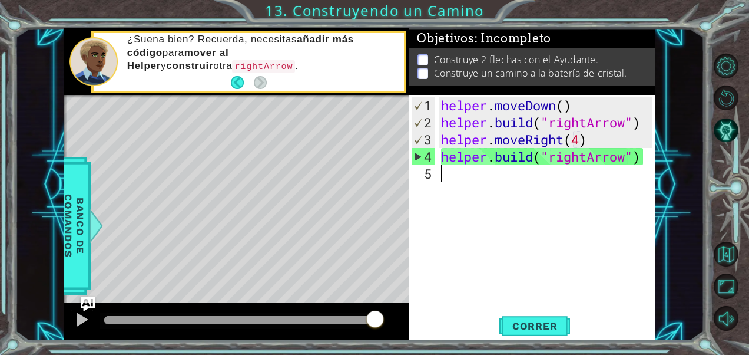
click at [643, 164] on div "helper . moveDown ( ) helper . build ( "rightArrow" ) helper . moveRight ( 4 ) …" at bounding box center [549, 216] width 220 height 239
click at [645, 158] on div "helper . moveDown ( ) helper . build ( "rightArrow" ) helper . moveRight ( 4 ) …" at bounding box center [549, 216] width 220 height 239
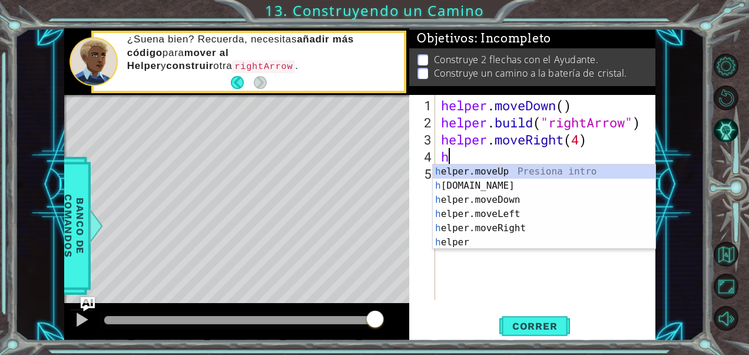
type textarea "h"
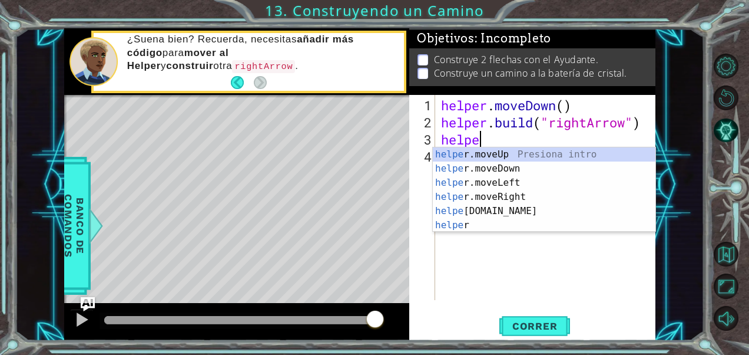
type textarea "h"
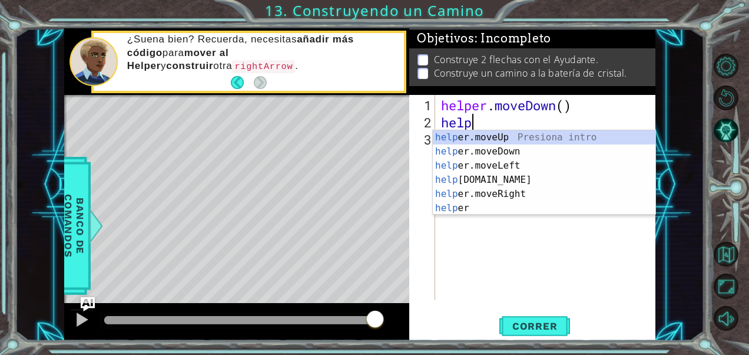
type textarea "h"
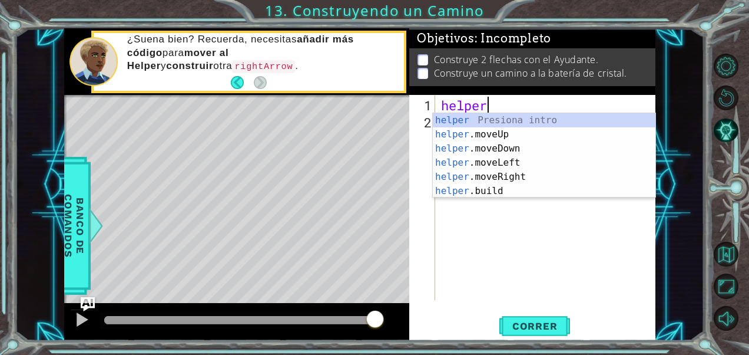
type textarea "h"
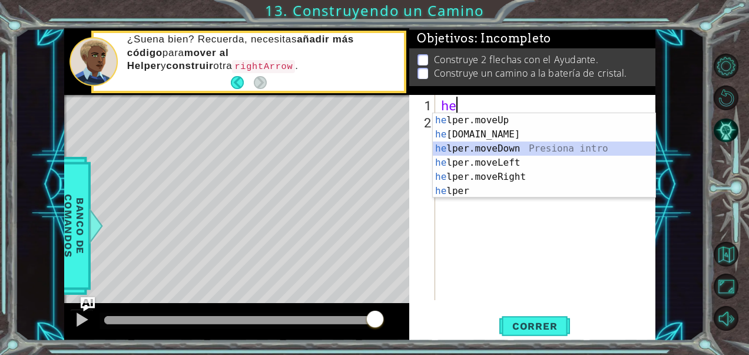
click at [528, 150] on div "he lper.moveUp Presiona intro he [DOMAIN_NAME] Presiona intro he lper.moveDown …" at bounding box center [544, 169] width 223 height 113
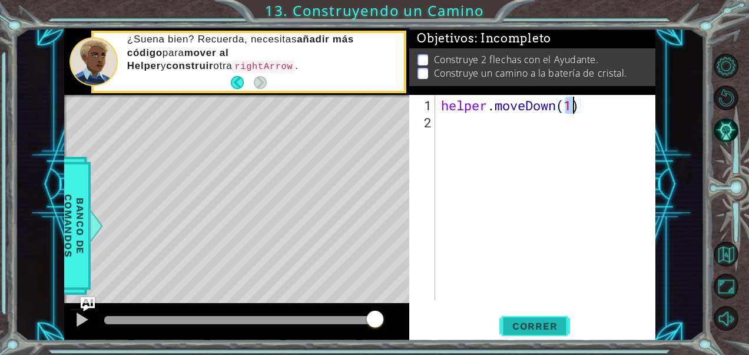
type textarea "helper.moveDown(1)"
click at [533, 325] on span "Correr" at bounding box center [535, 326] width 69 height 12
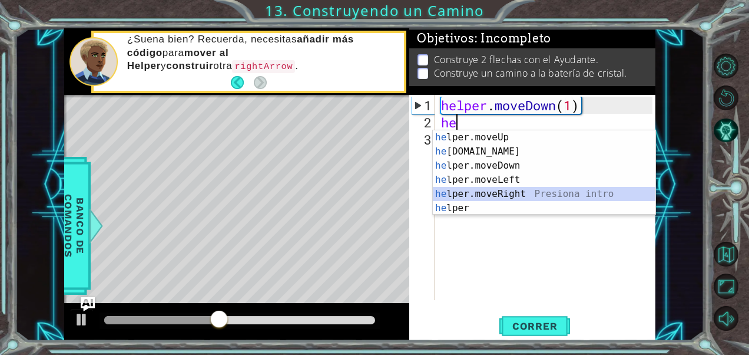
click at [483, 192] on div "he lper.moveUp Presiona intro he [DOMAIN_NAME] Presiona intro he lper.moveDown …" at bounding box center [544, 186] width 223 height 113
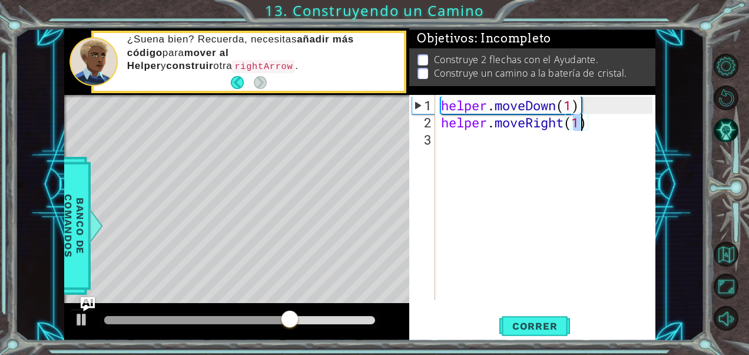
type textarea "helper.moveRight(2)"
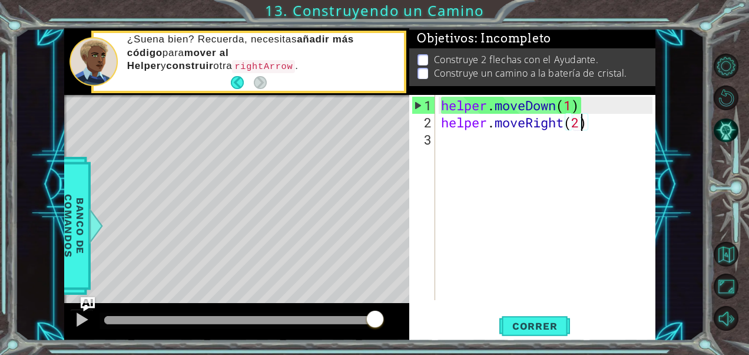
type textarea "}"
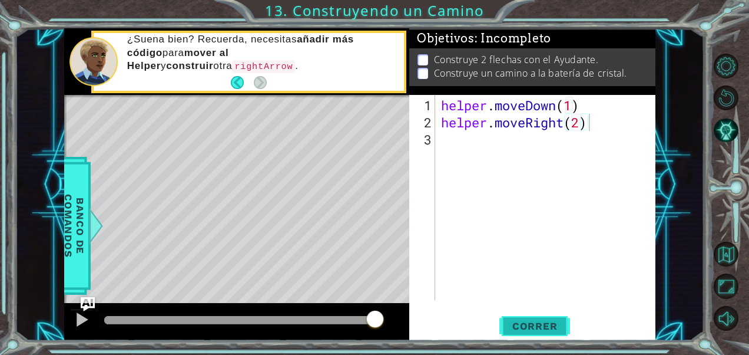
click at [523, 318] on button "Correr" at bounding box center [535, 325] width 71 height 25
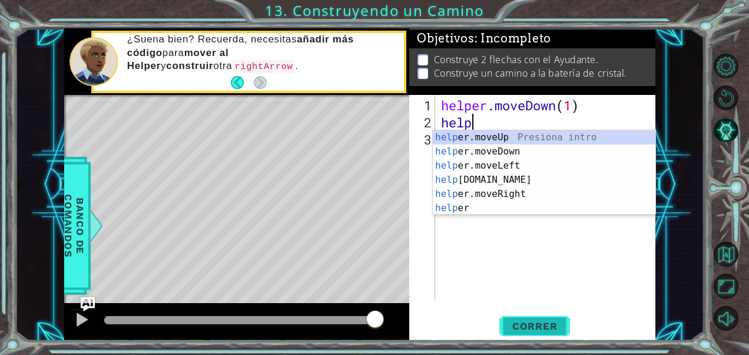
type textarea "h"
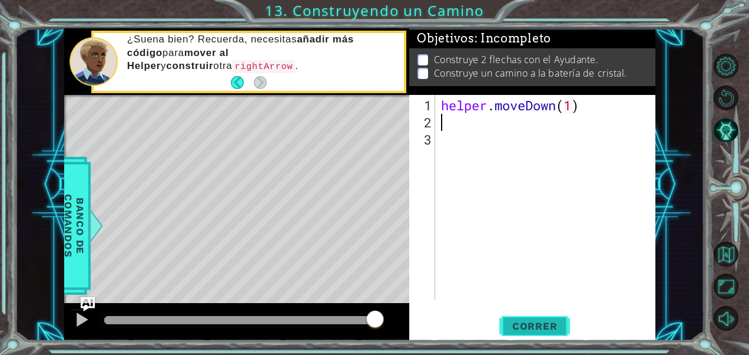
type textarea "helper.moveDown(1)"
click at [238, 92] on div "¿Suena bien? Recuerda, necesitas añadir más código para mover al Helper y const…" at bounding box center [261, 61] width 285 height 68
click at [237, 87] on button "Back" at bounding box center [242, 82] width 23 height 13
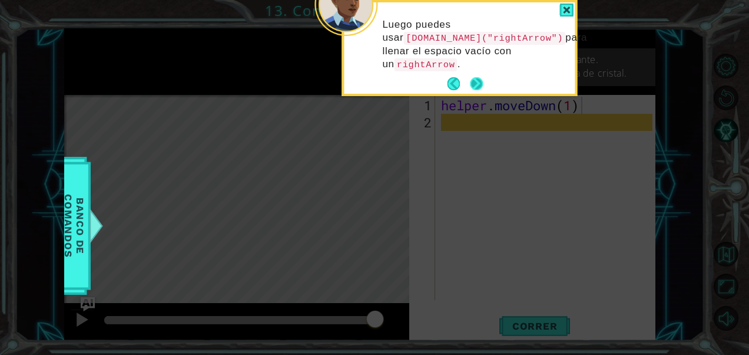
click at [472, 85] on button "Next" at bounding box center [476, 83] width 13 height 13
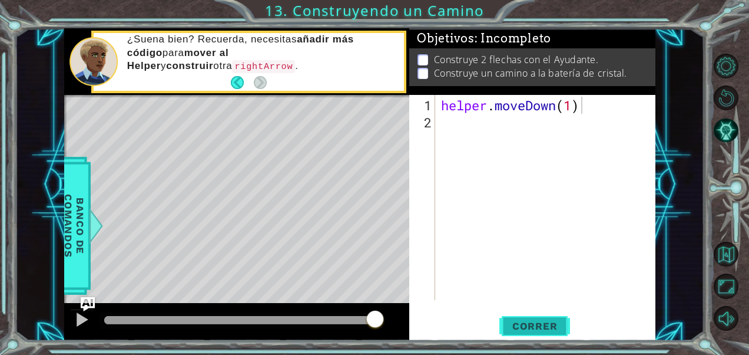
click at [528, 329] on span "Correr" at bounding box center [535, 326] width 69 height 12
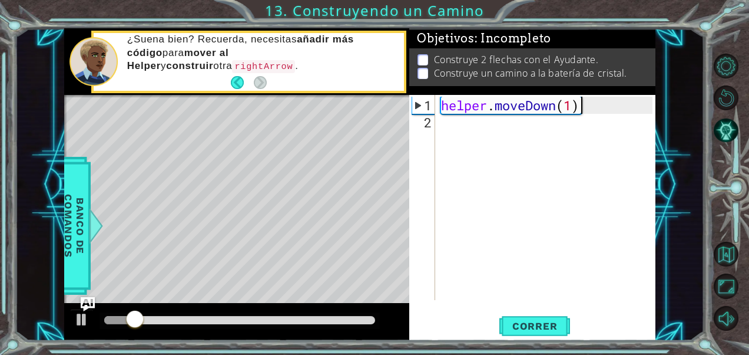
click at [470, 123] on div "helper . moveDown ( 1 )" at bounding box center [549, 216] width 220 height 239
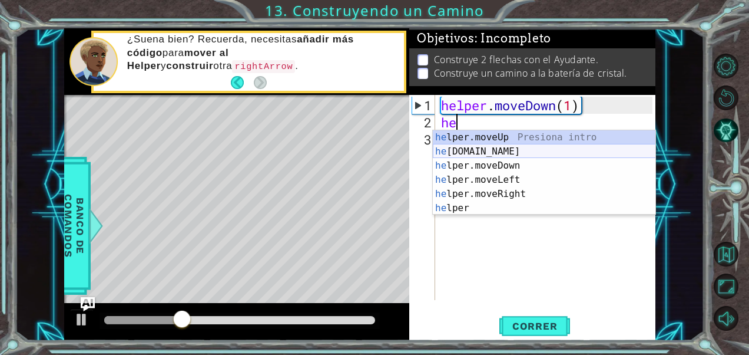
click at [484, 145] on div "he lper.moveUp Presiona intro he [DOMAIN_NAME] Presiona intro he lper.moveDown …" at bounding box center [544, 186] width 223 height 113
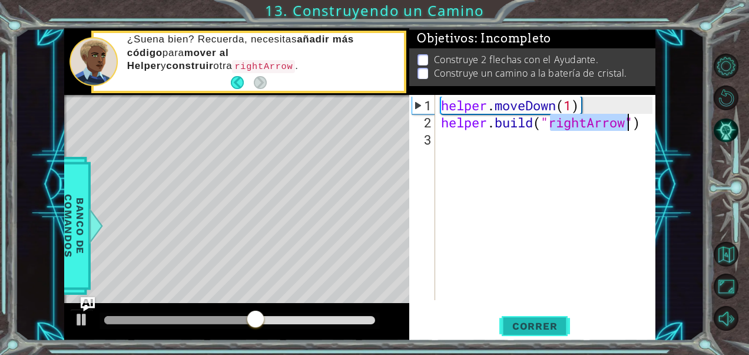
type textarea "[DOMAIN_NAME]("rightArrow")"
click at [522, 320] on span "Correr" at bounding box center [535, 326] width 69 height 12
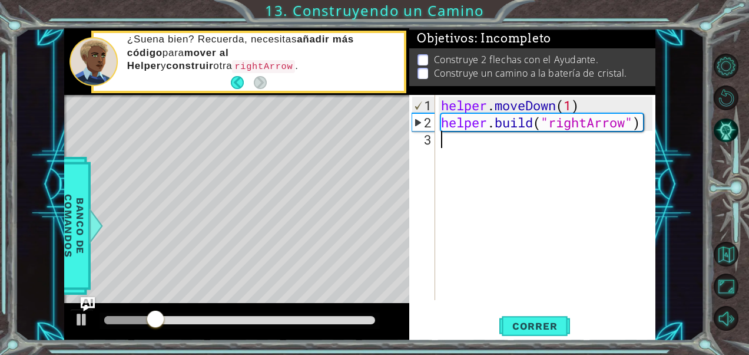
click at [450, 139] on div "helper . moveDown ( 1 ) helper . build ( "rightArrow" )" at bounding box center [549, 216] width 220 height 239
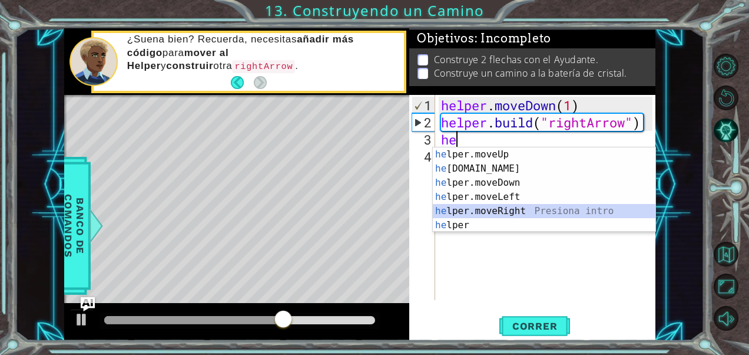
click at [495, 207] on div "he lper.moveUp Presiona intro he [DOMAIN_NAME] Presiona intro he lper.moveDown …" at bounding box center [544, 203] width 223 height 113
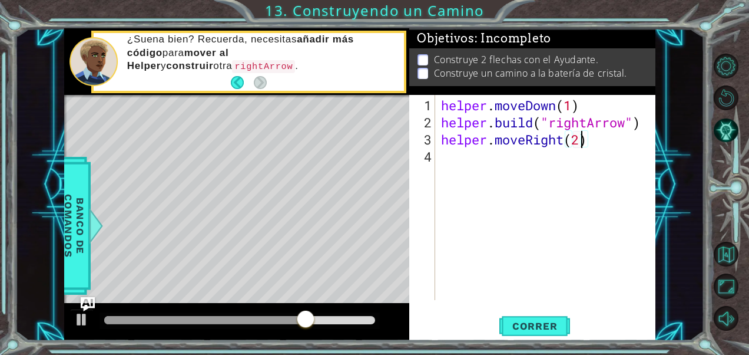
scroll to position [0, 6]
type textarea "helper.moveRight(3)"
click at [524, 325] on span "Correr" at bounding box center [535, 326] width 69 height 12
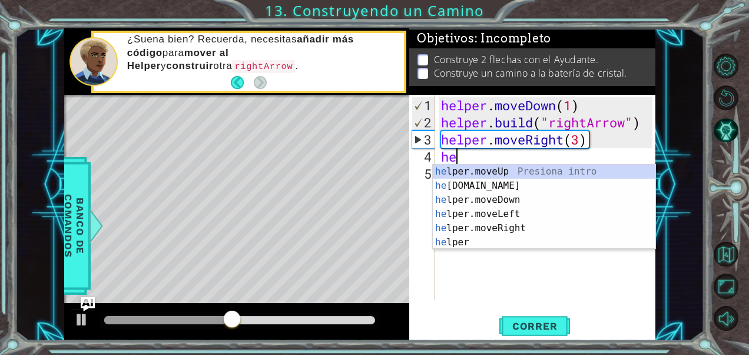
scroll to position [0, 0]
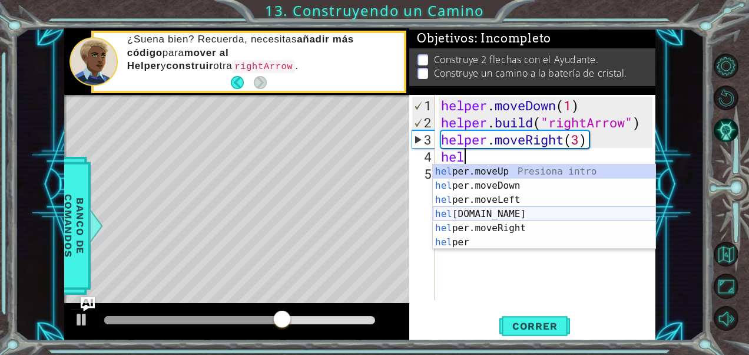
click at [546, 212] on div "hel per.moveUp Presiona intro hel per.moveDown Presiona intro hel per.moveLeft …" at bounding box center [544, 220] width 223 height 113
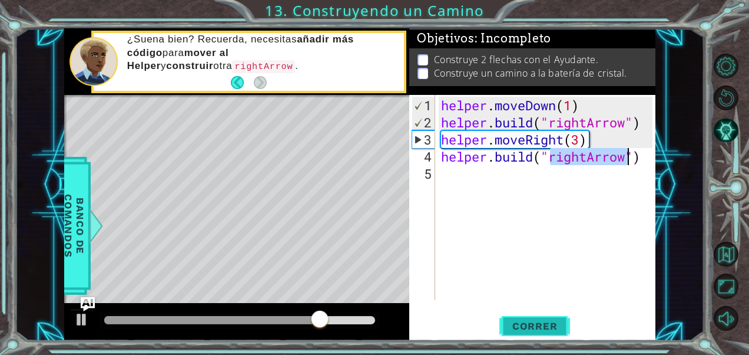
type textarea "[DOMAIN_NAME]("rightArrow")"
click at [526, 325] on span "Correr" at bounding box center [535, 326] width 69 height 12
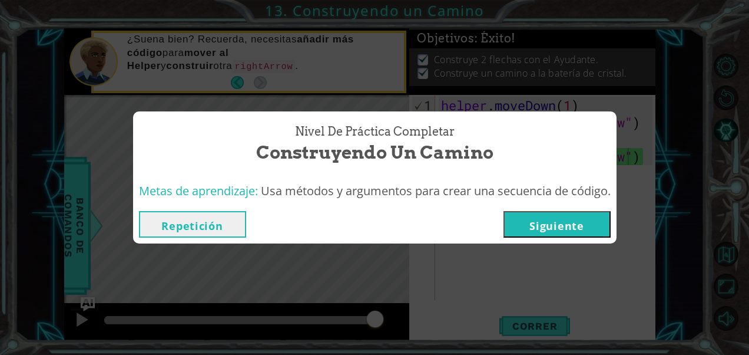
click at [567, 229] on button "Siguiente" at bounding box center [557, 224] width 107 height 27
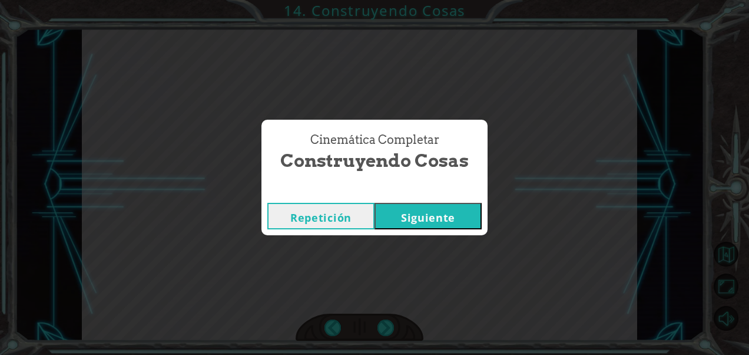
click at [472, 214] on button "Siguiente" at bounding box center [428, 216] width 107 height 27
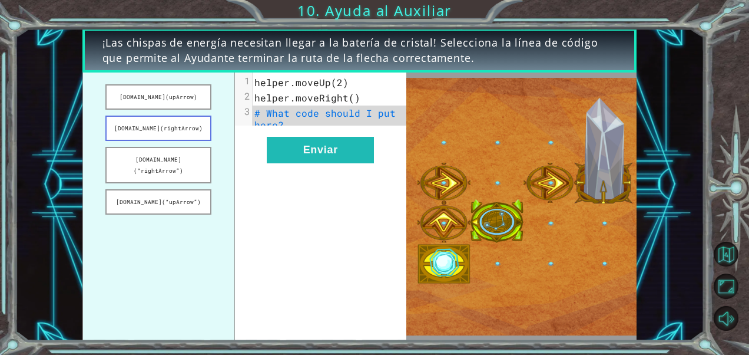
click at [173, 130] on button "[DOMAIN_NAME](rightArrow)" at bounding box center [158, 127] width 106 height 25
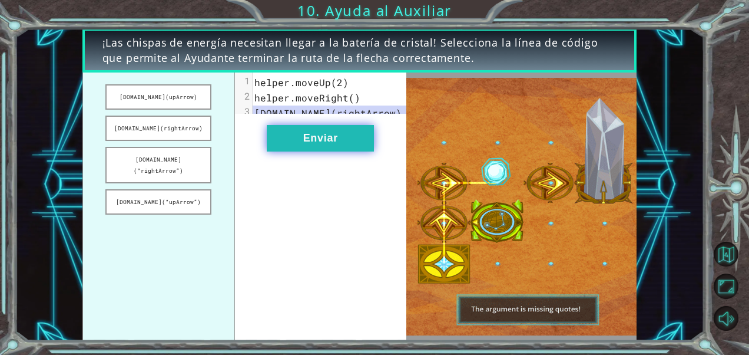
click at [326, 149] on button "Enviar" at bounding box center [320, 138] width 107 height 27
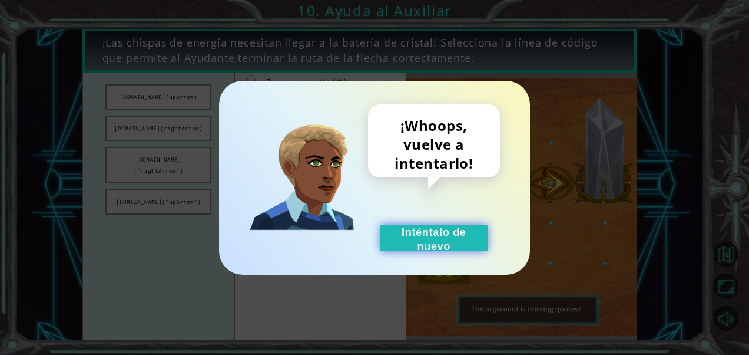
click at [427, 230] on button "Inténtalo de nuevo" at bounding box center [434, 237] width 107 height 27
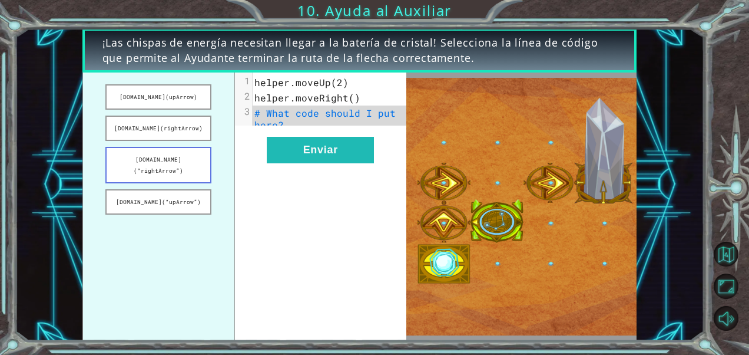
click at [178, 160] on button "[DOMAIN_NAME](“rightArrow”)" at bounding box center [158, 165] width 106 height 37
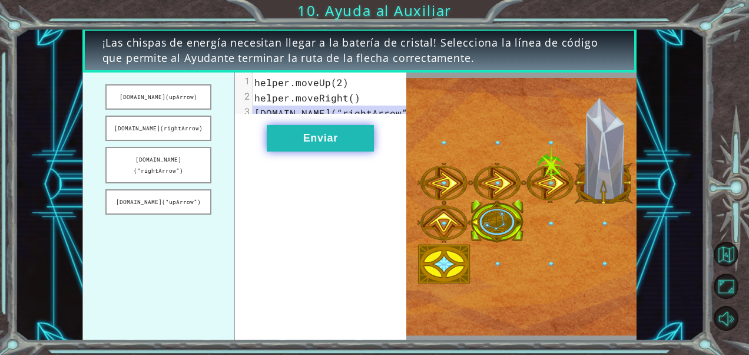
click at [320, 138] on button "Enviar" at bounding box center [320, 138] width 107 height 27
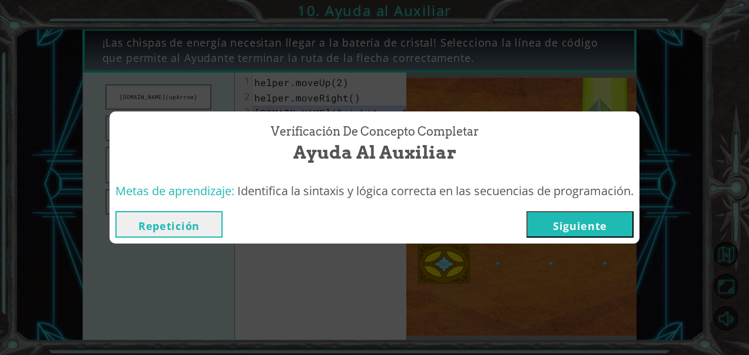
click at [563, 226] on button "Siguiente" at bounding box center [580, 224] width 107 height 27
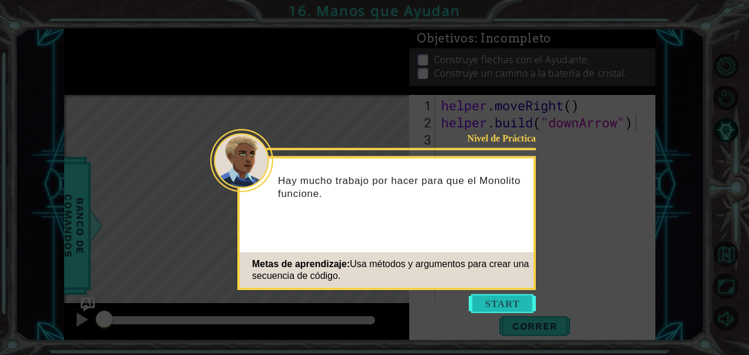
click at [508, 301] on button "Start" at bounding box center [502, 303] width 67 height 19
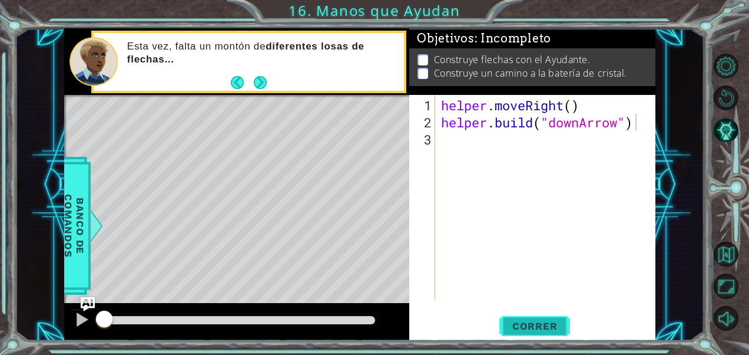
click at [549, 320] on span "Correr" at bounding box center [535, 326] width 69 height 12
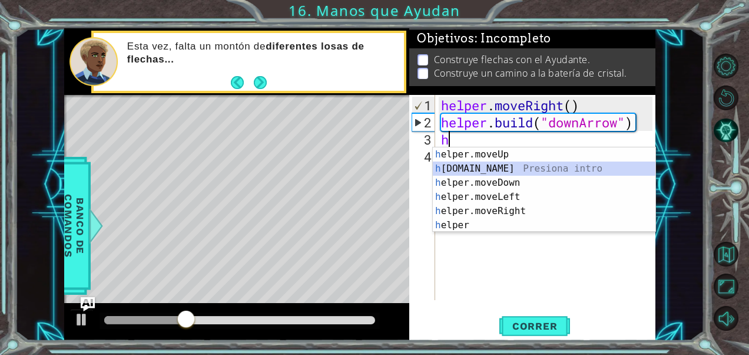
click at [511, 167] on div "h elper.moveUp Presiona intro h [DOMAIN_NAME] Presiona intro h elper.moveDown P…" at bounding box center [544, 203] width 223 height 113
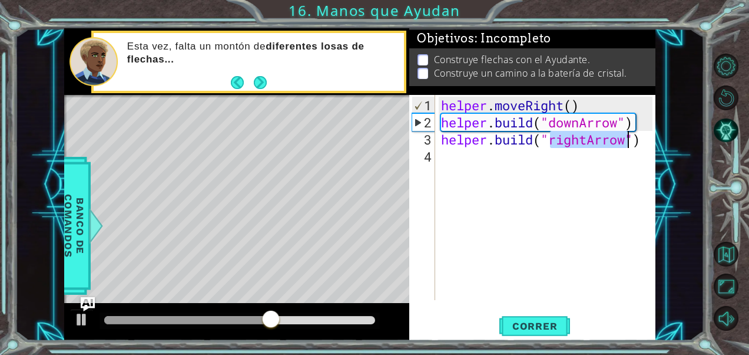
click at [581, 135] on div "helper . moveRight ( ) helper . build ( "downArrow" ) helper . build ( "rightAr…" at bounding box center [546, 197] width 214 height 205
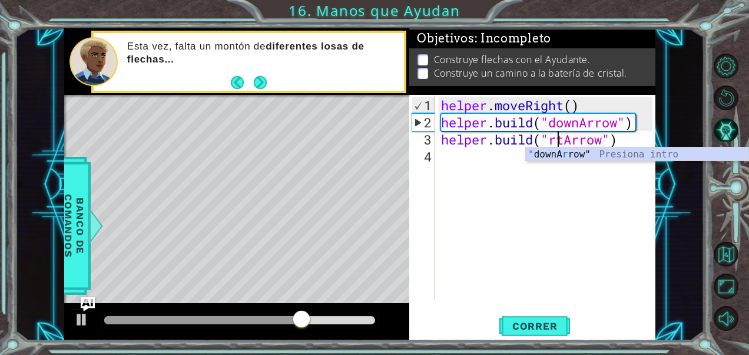
click at [592, 148] on div "" downA r row" Presiona intro" at bounding box center [637, 168] width 223 height 42
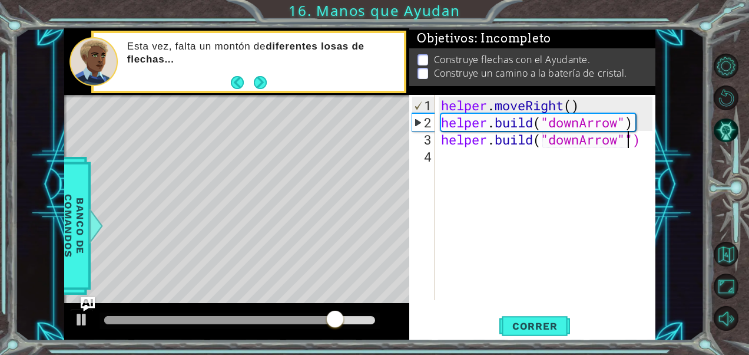
type textarea "[DOMAIN_NAME]("downArrow")"
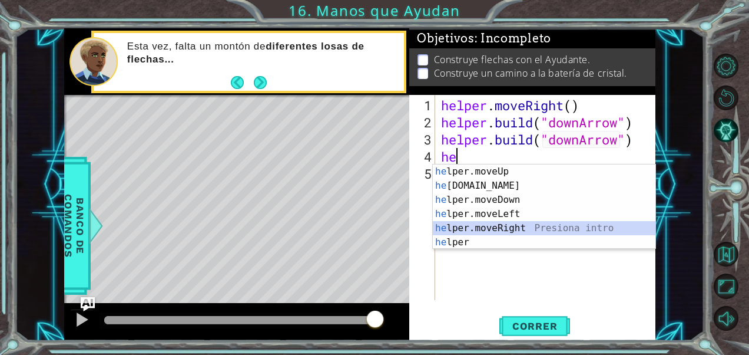
click at [516, 226] on div "he lper.moveUp Presiona intro he [DOMAIN_NAME] Presiona intro he lper.moveDown …" at bounding box center [544, 220] width 223 height 113
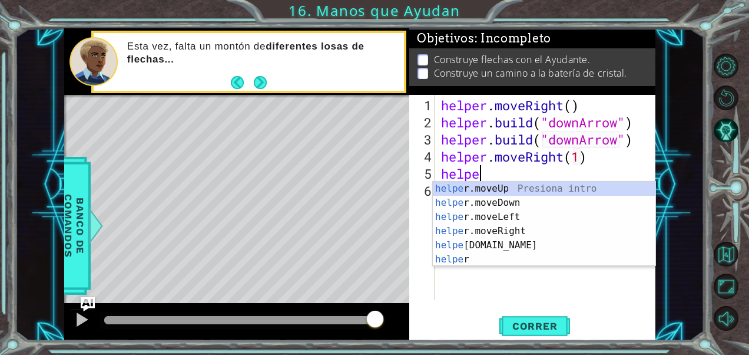
scroll to position [0, 8]
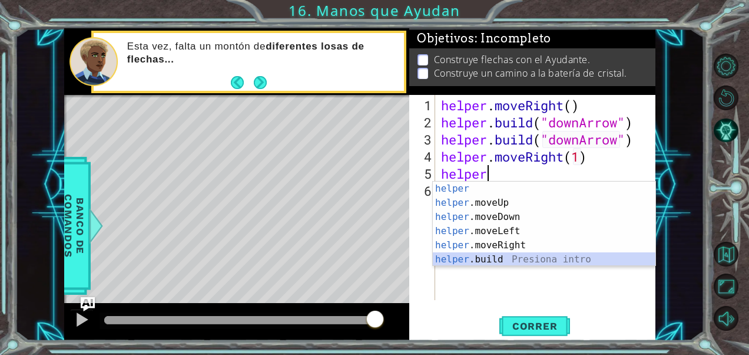
click at [475, 259] on div "helper Presiona intro helper .moveUp Presiona intro helper .moveDown Presiona i…" at bounding box center [544, 237] width 223 height 113
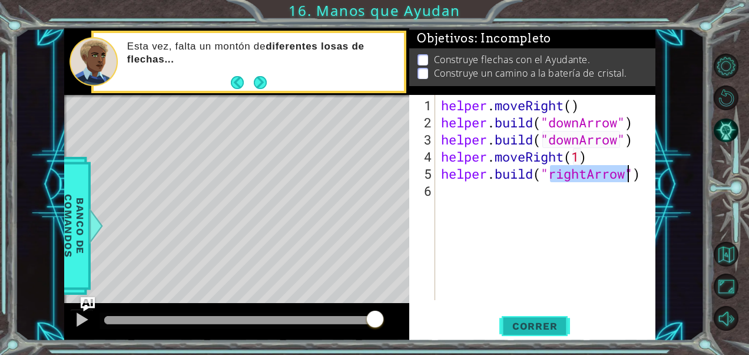
click at [523, 328] on span "Correr" at bounding box center [535, 326] width 69 height 12
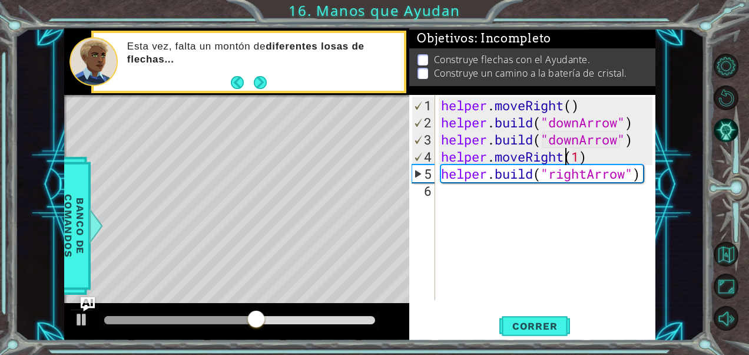
click at [565, 157] on div "helper . moveRight ( ) helper . build ( "downArrow" ) helper . build ( "downArr…" at bounding box center [549, 216] width 220 height 239
click at [645, 176] on div "helper . moveRight ( ) helper . build ( "downArrow" ) helper . build ( "downArr…" at bounding box center [549, 216] width 220 height 239
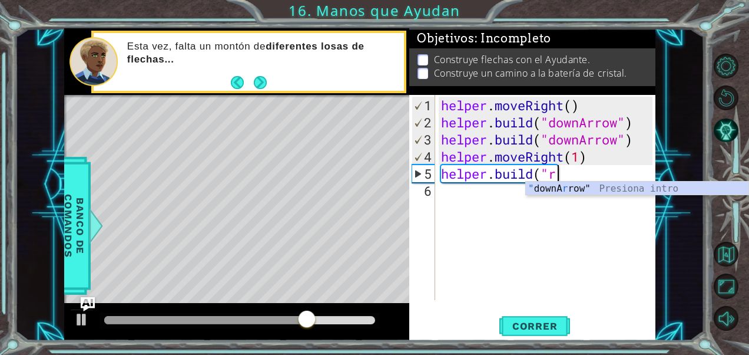
scroll to position [0, 4]
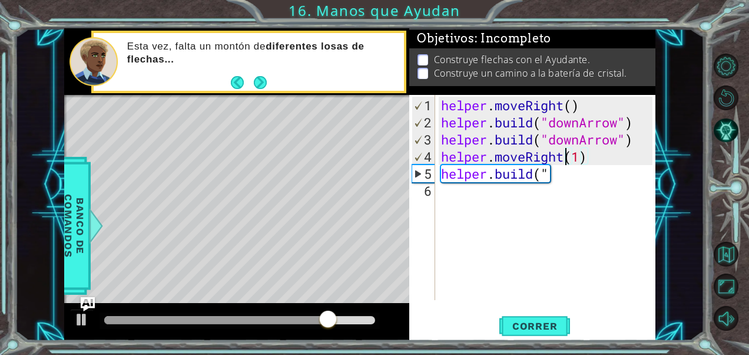
click at [569, 157] on div "helper . moveRight ( ) helper . build ( "downArrow" ) helper . build ( "downArr…" at bounding box center [549, 216] width 220 height 239
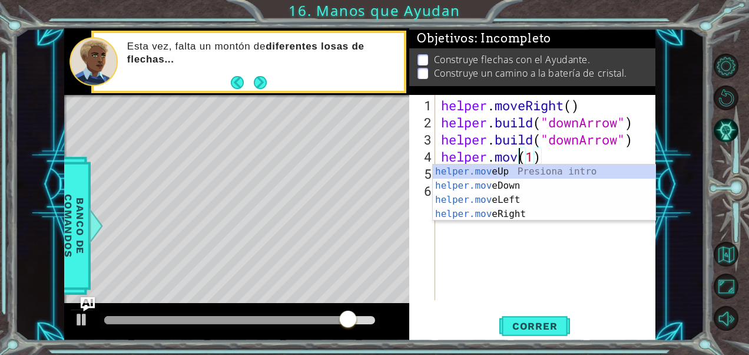
scroll to position [0, 4]
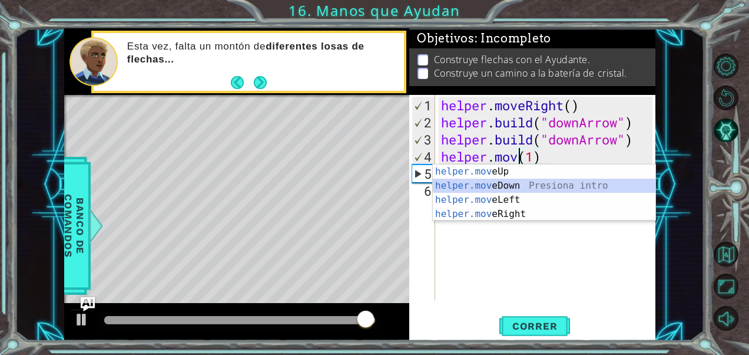
click at [529, 185] on div "helper.mov eUp Presiona intro helper.mov eDown Presiona intro helper.mov eLeft …" at bounding box center [544, 206] width 223 height 85
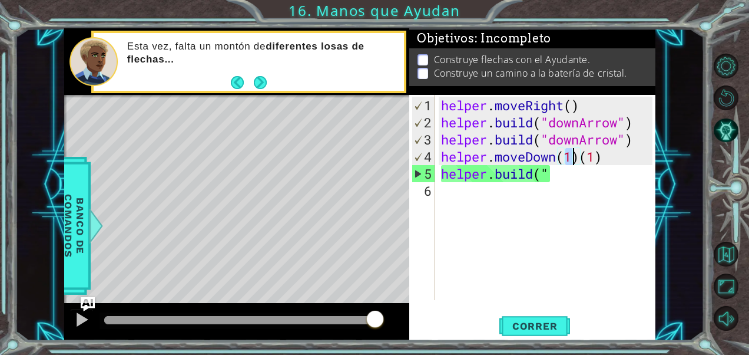
click at [604, 159] on div "helper . moveRight ( ) helper . build ( "downArrow" ) helper . build ( "downArr…" at bounding box center [549, 216] width 220 height 239
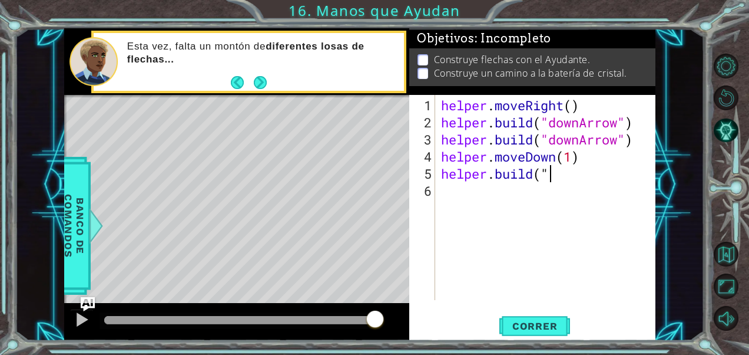
click at [556, 179] on div "helper . moveRight ( ) helper . build ( "downArrow" ) helper . build ( "downArr…" at bounding box center [549, 216] width 220 height 239
click at [537, 190] on div "[DOMAIN_NAME] Presiona intro" at bounding box center [544, 202] width 223 height 42
type textarea "[DOMAIN_NAME]("rightArrow")"
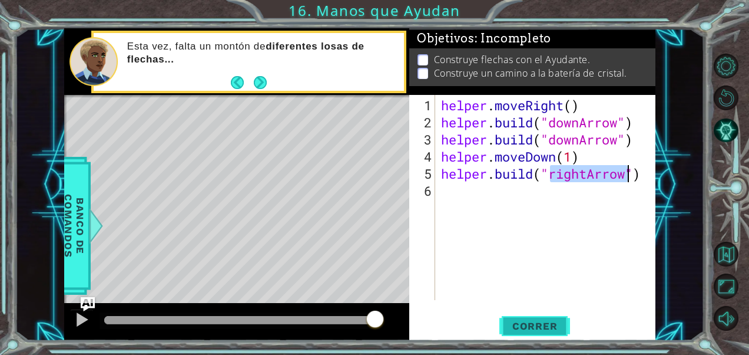
click at [529, 320] on span "Correr" at bounding box center [535, 326] width 69 height 12
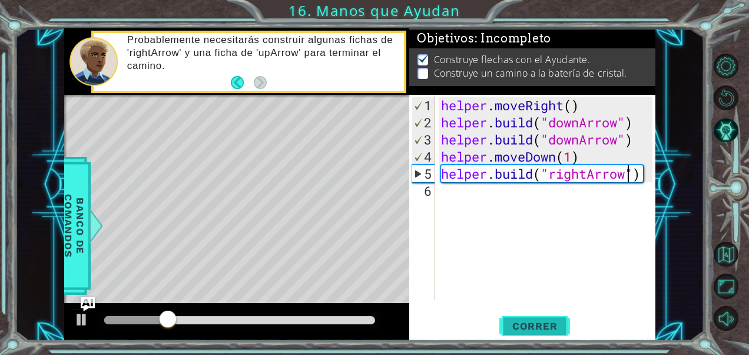
scroll to position [0, 0]
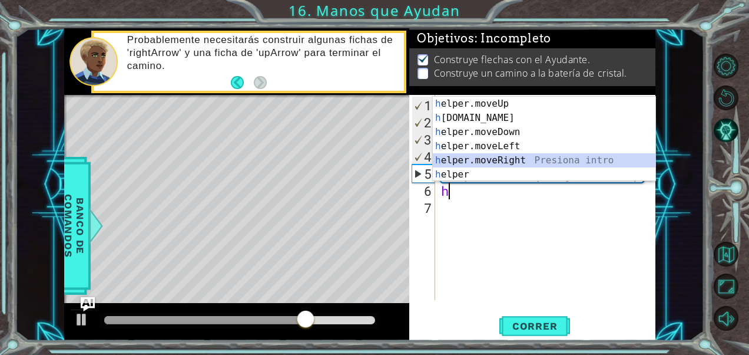
click at [494, 163] on div "h elper.moveUp Presiona intro h [DOMAIN_NAME] Presiona intro h elper.moveDown P…" at bounding box center [544, 153] width 223 height 113
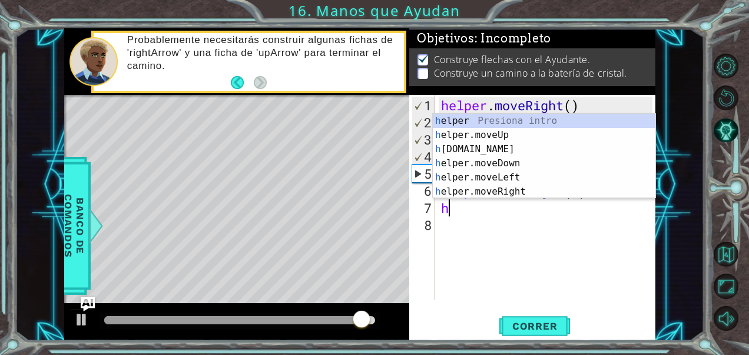
scroll to position [0, 6]
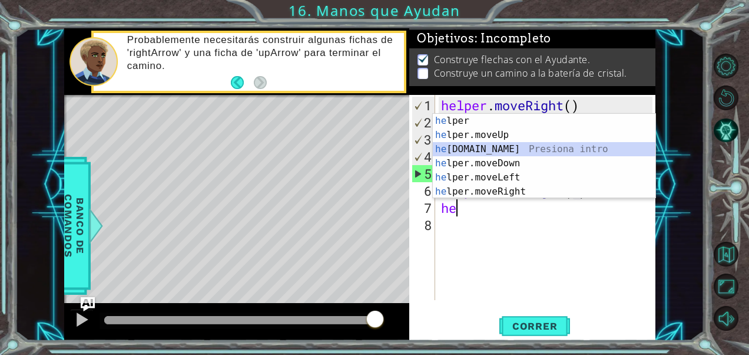
click at [506, 147] on div "he lper Presiona intro he lper.moveUp Presiona intro he [DOMAIN_NAME] Presiona …" at bounding box center [544, 170] width 223 height 113
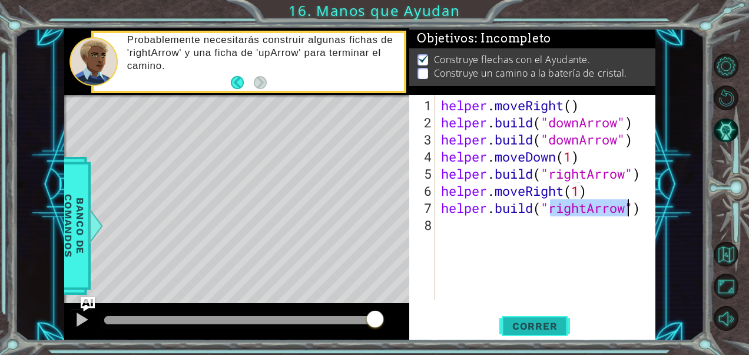
type textarea "[DOMAIN_NAME]("rightArrow")"
click at [533, 334] on button "Correr" at bounding box center [535, 325] width 71 height 25
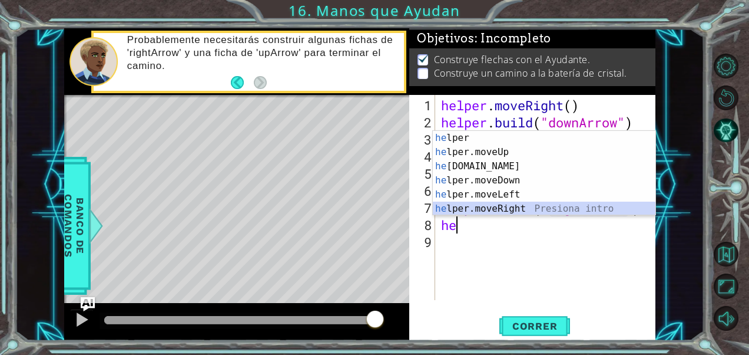
click at [528, 210] on div "he lper Presiona intro he lper.moveUp Presiona intro he [DOMAIN_NAME] Presiona …" at bounding box center [544, 187] width 223 height 113
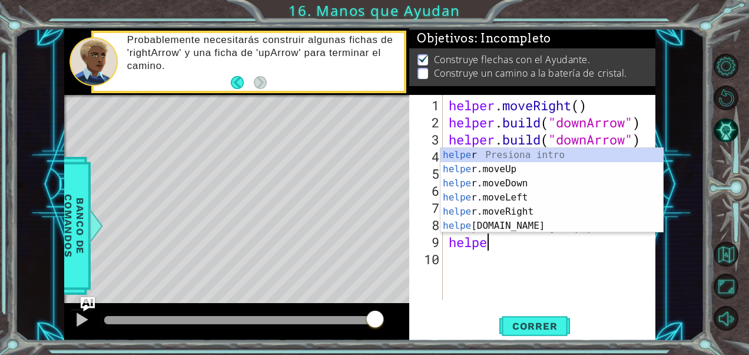
scroll to position [0, 8]
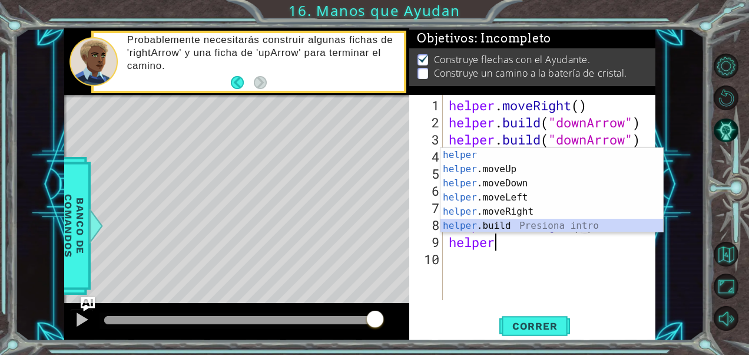
click at [498, 219] on div "helper Presiona intro helper .moveUp Presiona intro helper .moveDown Presiona i…" at bounding box center [552, 204] width 223 height 113
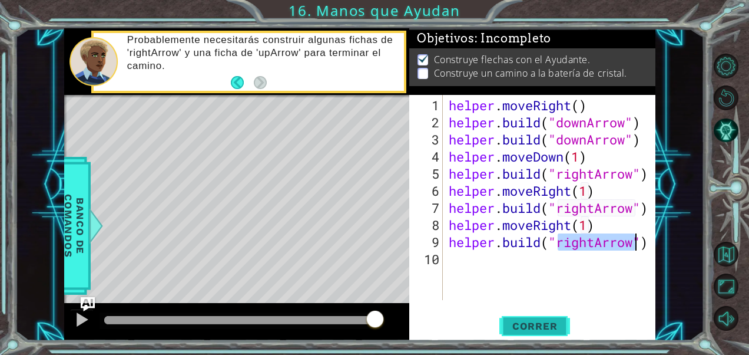
type textarea "[DOMAIN_NAME]("rightArrow")"
click at [536, 330] on span "Correr" at bounding box center [535, 326] width 69 height 12
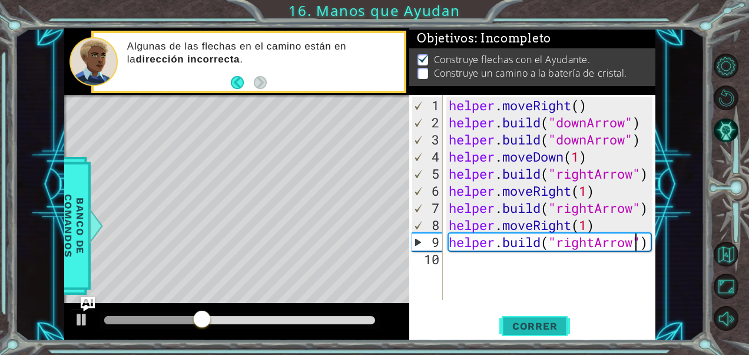
scroll to position [0, 0]
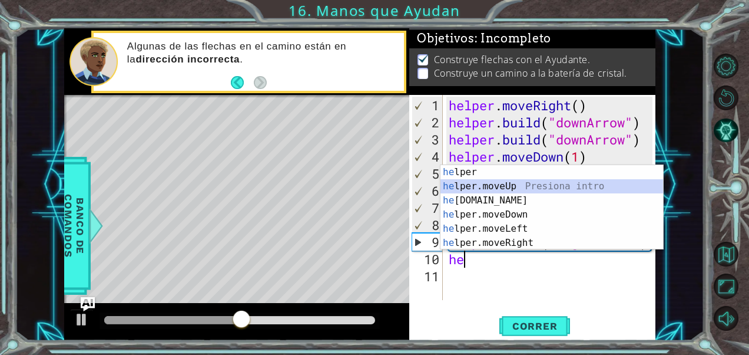
click at [531, 186] on div "he lper Presiona intro he lper.moveUp Presiona intro he [DOMAIN_NAME] Presiona …" at bounding box center [552, 221] width 223 height 113
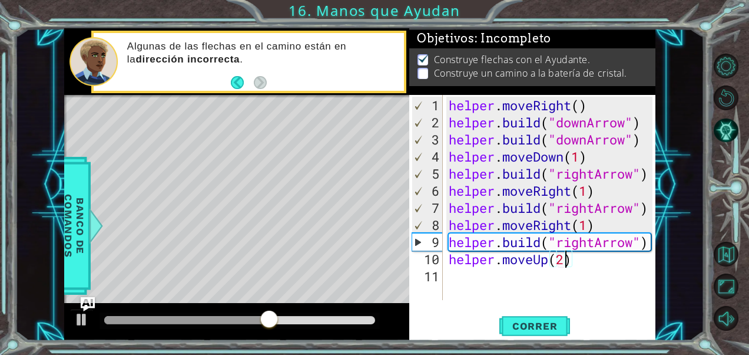
scroll to position [0, 5]
click at [528, 319] on button "Correr" at bounding box center [535, 325] width 71 height 25
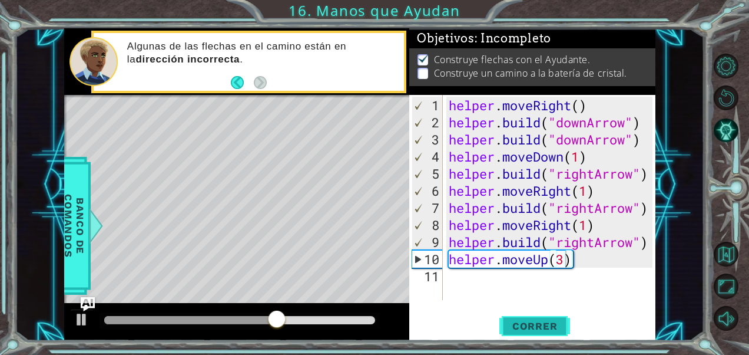
click at [536, 325] on span "Correr" at bounding box center [535, 326] width 69 height 12
click at [576, 242] on div "helper . moveRight ( ) helper . build ( "downArrow" ) helper . build ( "downArr…" at bounding box center [553, 216] width 213 height 239
click at [587, 243] on div "helper . moveRight ( ) helper . build ( "downArrow" ) helper . build ( "downArr…" at bounding box center [553, 216] width 213 height 239
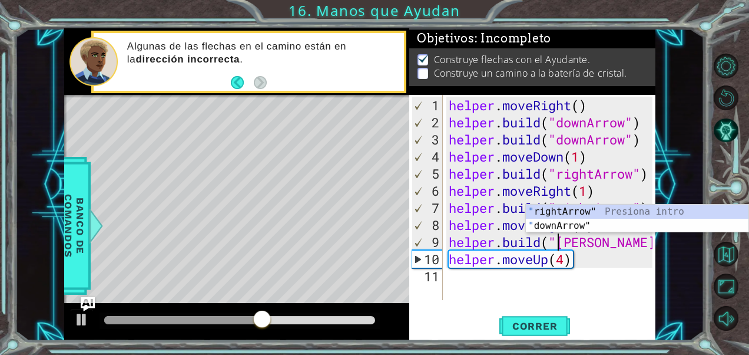
scroll to position [0, 5]
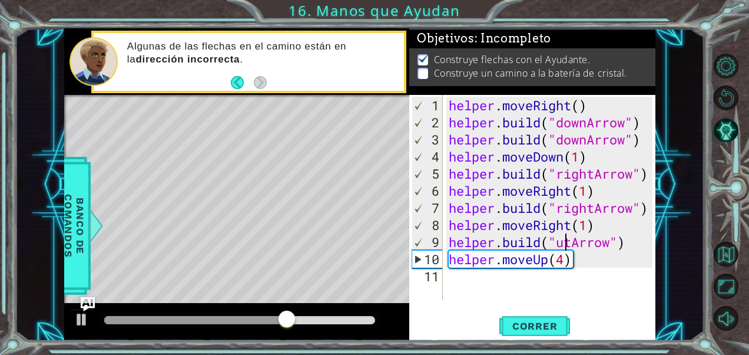
click at [619, 242] on div "helper . moveRight ( ) helper . build ( "downArrow" ) helper . build ( "downArr…" at bounding box center [553, 216] width 213 height 239
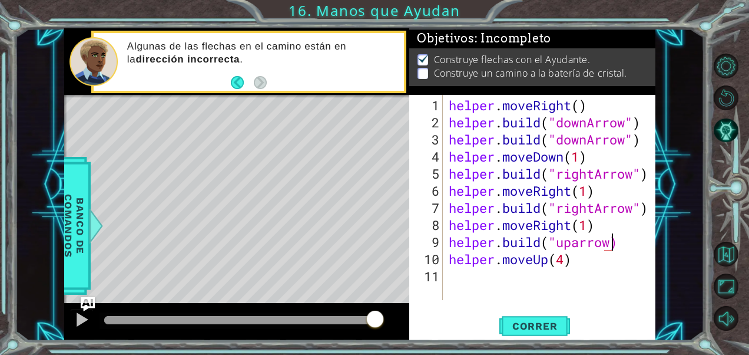
scroll to position [0, 7]
click at [573, 243] on div "helper . moveRight ( ) helper . build ( "downArrow" ) helper . build ( "downArr…" at bounding box center [553, 216] width 213 height 239
click at [579, 242] on div "helper . moveRight ( ) helper . build ( "downArrow" ) helper . build ( "downArr…" at bounding box center [553, 216] width 213 height 239
click at [612, 241] on div "helper . moveRight ( ) helper . build ( "downArrow" ) helper . build ( "downArr…" at bounding box center [553, 216] width 213 height 239
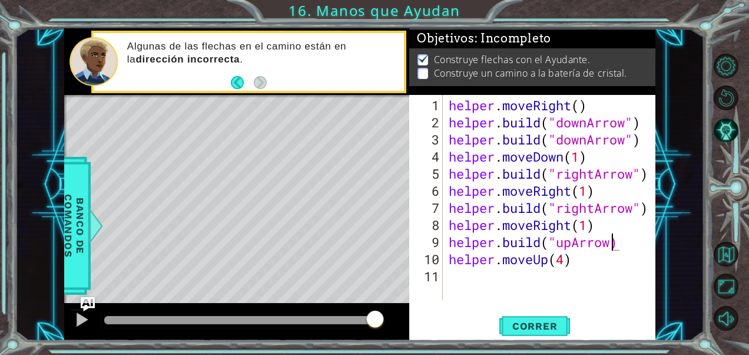
scroll to position [0, 7]
type textarea "[DOMAIN_NAME]("upArrow")"
click at [541, 328] on span "Correr" at bounding box center [535, 326] width 69 height 12
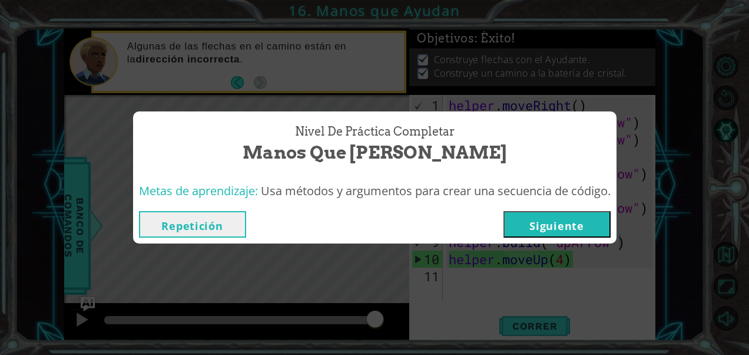
click at [573, 224] on button "Siguiente" at bounding box center [557, 224] width 107 height 27
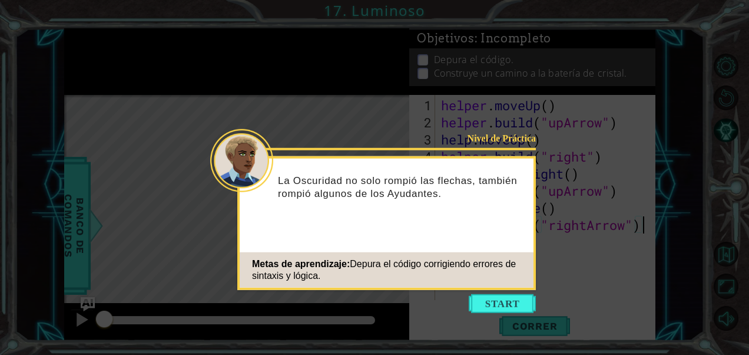
drag, startPoint x: 498, startPoint y: 293, endPoint x: 496, endPoint y: 269, distance: 24.3
click at [496, 269] on body "1 ההההההההההההההההההההההההההההההההההההההההההההההההההההההההההההההההההההההההההההה…" at bounding box center [374, 177] width 749 height 355
